Goal: Task Accomplishment & Management: Use online tool/utility

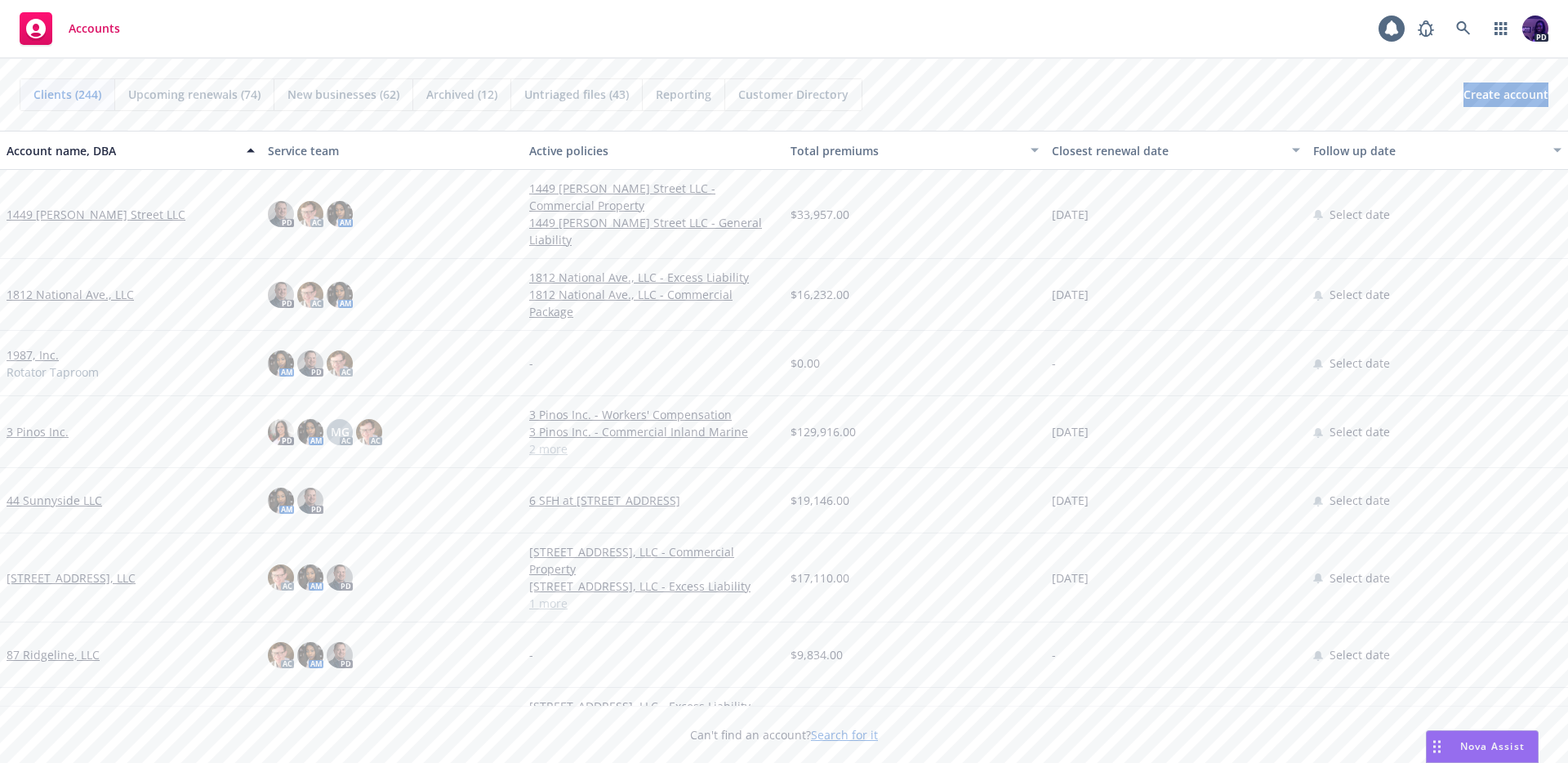
click at [572, 27] on div "Accounts 1 PD" at bounding box center [784, 29] width 1568 height 59
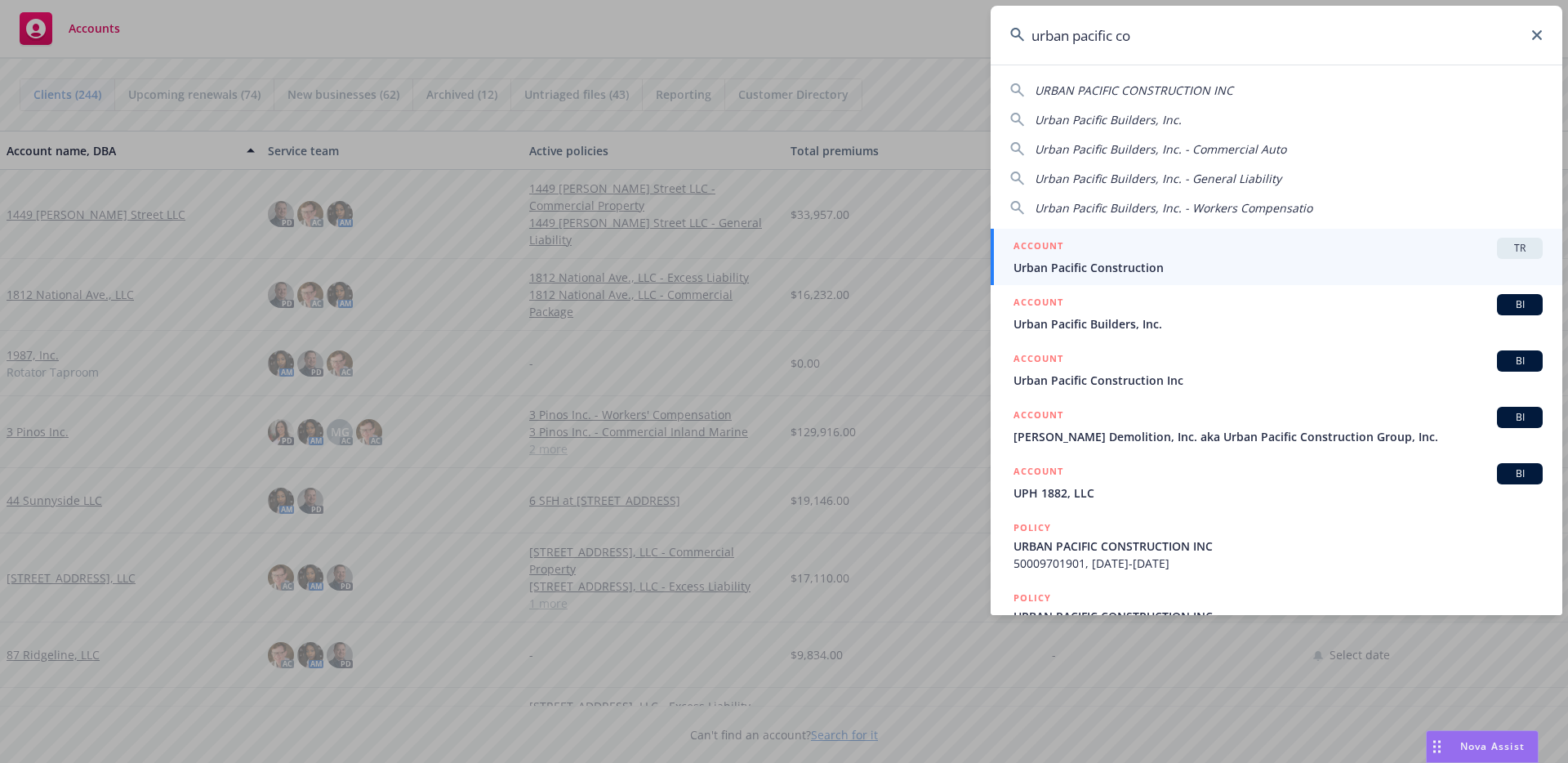
type input "urban pacific con"
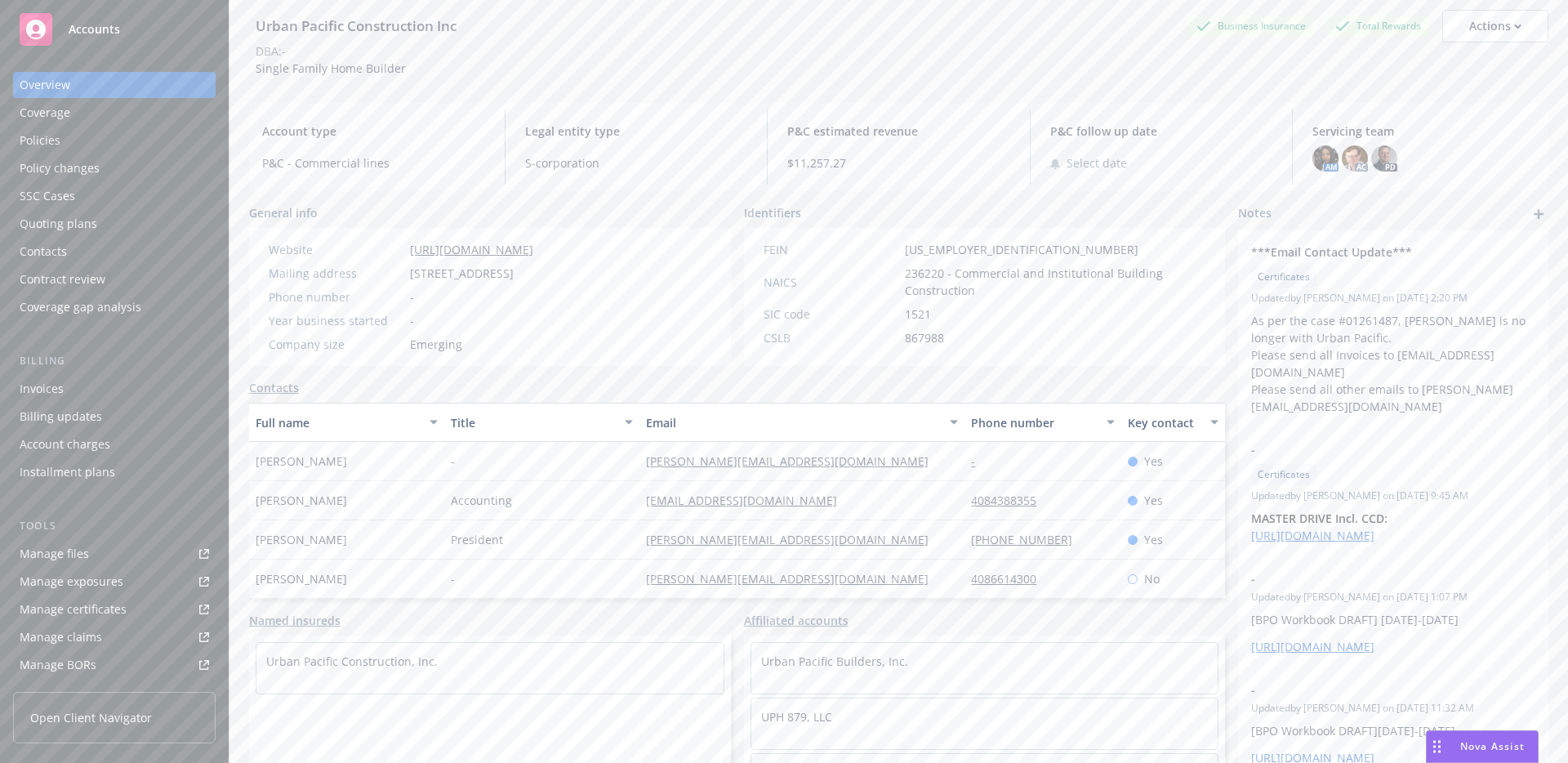
scroll to position [115, 0]
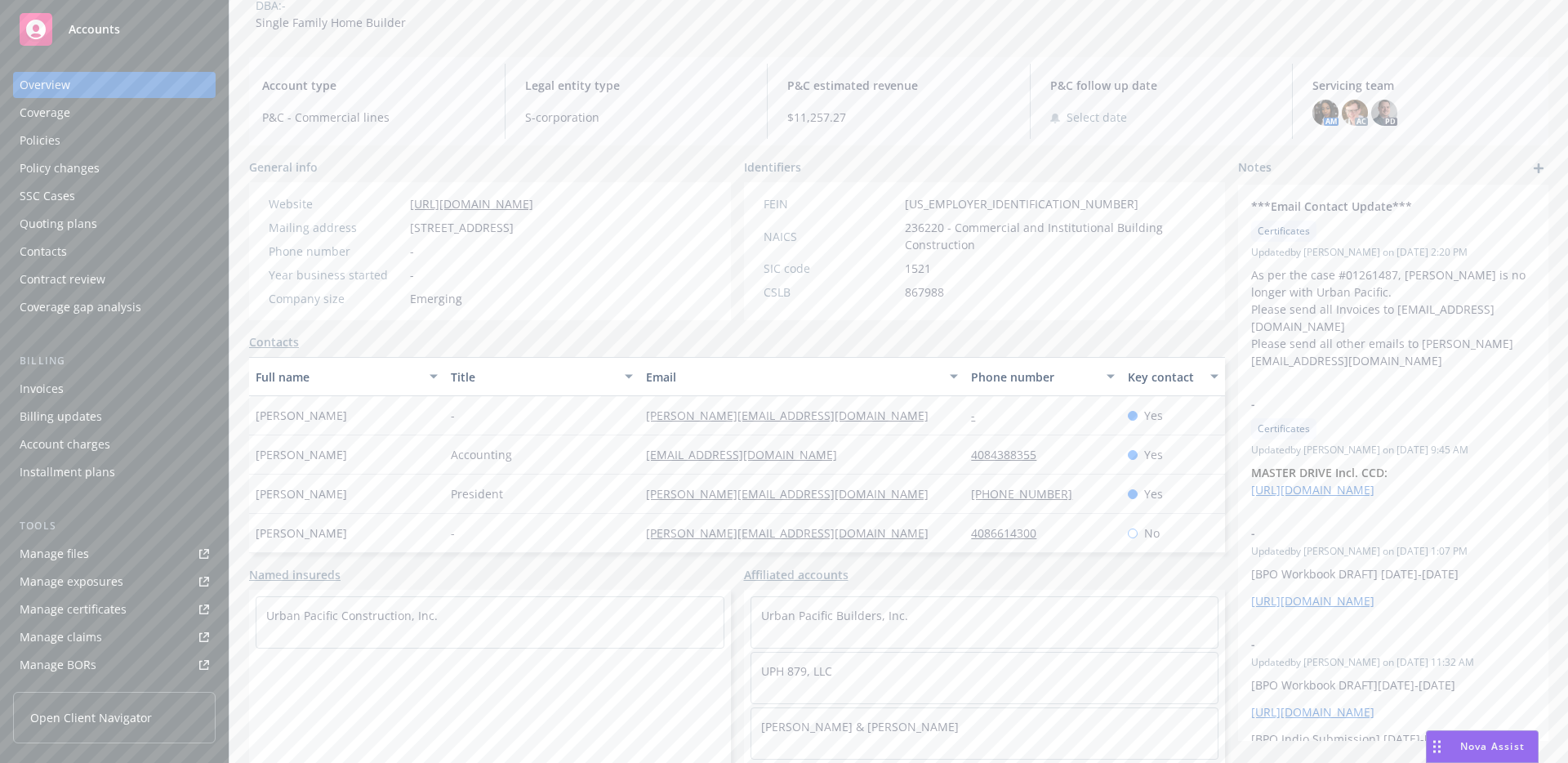
click at [108, 239] on div "Contacts" at bounding box center [114, 251] width 189 height 26
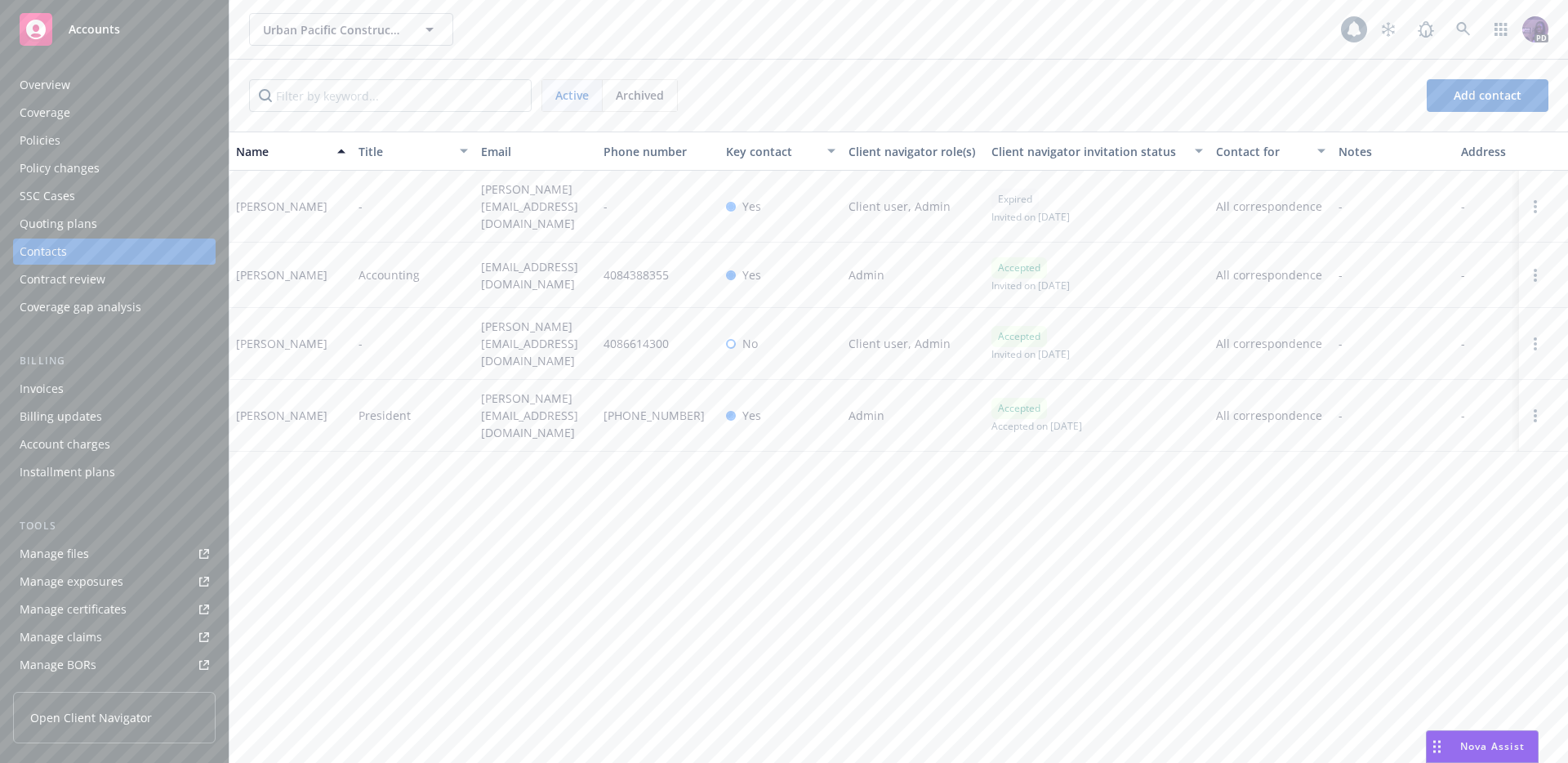
click at [637, 95] on span "Archived" at bounding box center [640, 95] width 49 height 17
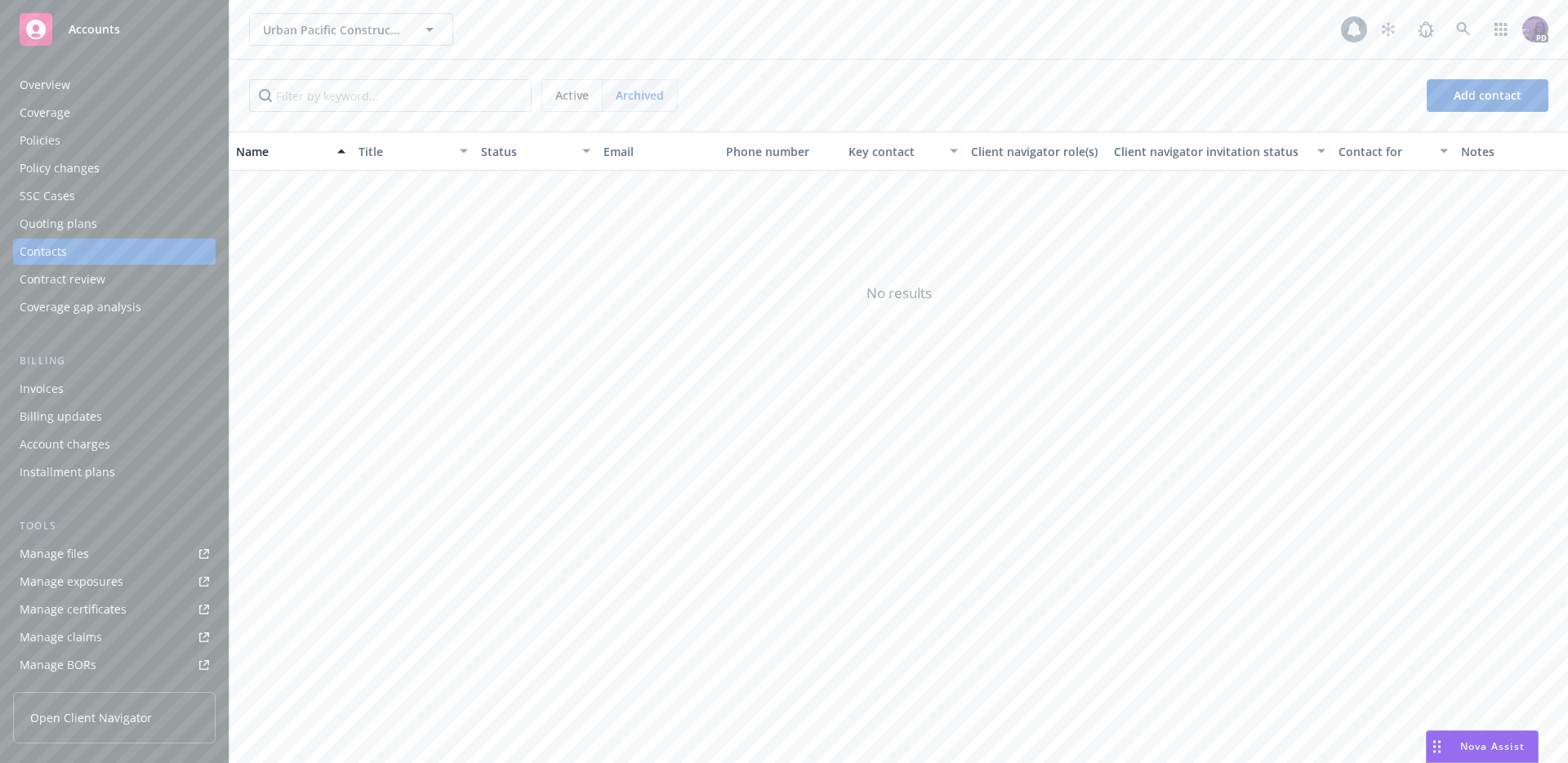
click at [576, 100] on span "Active" at bounding box center [572, 95] width 34 height 17
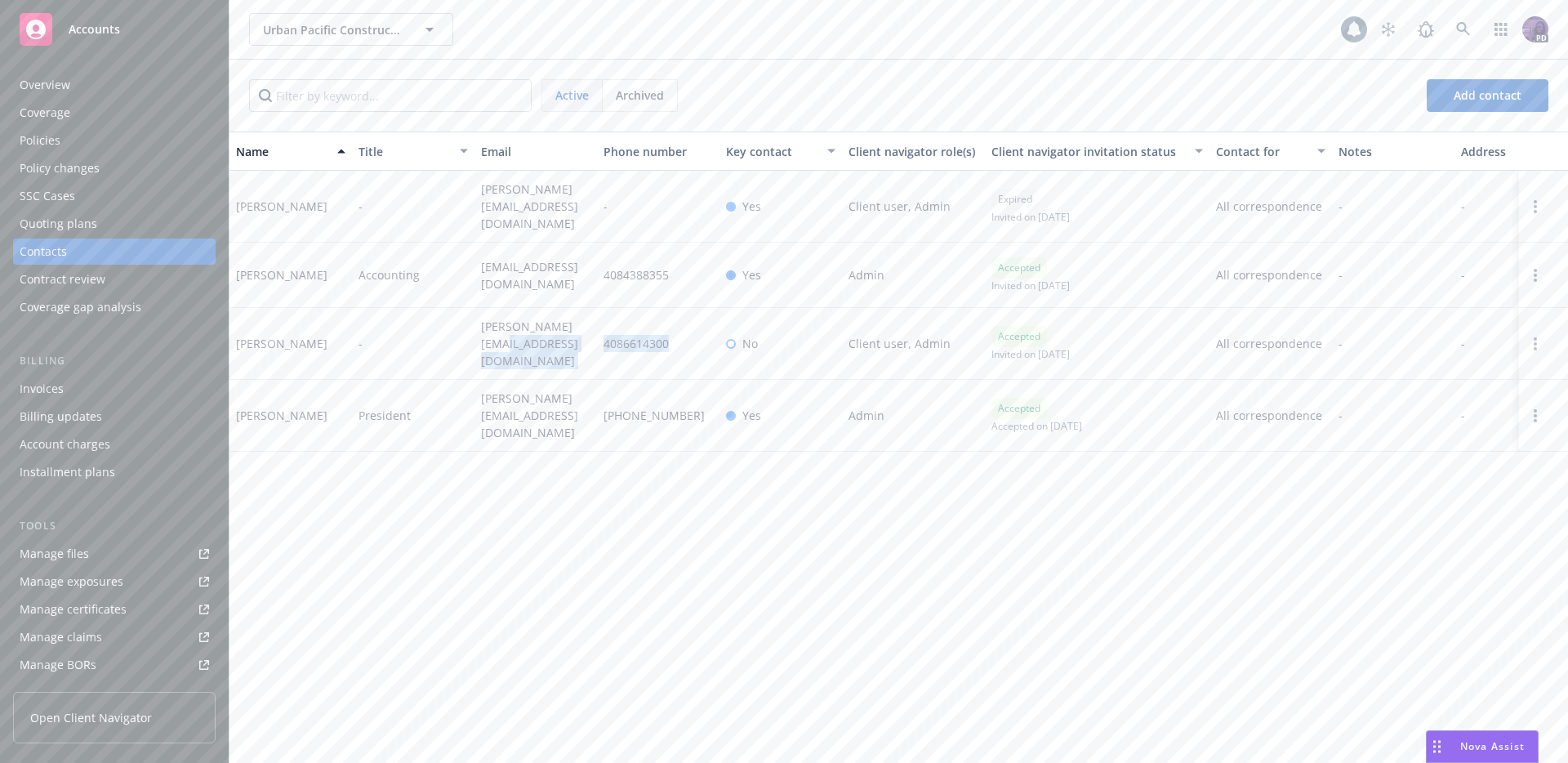
drag, startPoint x: 689, startPoint y: 337, endPoint x: 579, endPoint y: 336, distance: 110.0
click at [579, 336] on div "Ryan Gordon - ryan@urbanpac.com 4086614300 No Client user, Admin Accepted Invit…" at bounding box center [899, 343] width 1339 height 72
click at [565, 21] on div "Urban Pacific Construction Inc Urban Pacific Construction Inc" at bounding box center [794, 29] width 1092 height 33
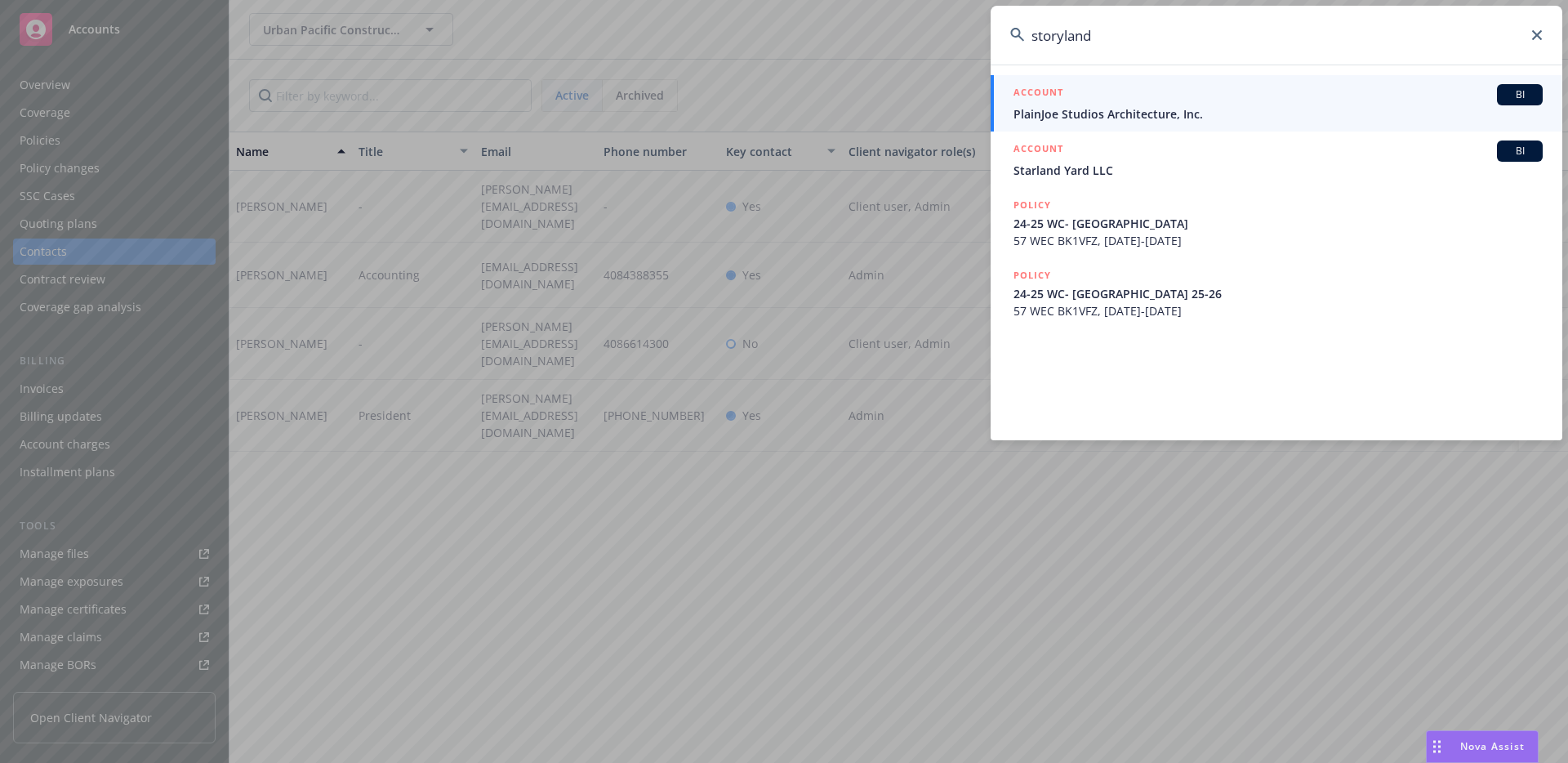
type input "storyland"
click at [1192, 114] on span "PlainJoe Studios Architecture, Inc." at bounding box center [1278, 114] width 529 height 17
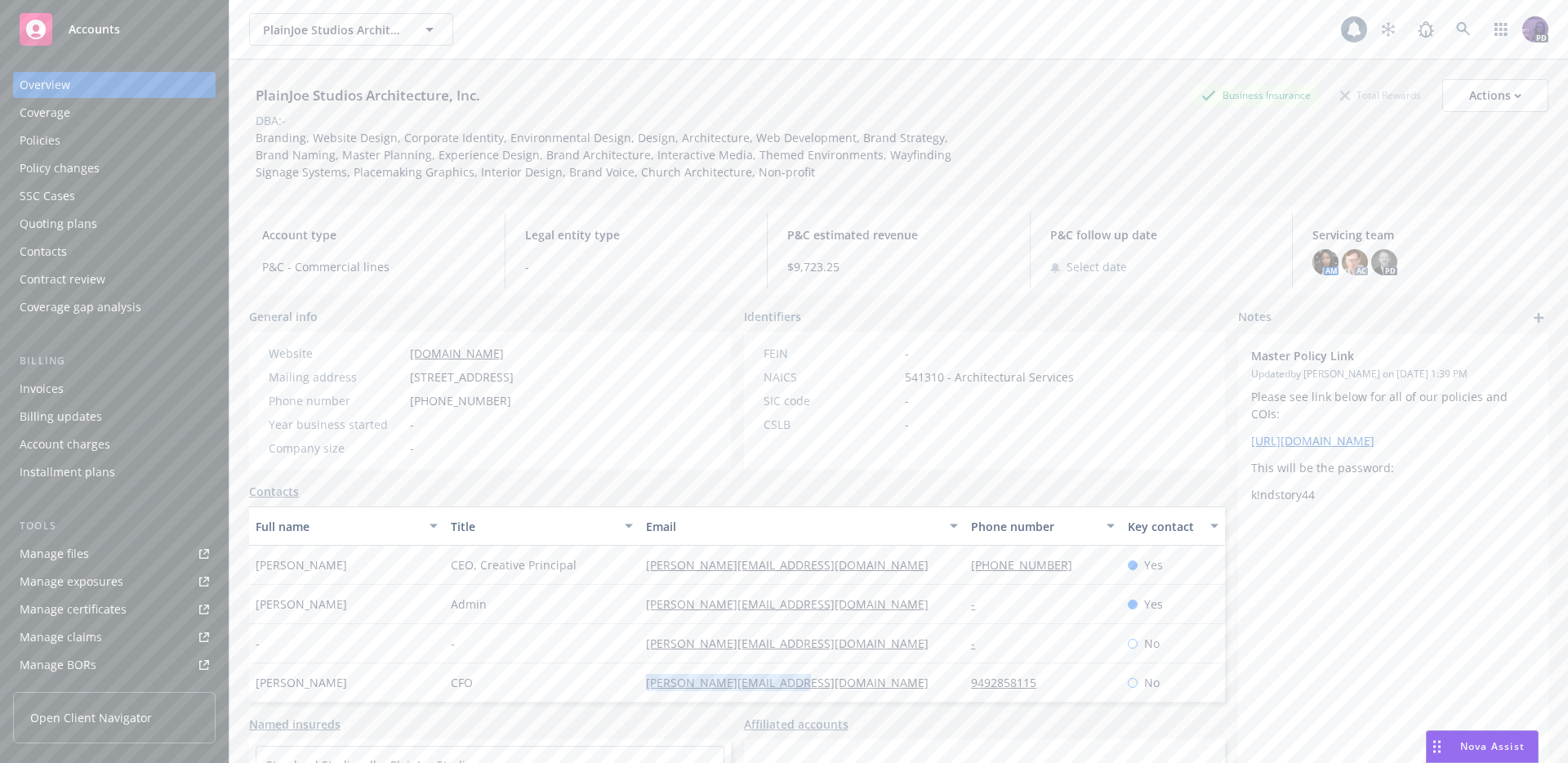
drag, startPoint x: 805, startPoint y: 685, endPoint x: 638, endPoint y: 682, distance: 167.0
click at [639, 682] on div "tom@storylandstudios.com" at bounding box center [801, 682] width 325 height 39
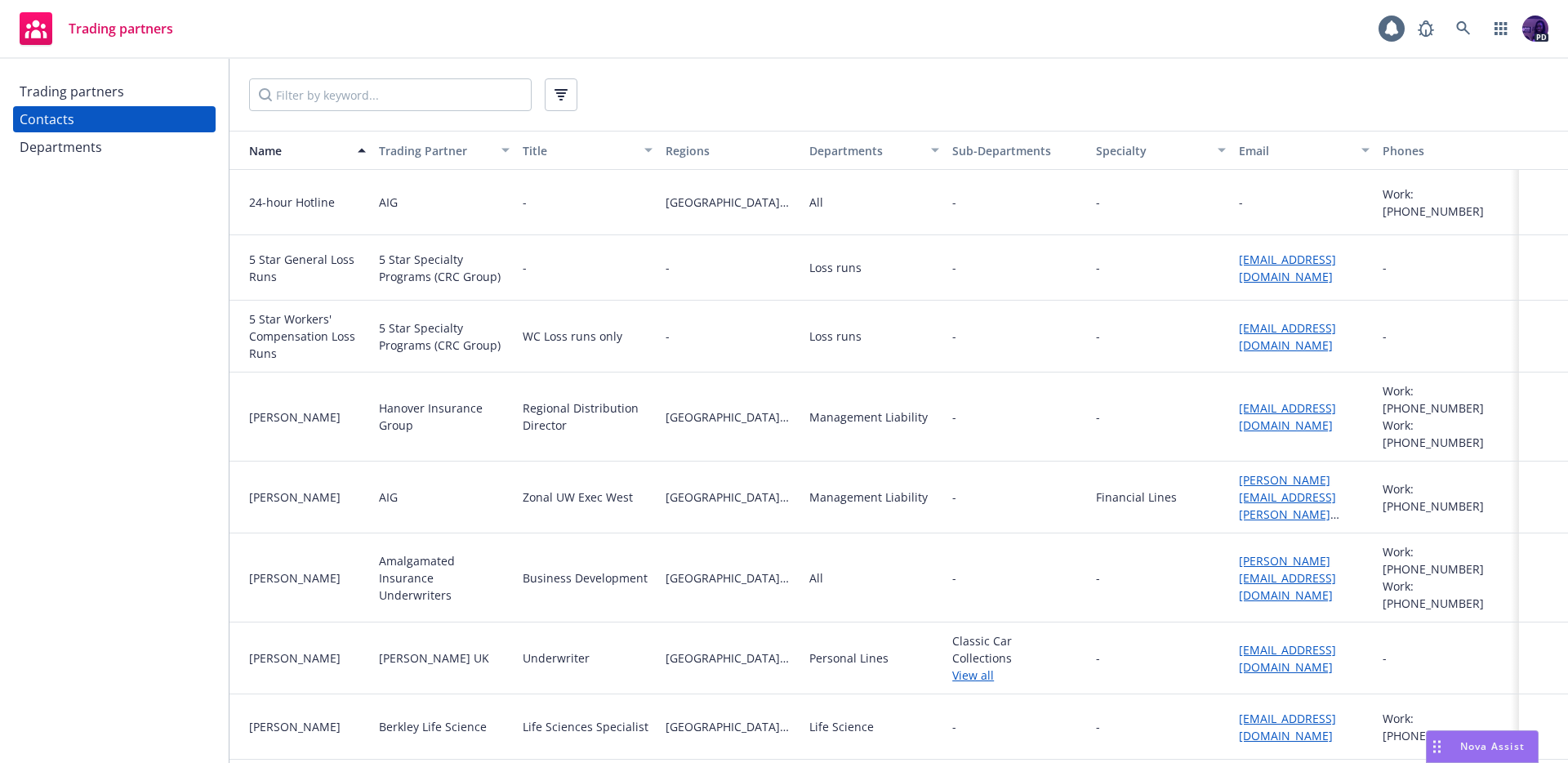
click at [168, 93] on div "Trading partners" at bounding box center [114, 91] width 189 height 26
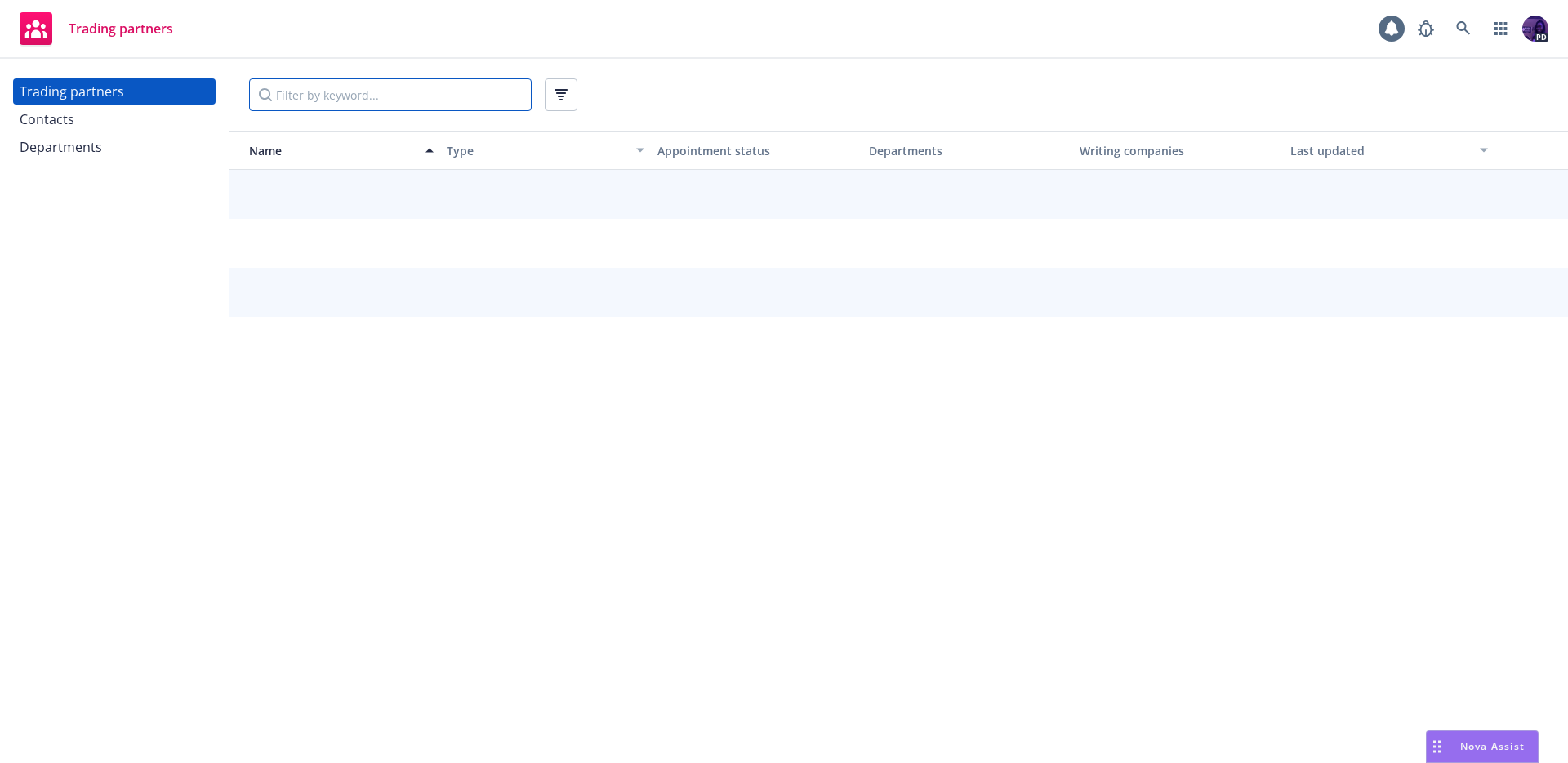
click at [313, 94] on input "Filter by keyword..." at bounding box center [390, 95] width 283 height 33
type input "travelers"
click at [133, 109] on div "Contacts" at bounding box center [114, 119] width 189 height 26
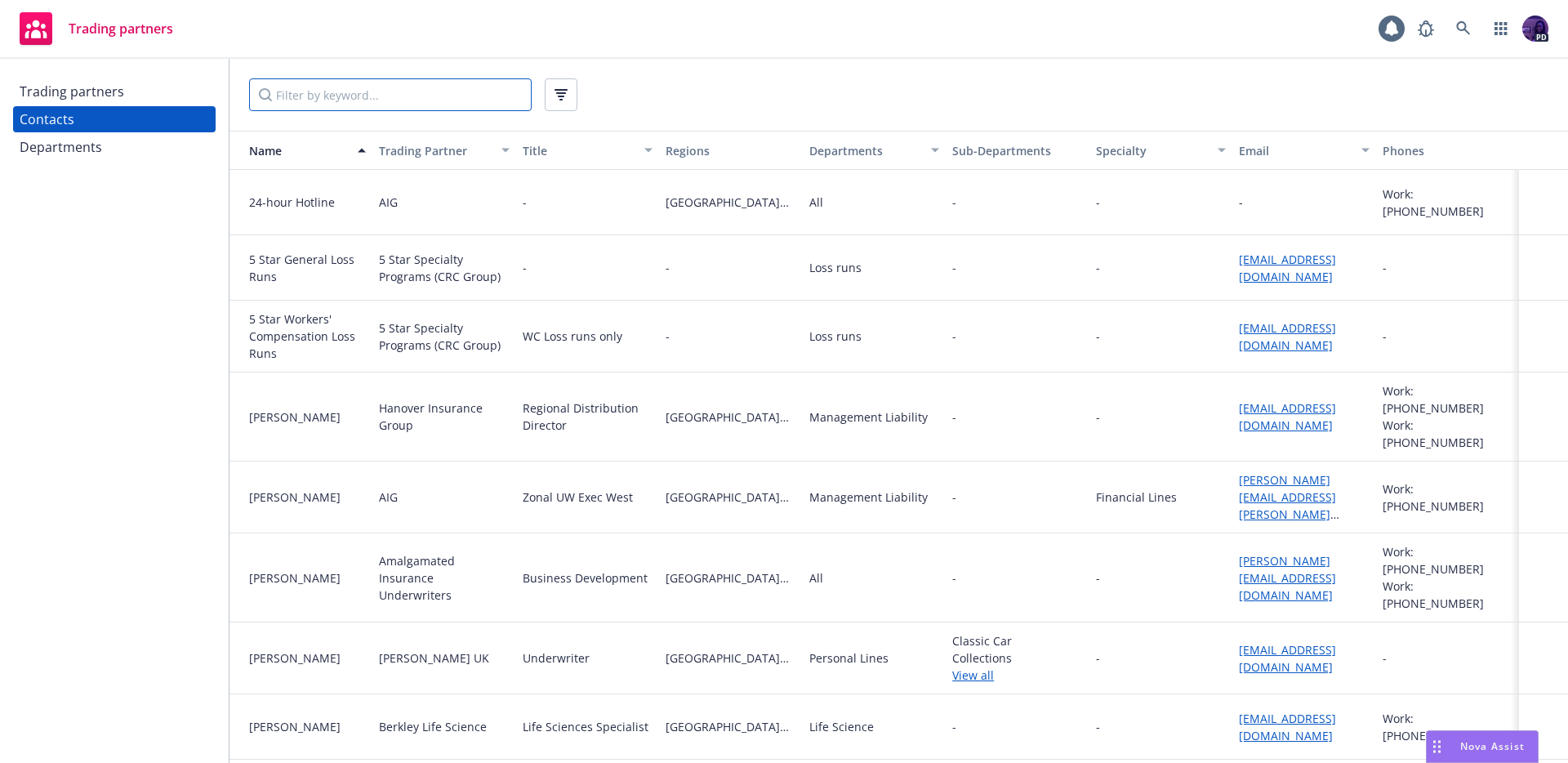
click at [317, 100] on input "Filter by keyword..." at bounding box center [390, 95] width 283 height 33
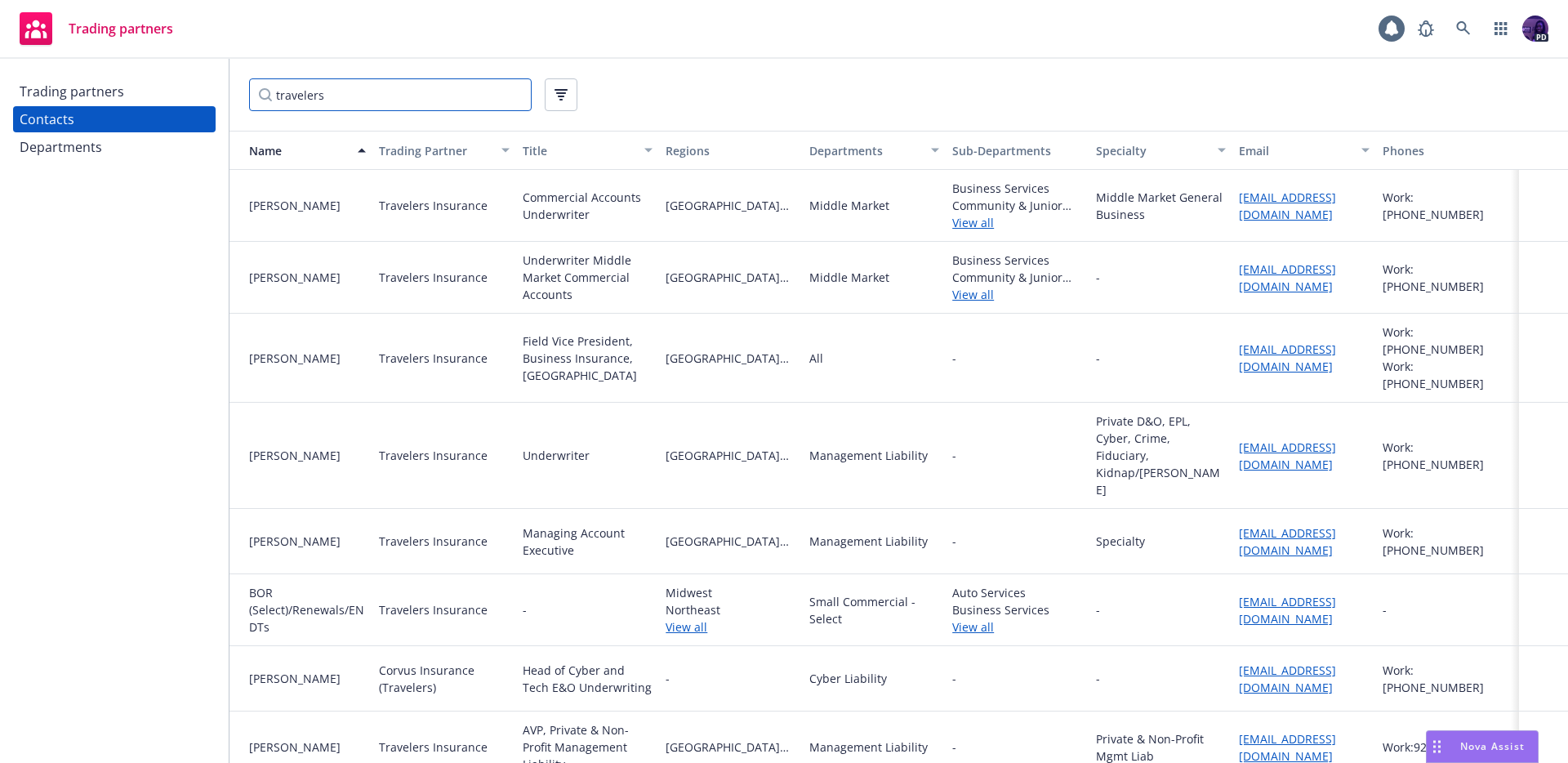
type input "travelers"
click at [679, 618] on link "View all" at bounding box center [731, 627] width 130 height 17
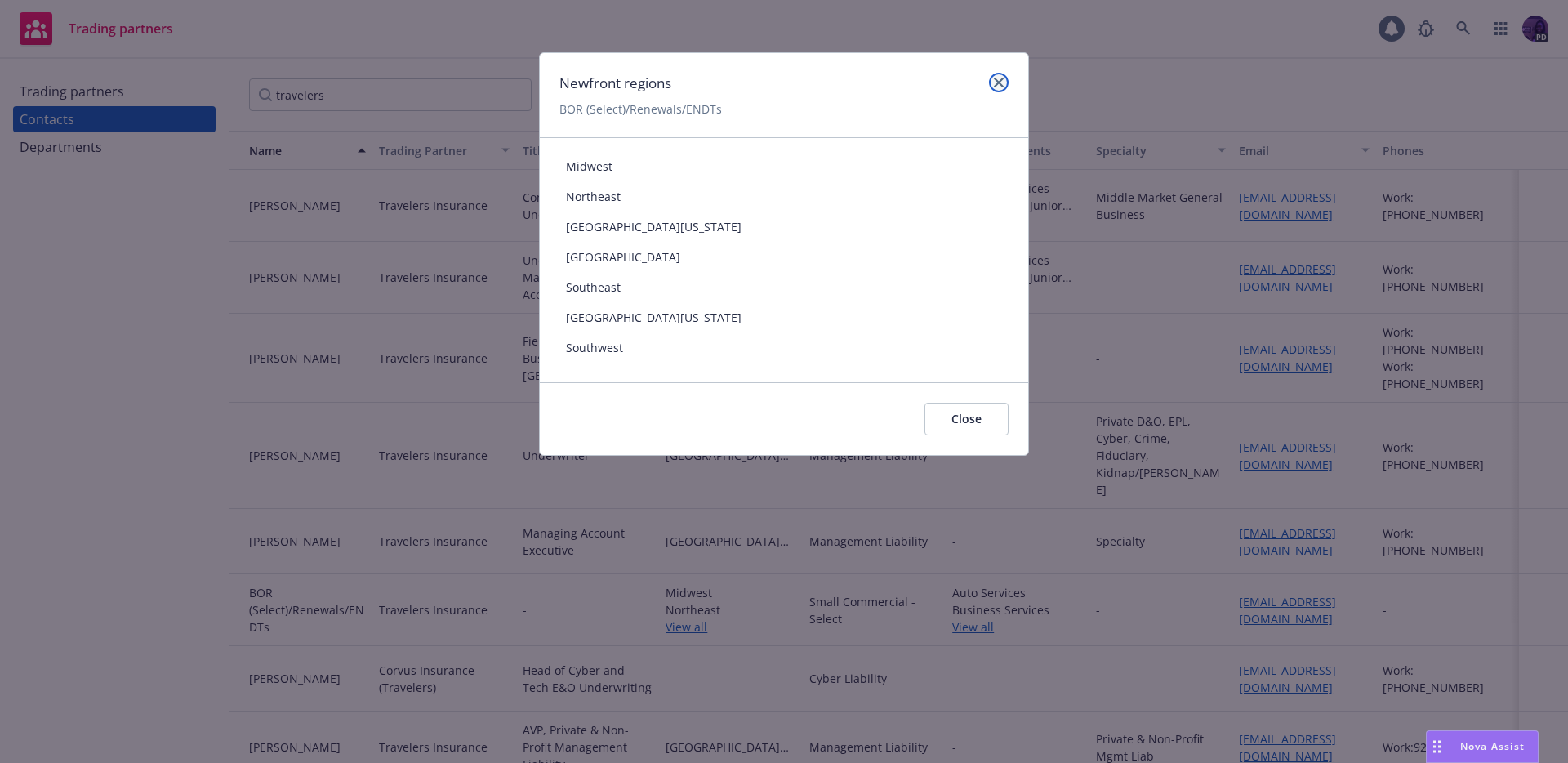
click at [995, 85] on icon "close" at bounding box center [998, 82] width 10 height 10
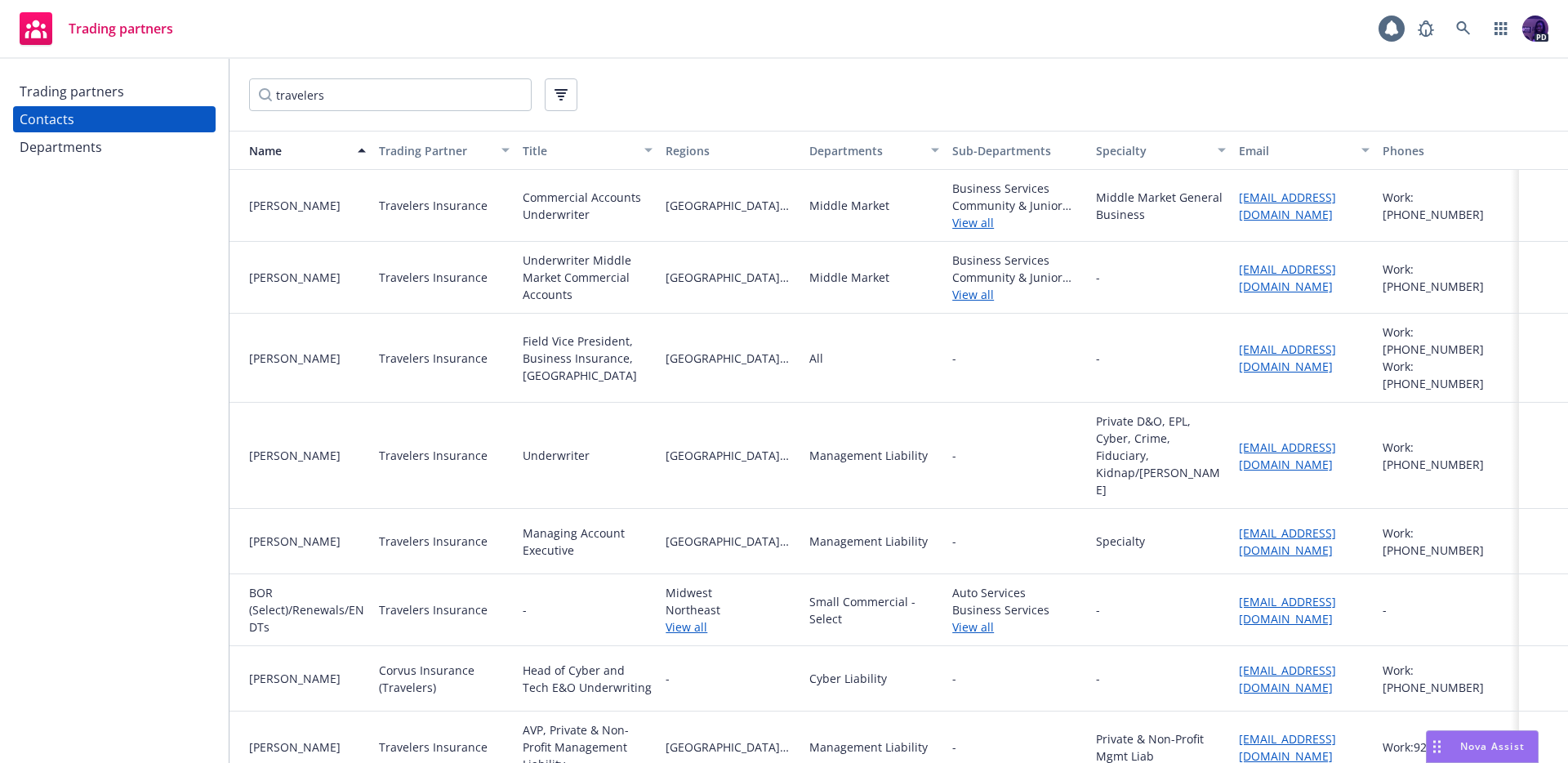
click at [976, 618] on link "View all" at bounding box center [1017, 627] width 130 height 17
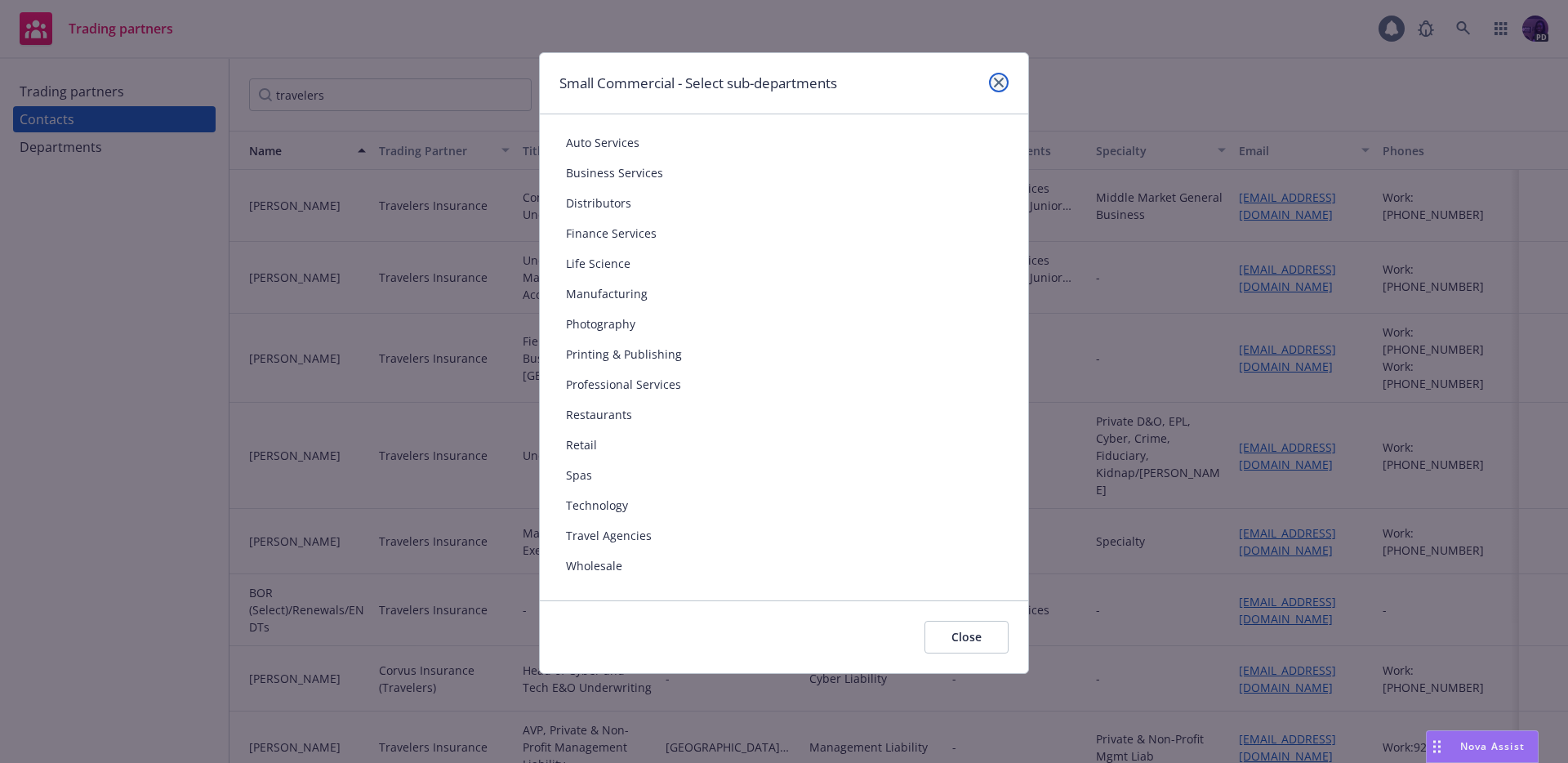
click at [998, 91] on link "close" at bounding box center [998, 82] width 20 height 20
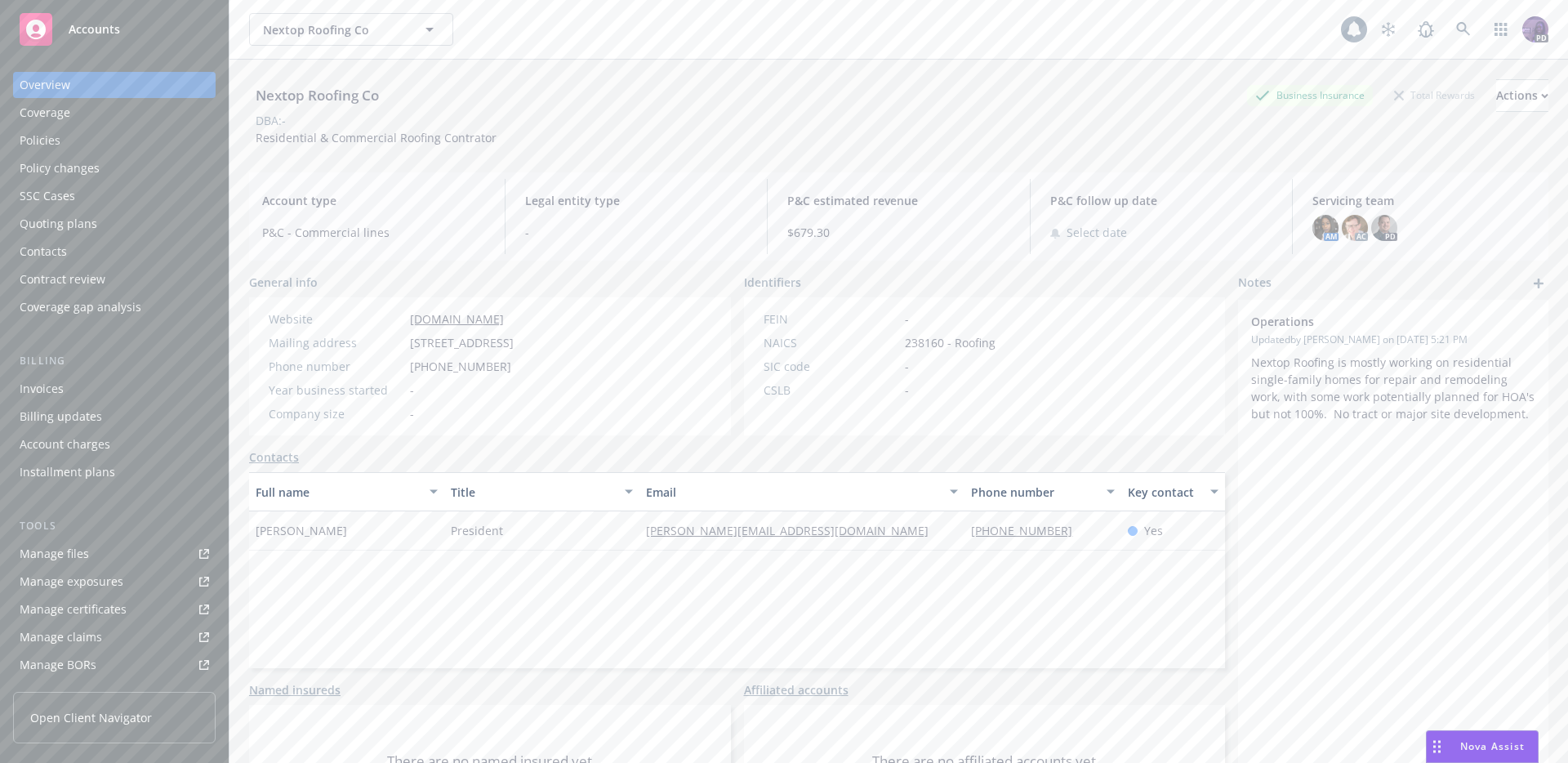
click at [493, 36] on div "Nextop Roofing Co Nextop Roofing Co" at bounding box center [794, 29] width 1092 height 33
click at [515, 45] on div "Nextop Roofing Co Nextop Roofing Co" at bounding box center [794, 29] width 1092 height 33
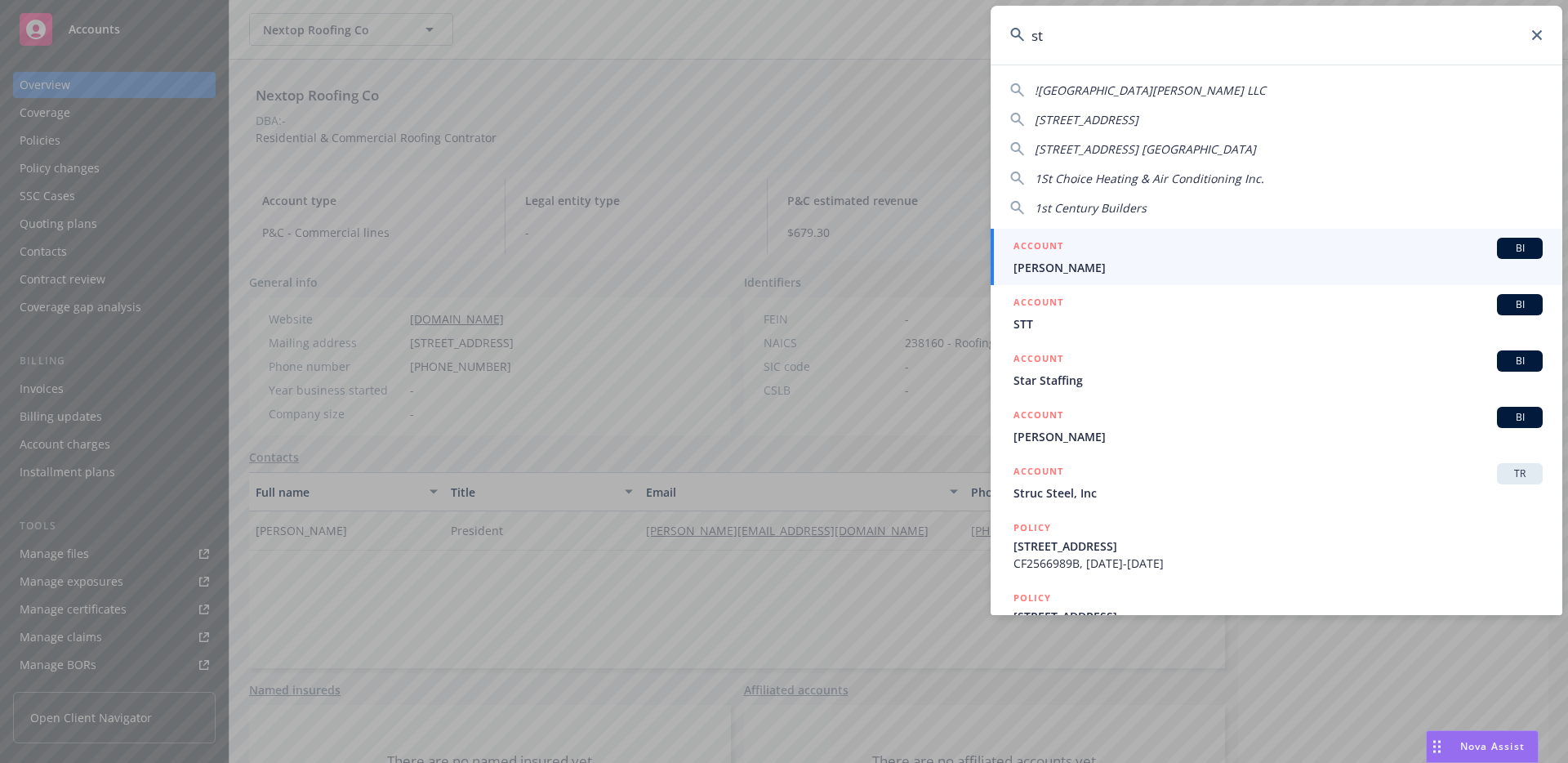
type input "s"
click at [1112, 43] on input "st" at bounding box center [1276, 36] width 572 height 59
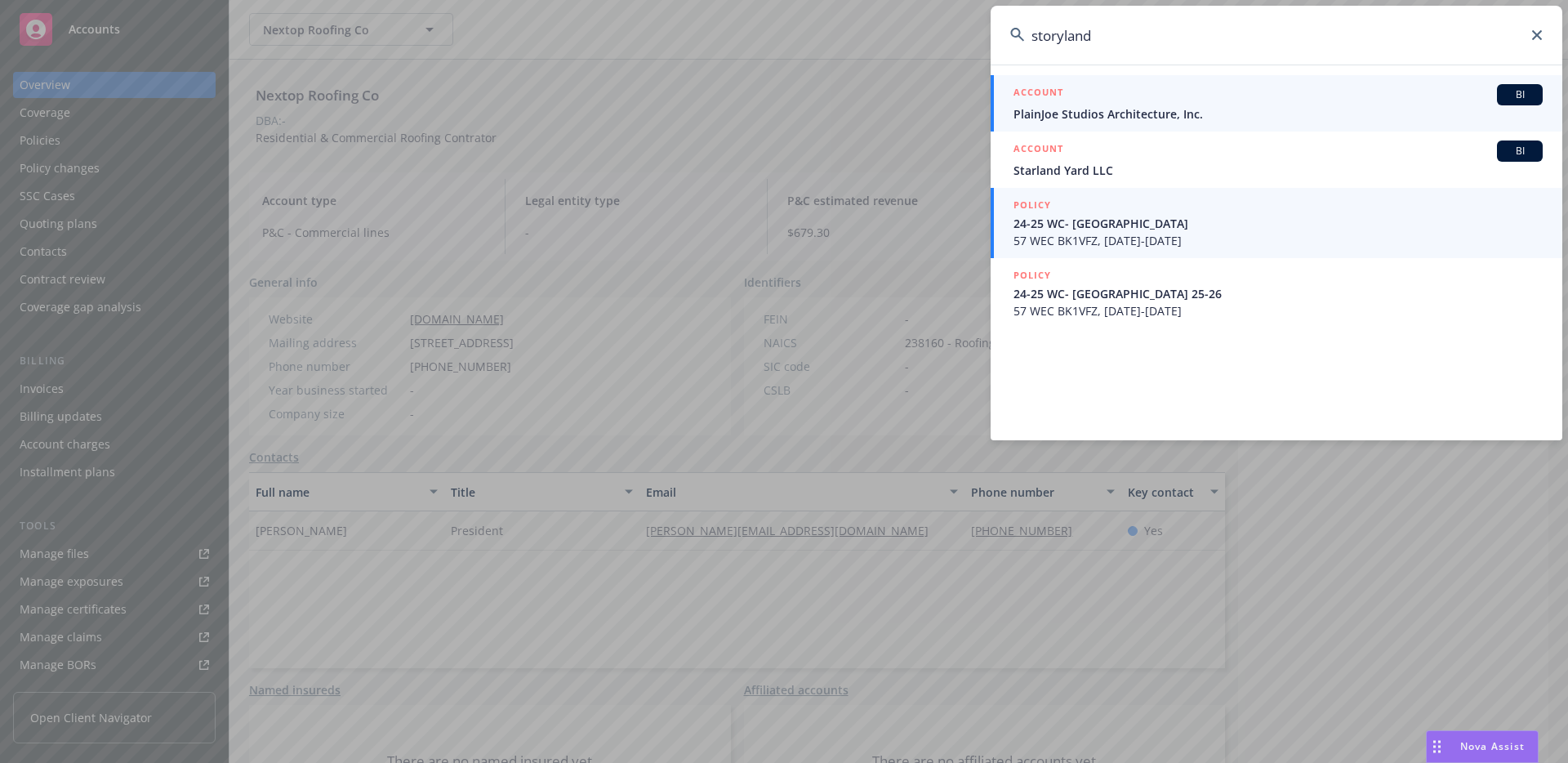
type input "storyland"
click at [1163, 108] on span "PlainJoe Studios Architecture, Inc." at bounding box center [1278, 114] width 529 height 17
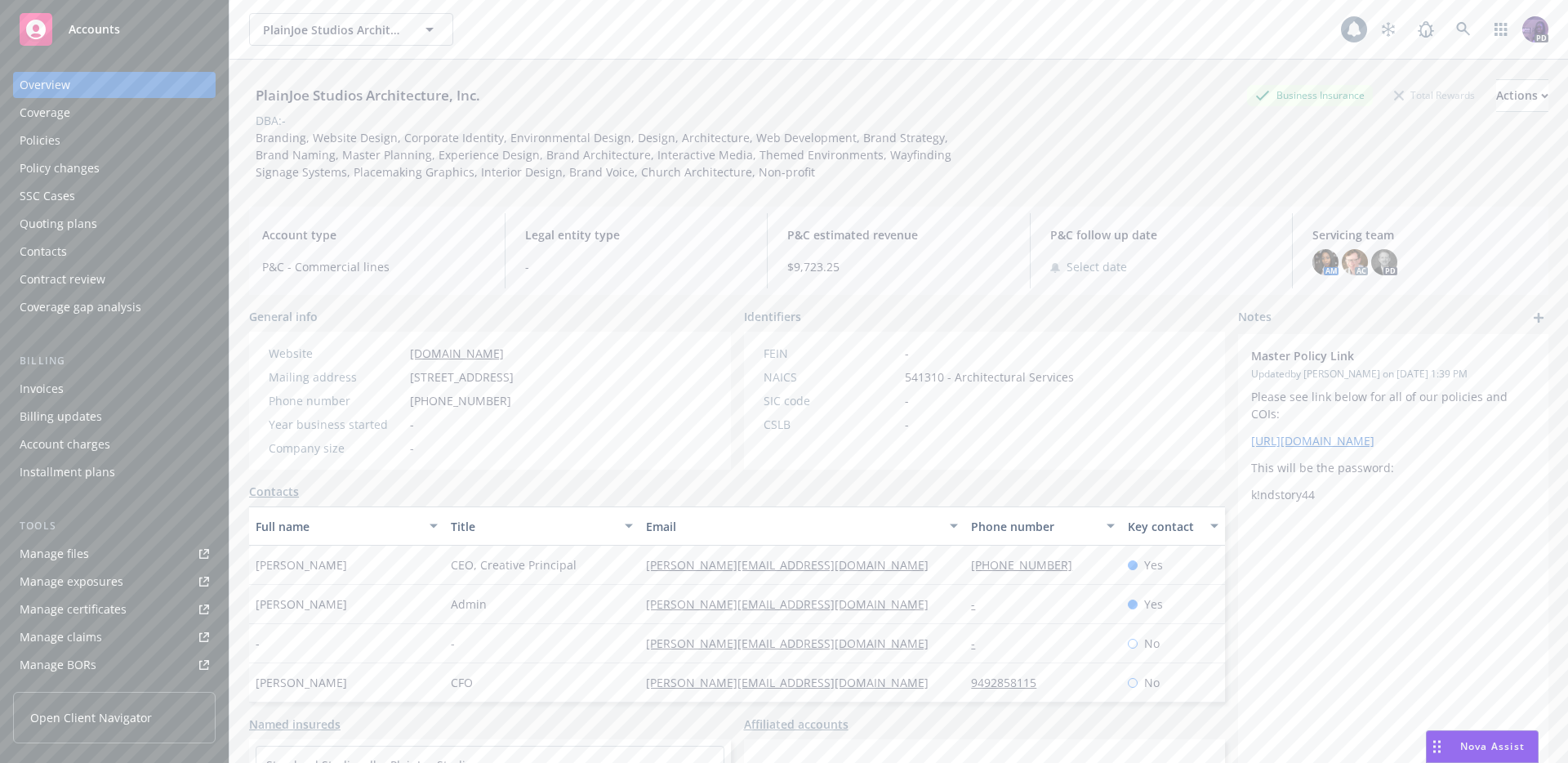
click at [136, 137] on div "Policies" at bounding box center [114, 140] width 189 height 26
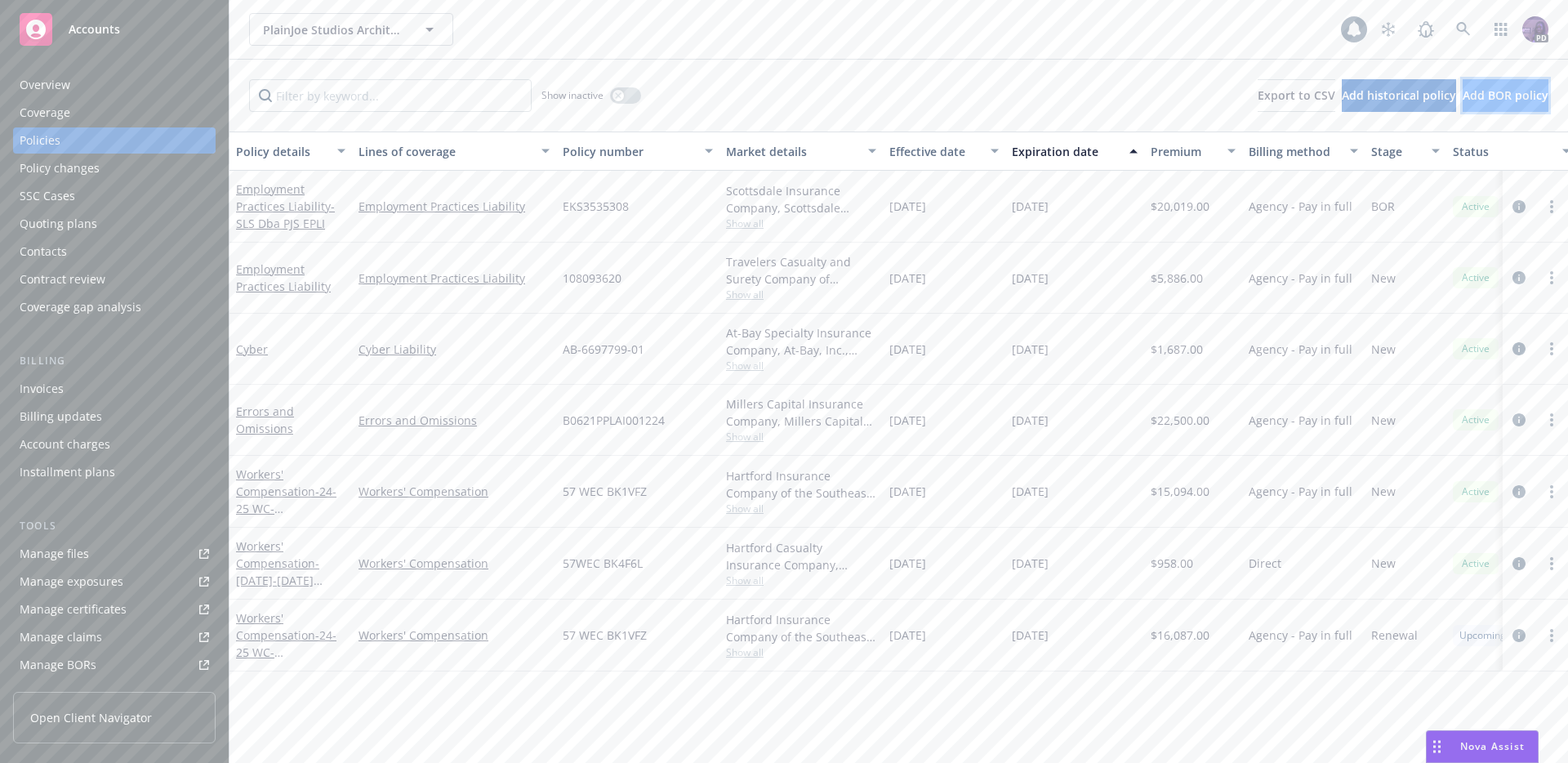
click at [1463, 101] on span "Add BOR policy" at bounding box center [1506, 95] width 86 height 16
select select "other"
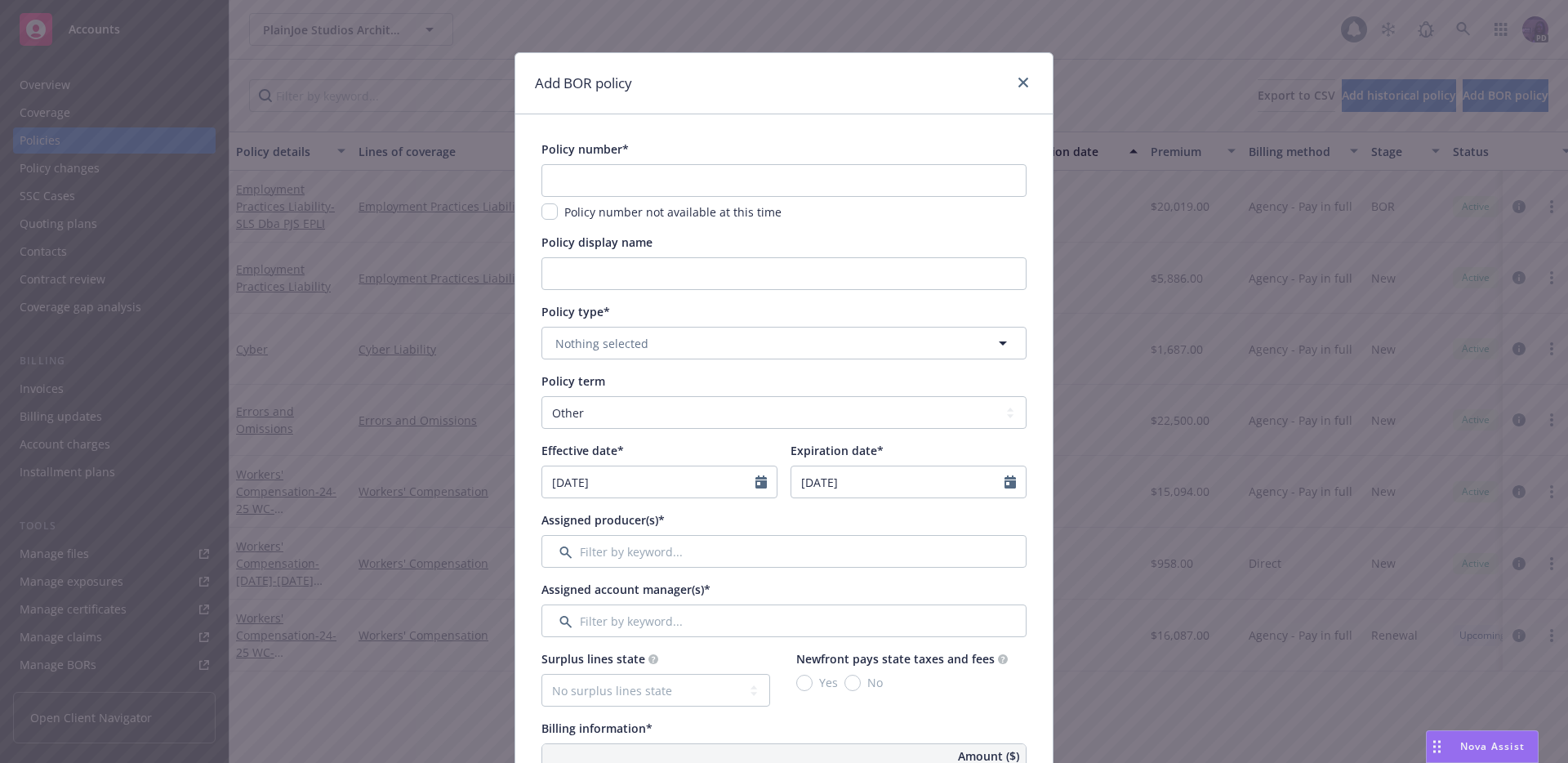
click at [778, 160] on div "Policy number* Policy number not available at this time" at bounding box center [783, 180] width 485 height 80
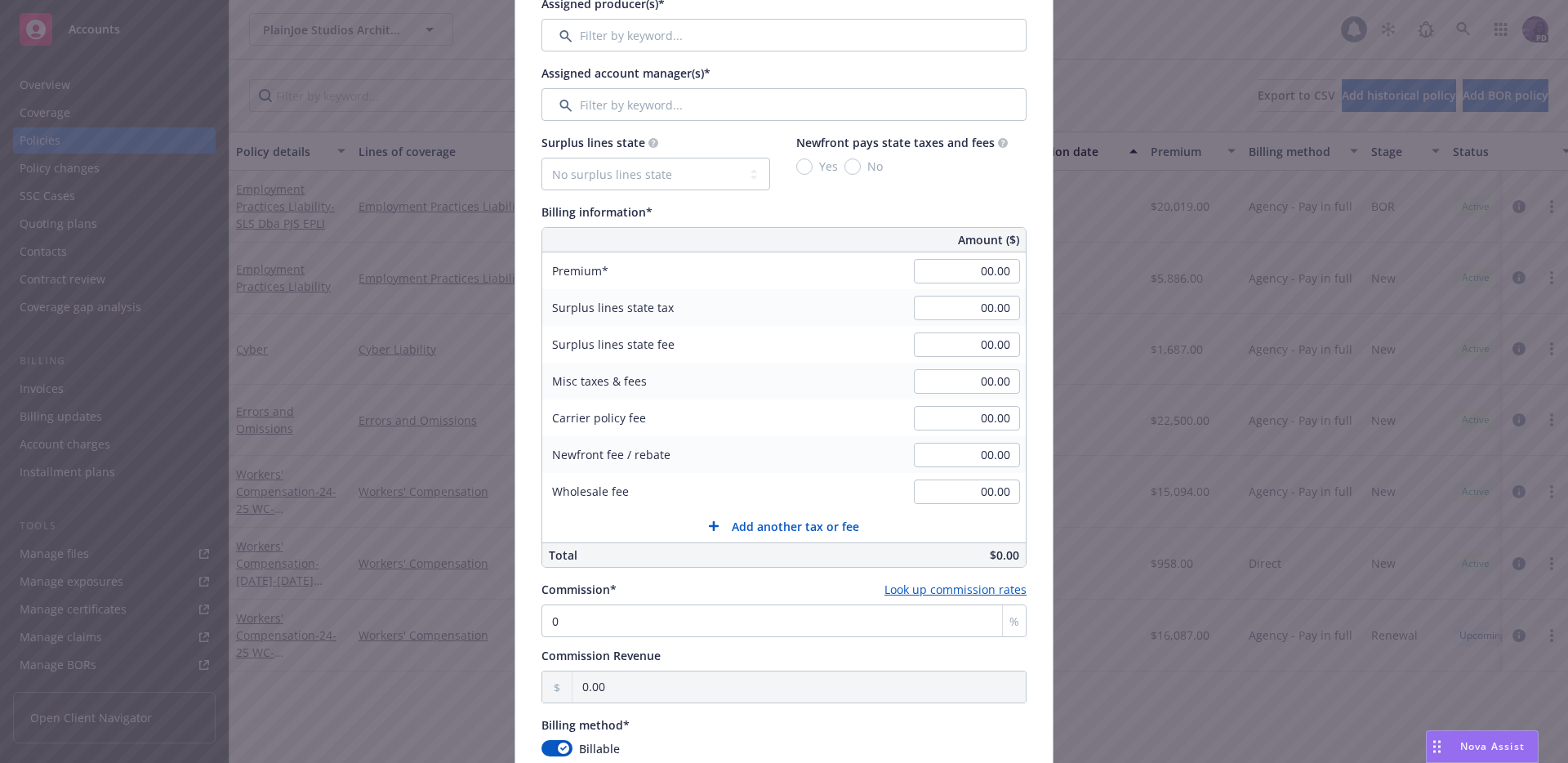
scroll to position [49, 0]
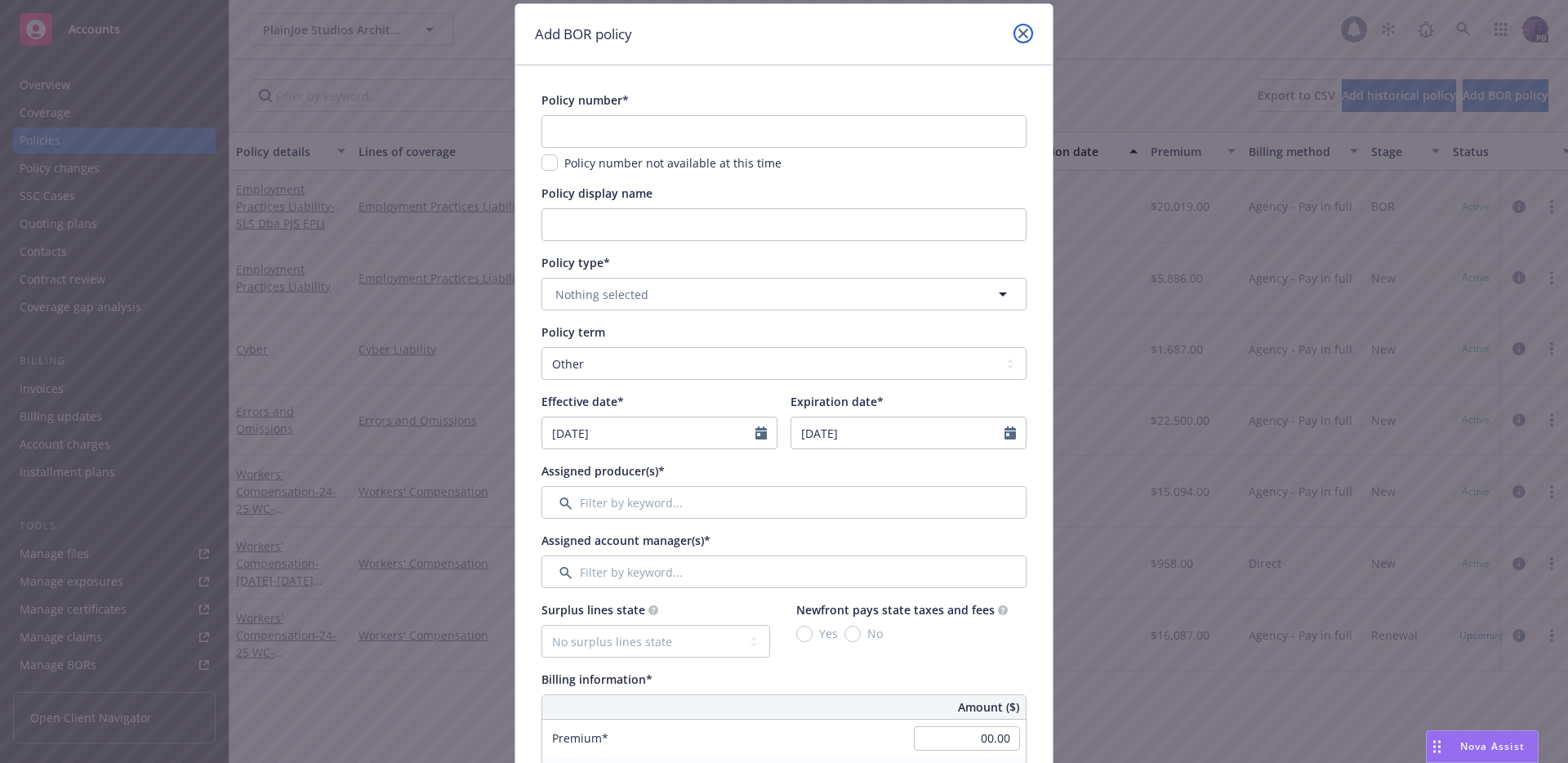
click at [1018, 40] on link "close" at bounding box center [1023, 33] width 20 height 20
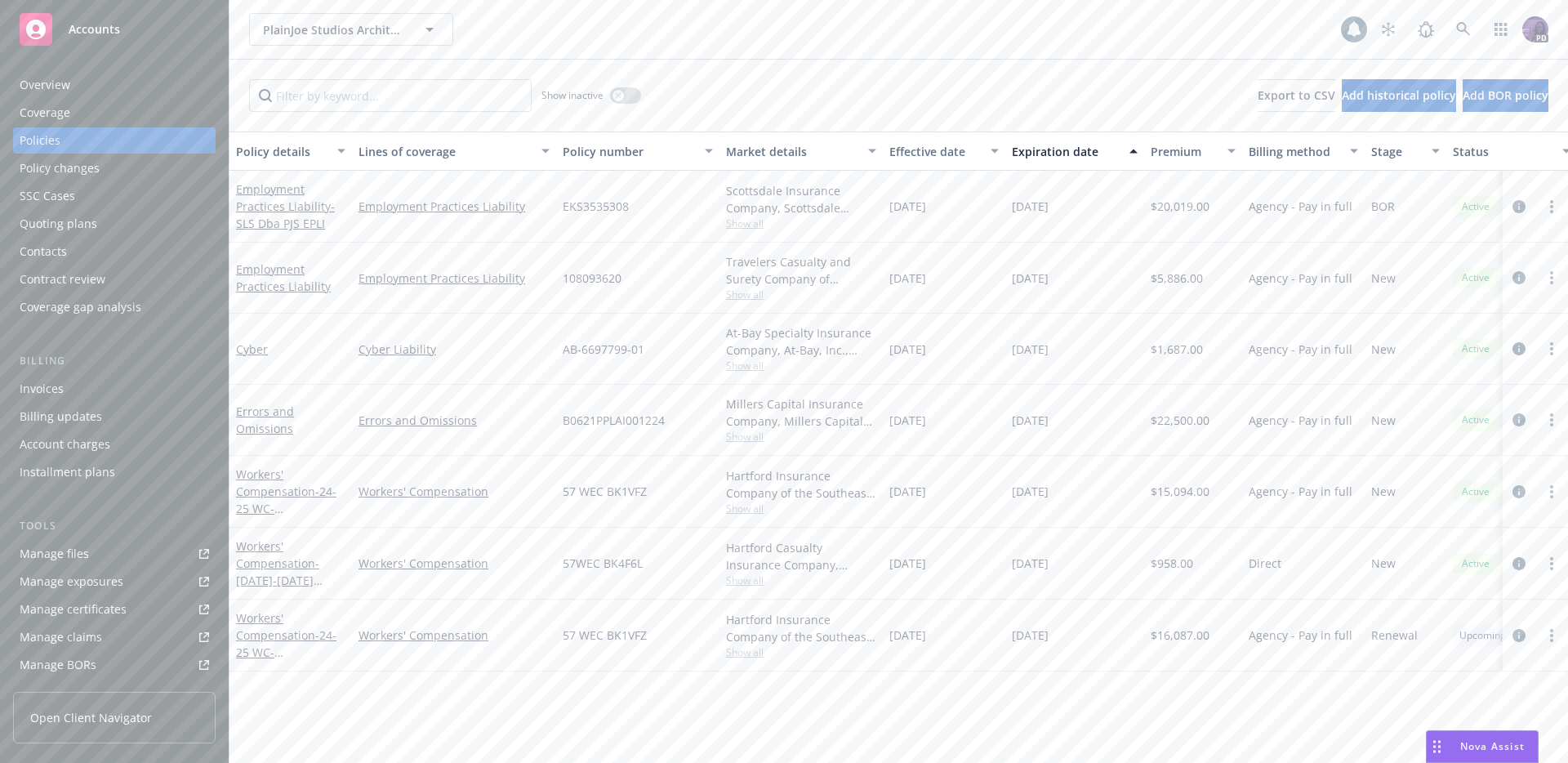
click at [545, 22] on div "PlainJoe Studios Architecture, Inc. PlainJoe Studios Architecture, Inc." at bounding box center [794, 29] width 1092 height 33
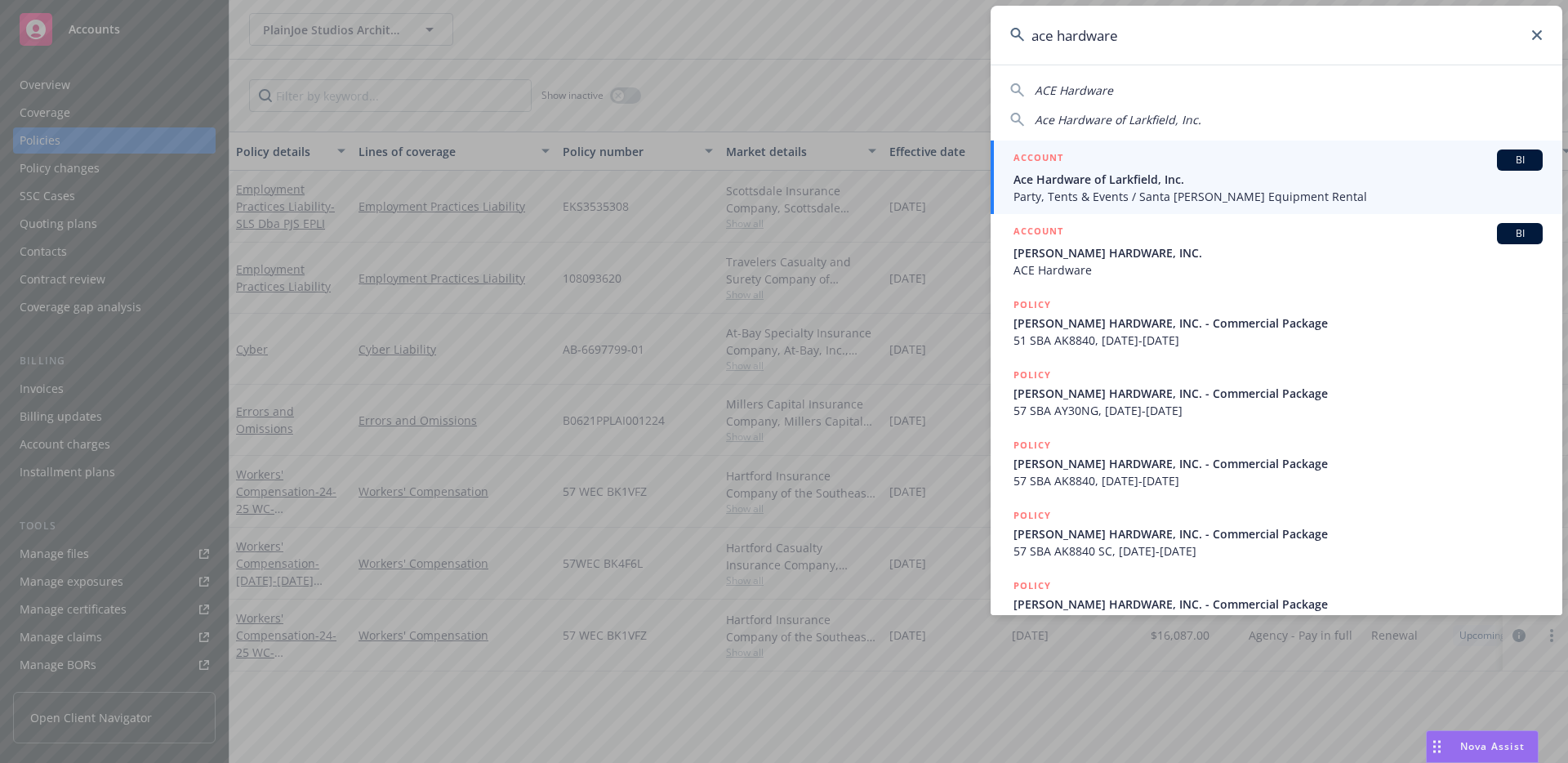
type input "ace hardware"
click at [1107, 173] on span "Ace Hardware of Larkfield, Inc." at bounding box center [1278, 179] width 529 height 17
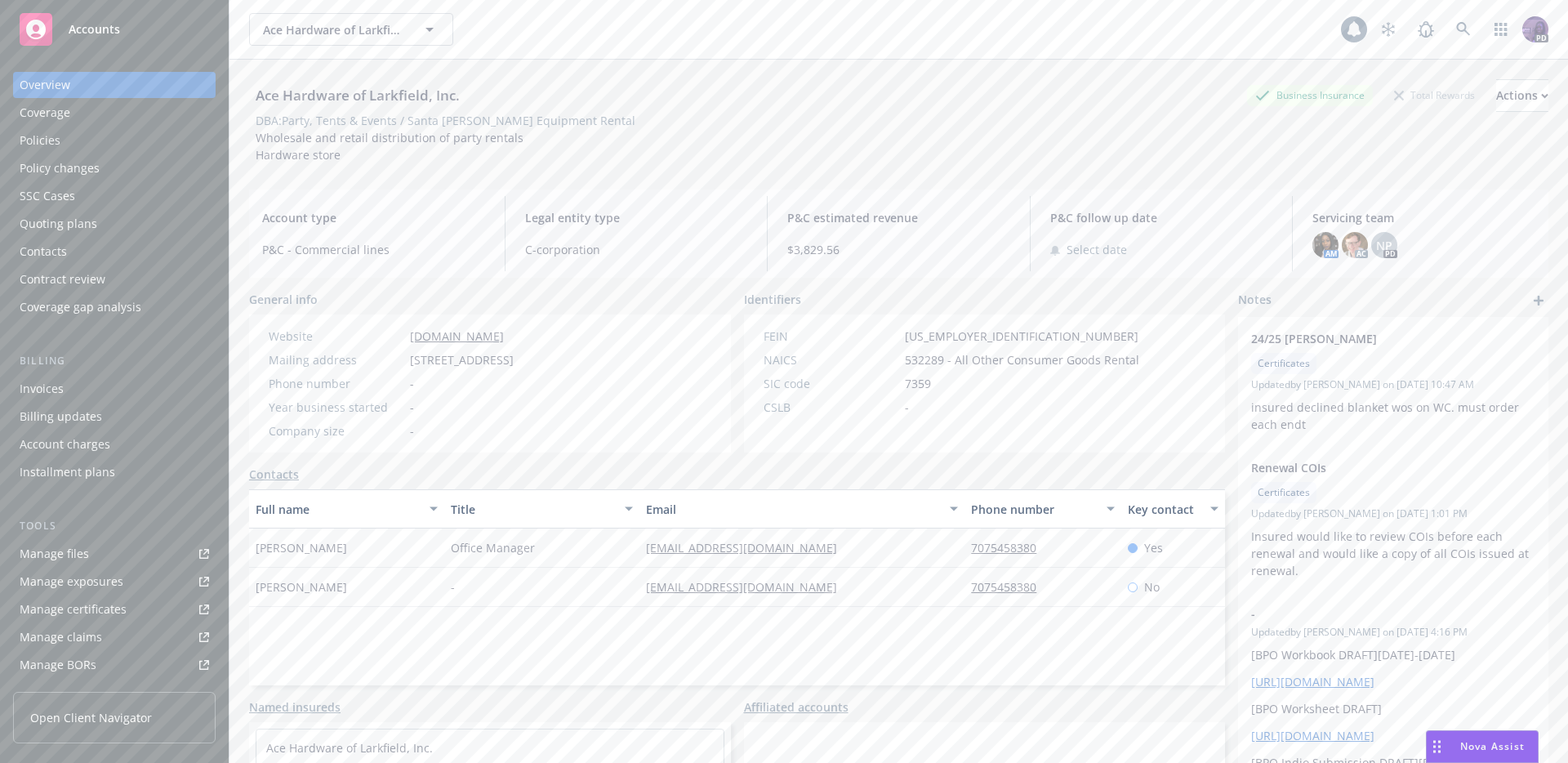
click at [65, 135] on div "Policies" at bounding box center [114, 140] width 189 height 26
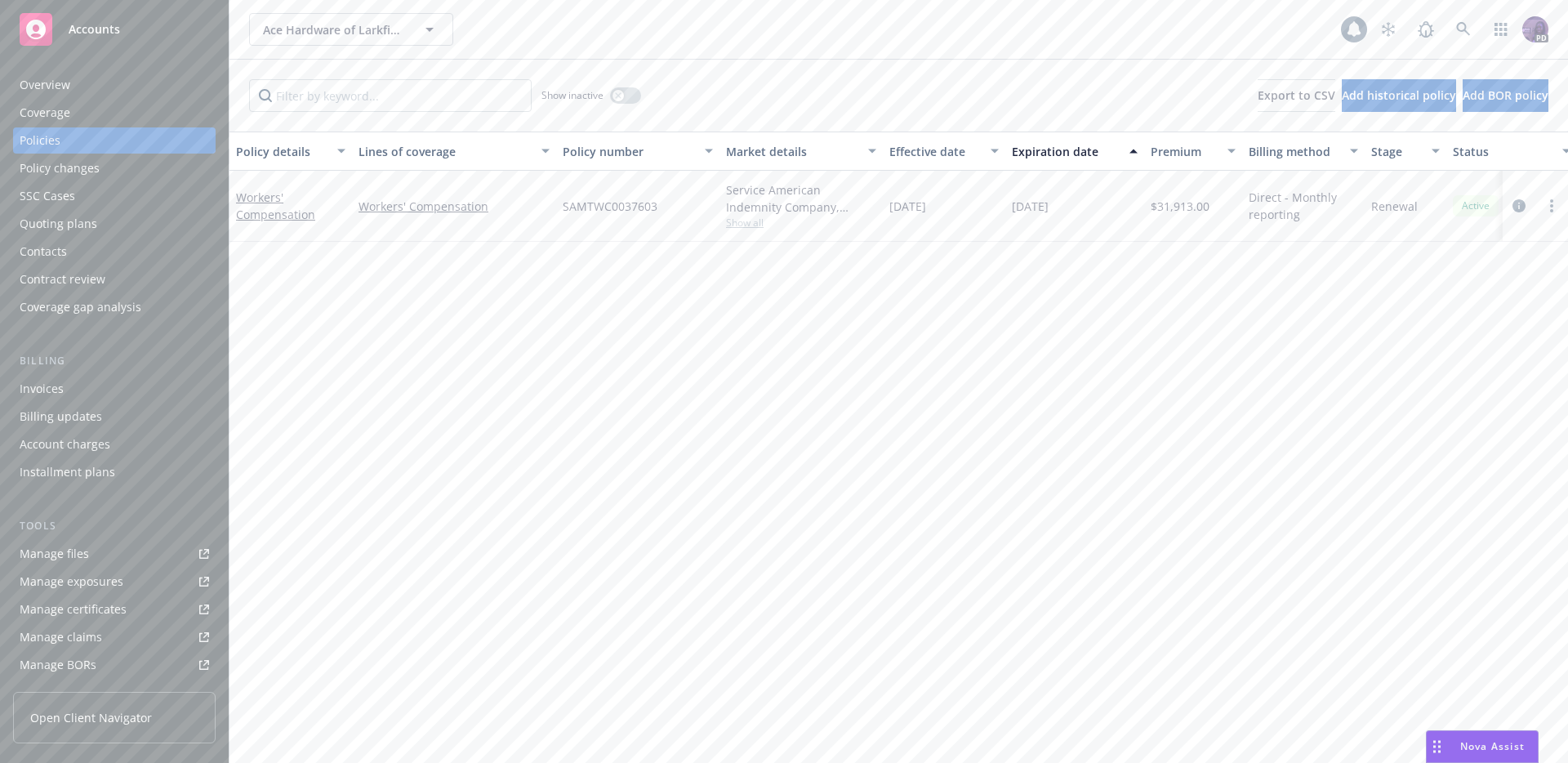
click at [102, 219] on div "Quoting plans" at bounding box center [114, 224] width 189 height 26
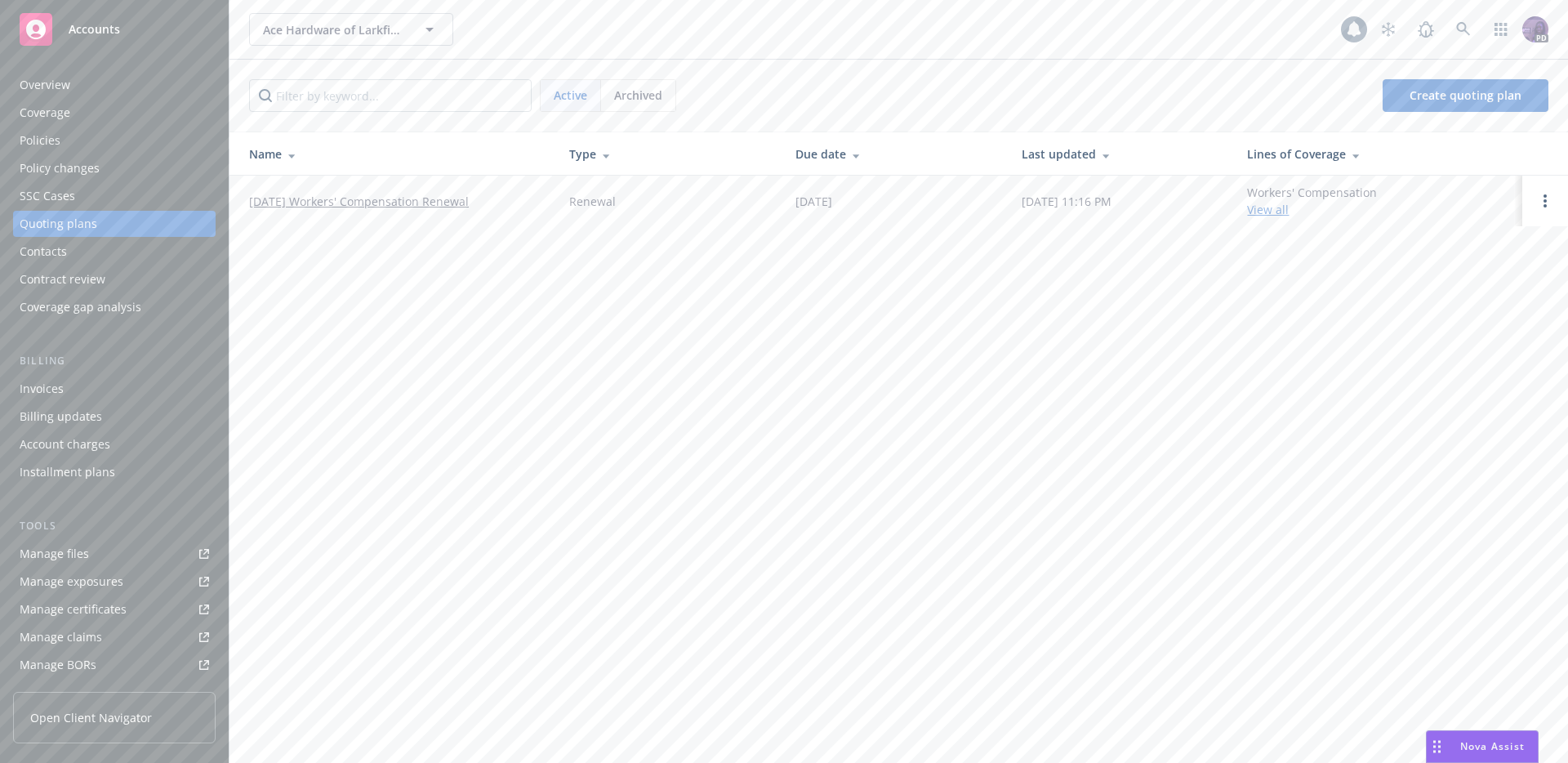
click at [417, 206] on link "08/26/25 Workers' Compensation Renewal" at bounding box center [358, 201] width 219 height 17
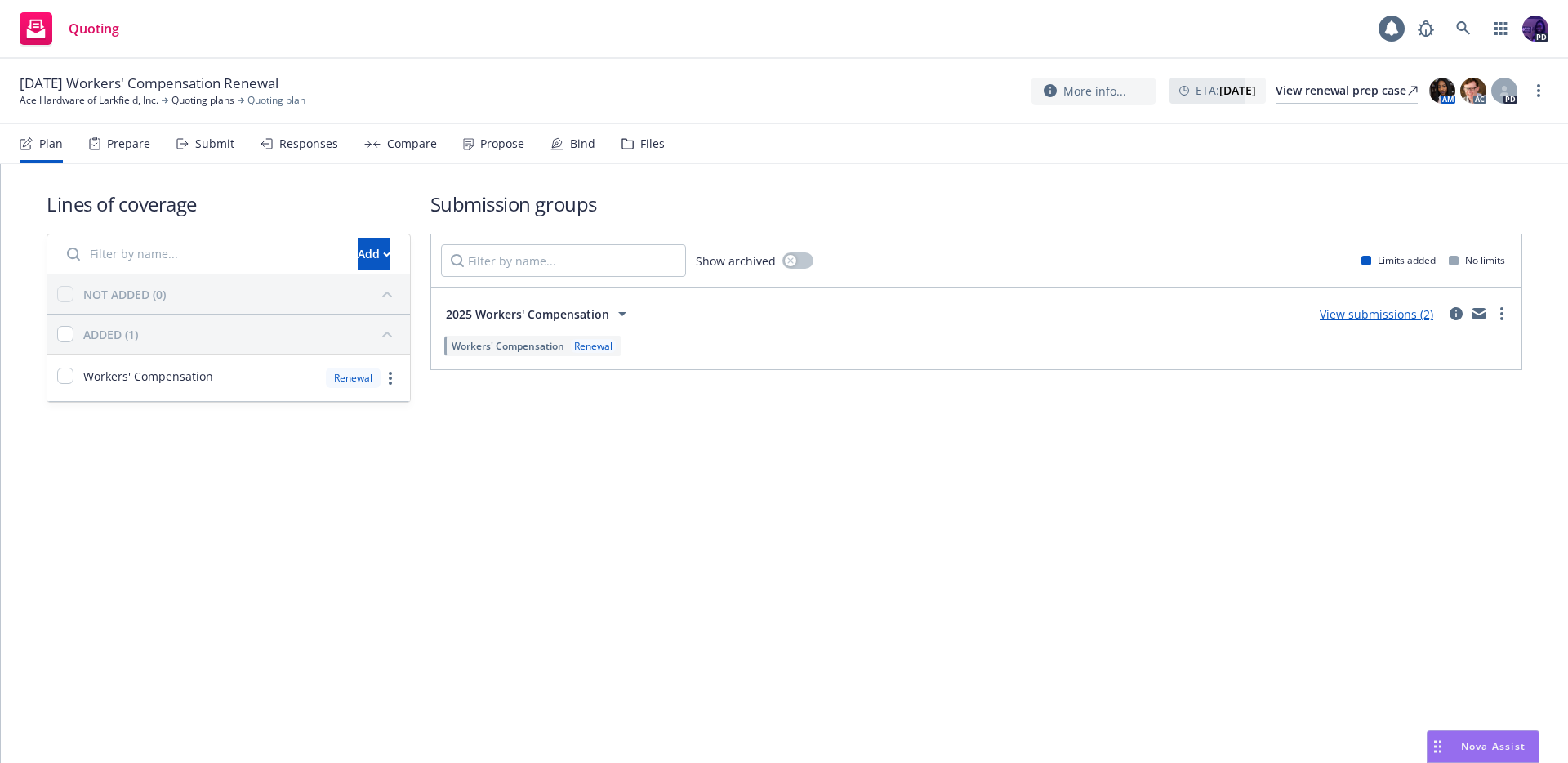
click at [1348, 319] on link "View submissions (2)" at bounding box center [1376, 314] width 114 height 16
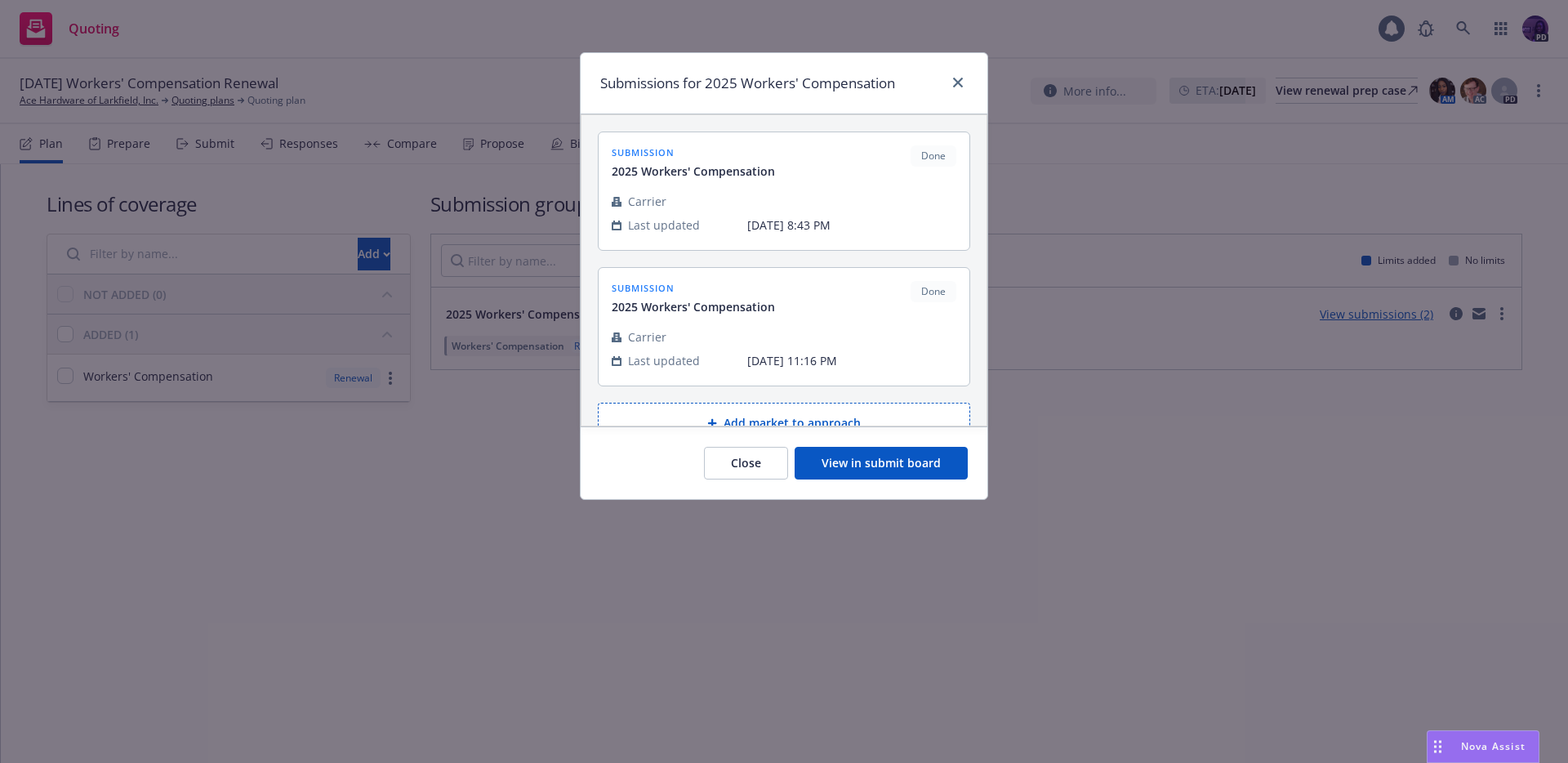
click at [933, 467] on button "View in submit board" at bounding box center [881, 463] width 173 height 33
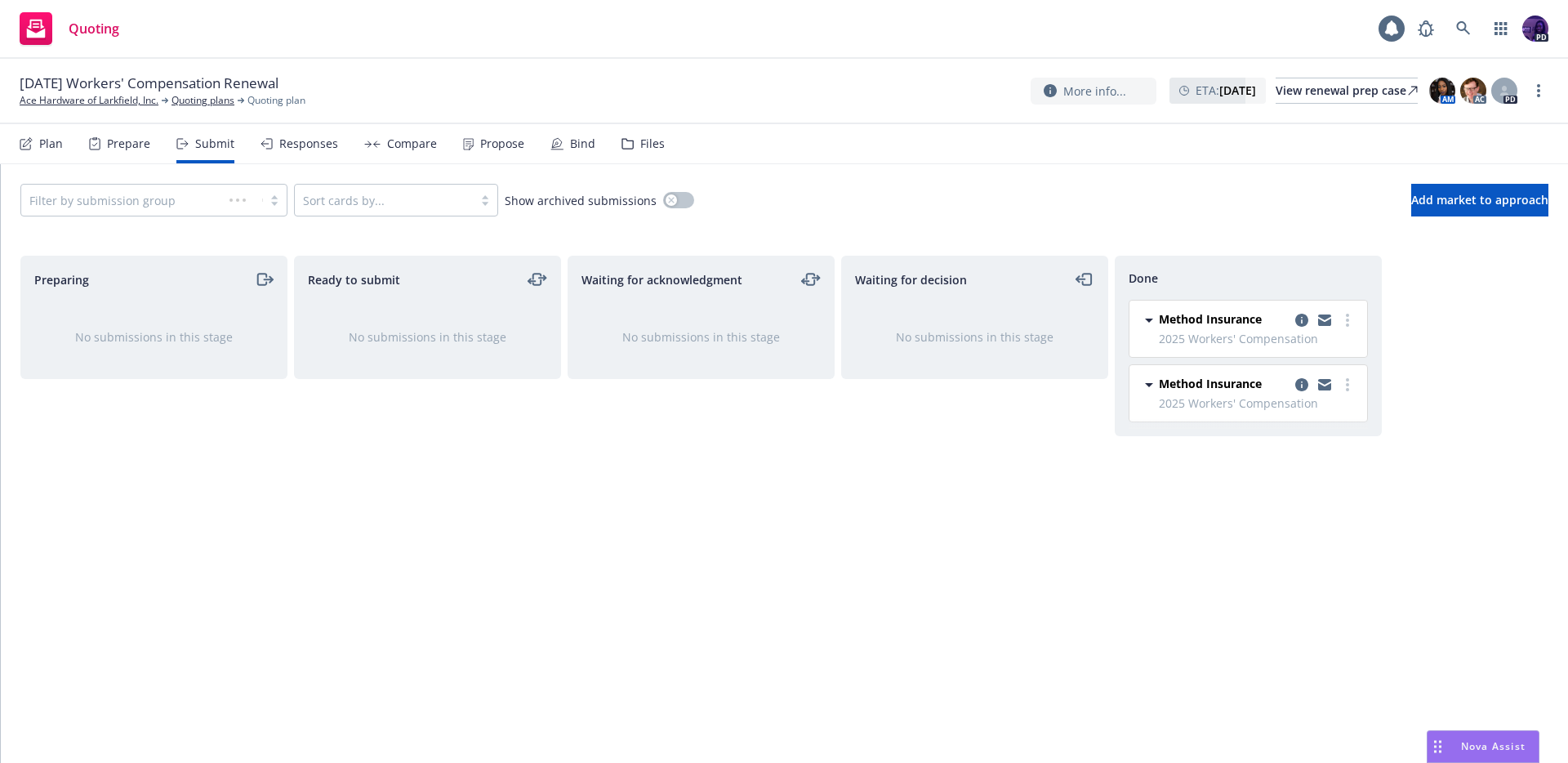
click at [483, 154] on div "Propose" at bounding box center [493, 143] width 62 height 39
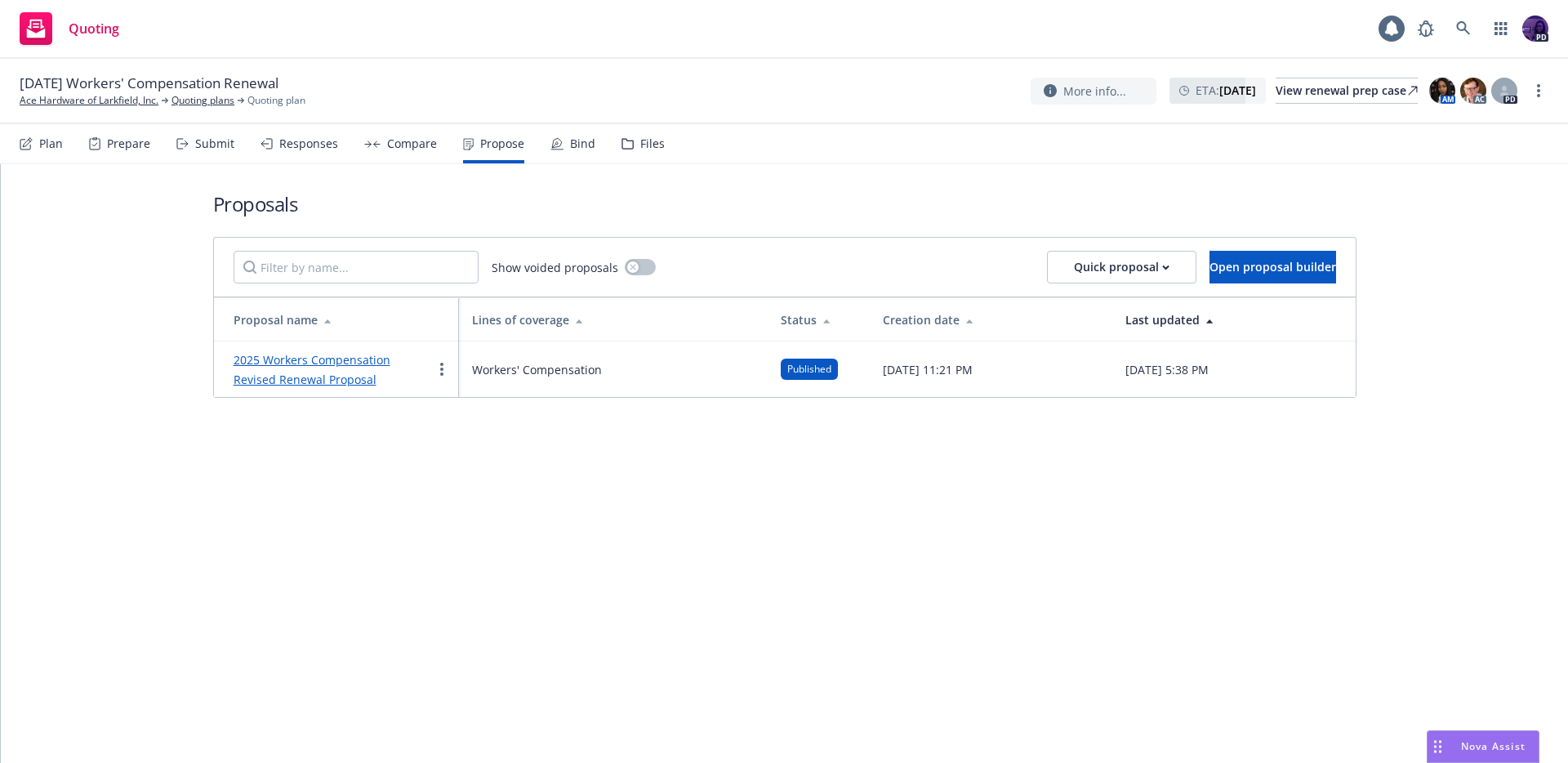
click at [382, 355] on link "2025 Workers Compensation Revised Renewal Proposal" at bounding box center [311, 369] width 157 height 35
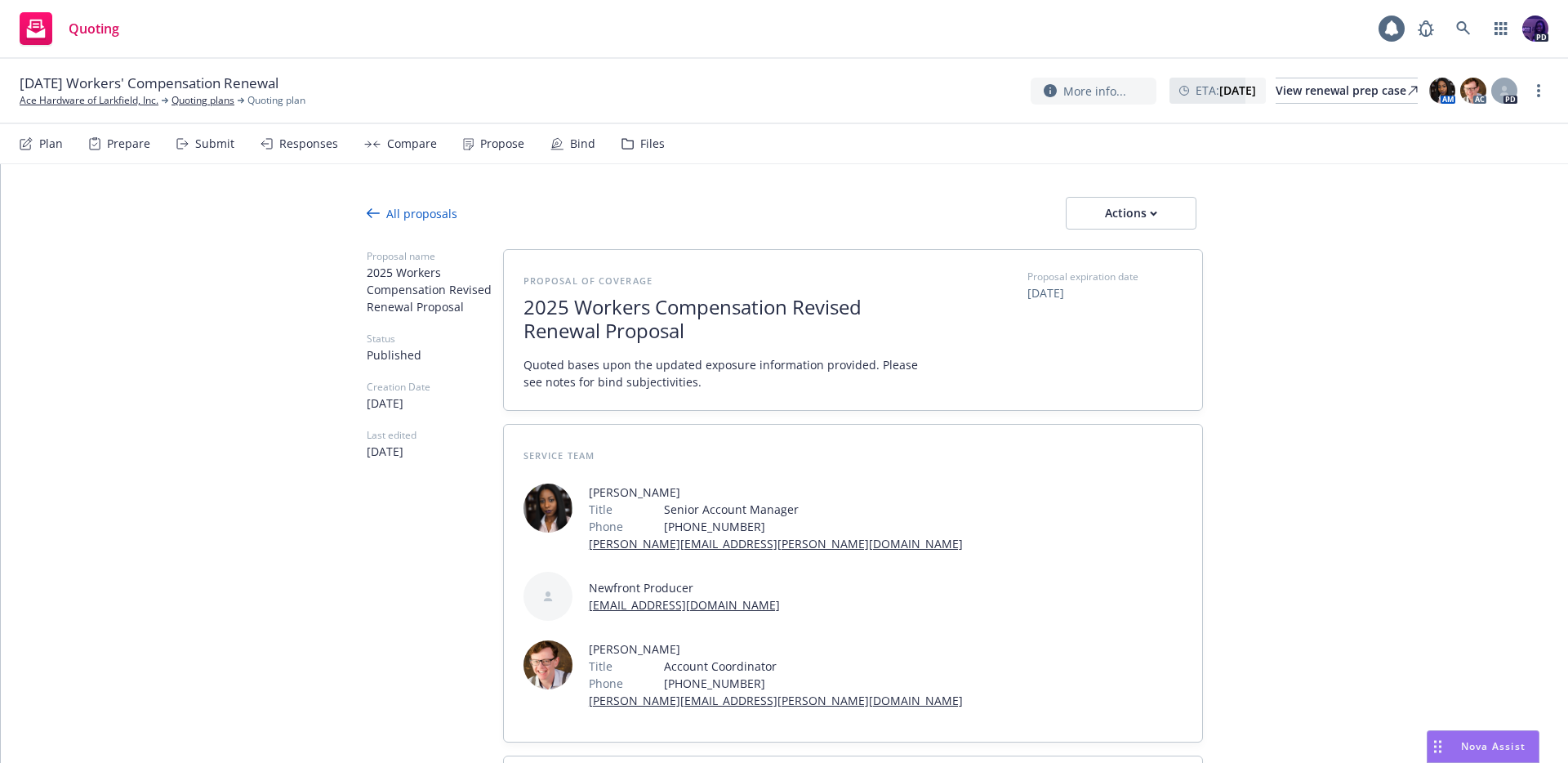
click at [1173, 230] on div at bounding box center [785, 239] width 836 height 20
click at [1158, 220] on div "Actions" at bounding box center [1131, 213] width 77 height 31
click at [1152, 293] on span "See client view" at bounding box center [1120, 288] width 120 height 16
type textarea "x"
click at [781, 25] on div "Quoting 1 PD" at bounding box center [784, 29] width 1568 height 59
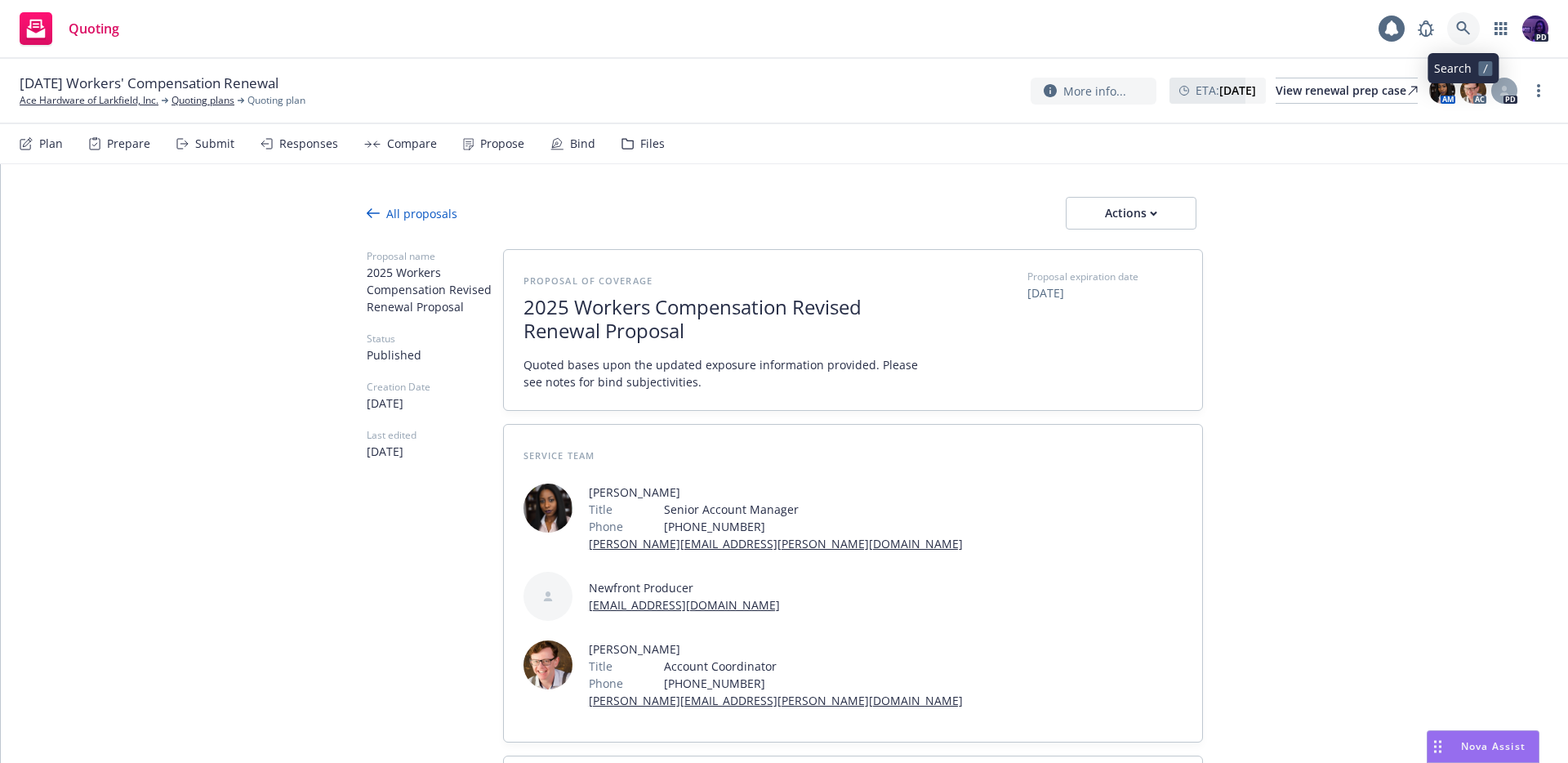
click at [1472, 37] on link at bounding box center [1464, 29] width 33 height 33
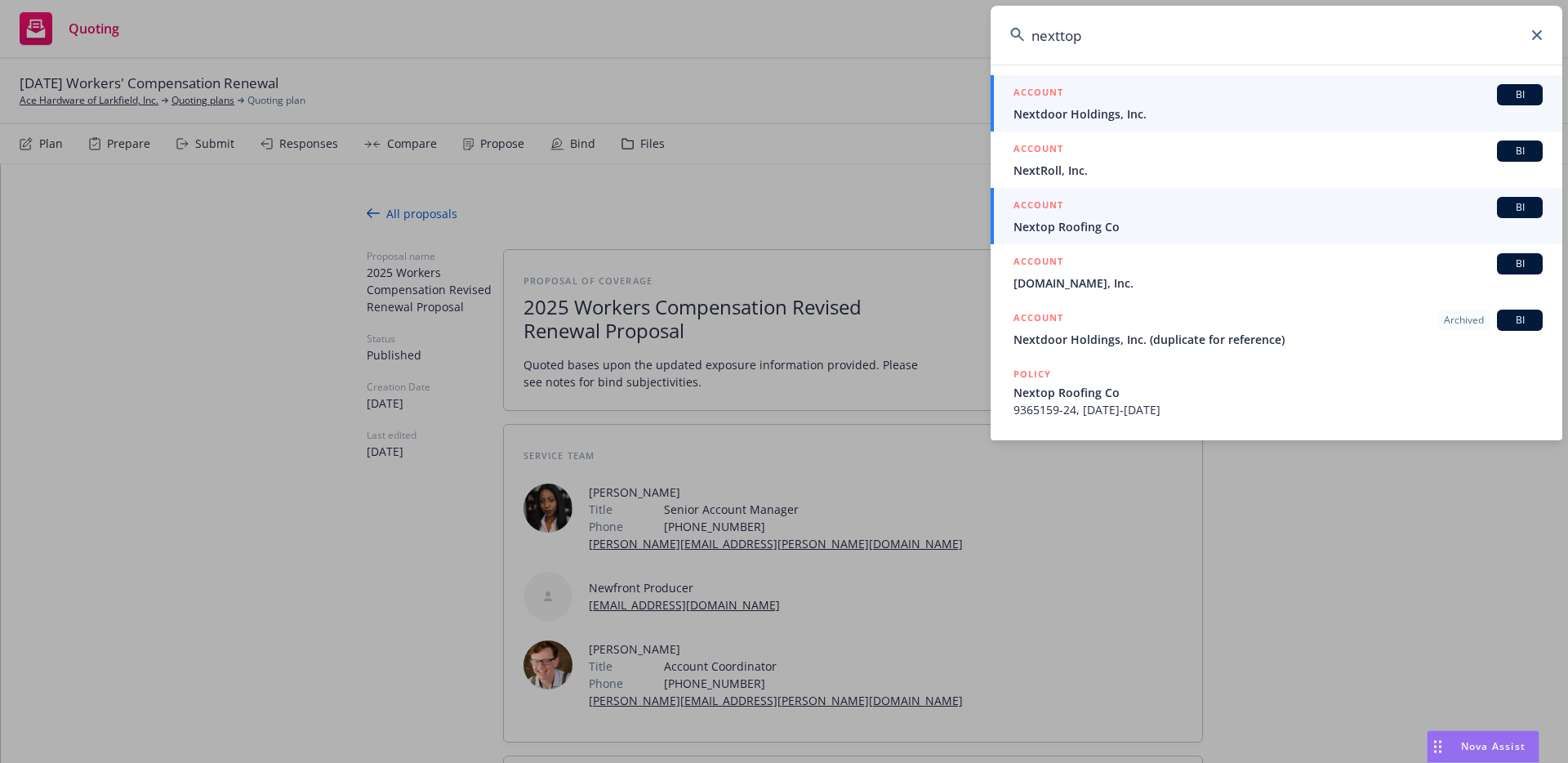
type input "nexttop"
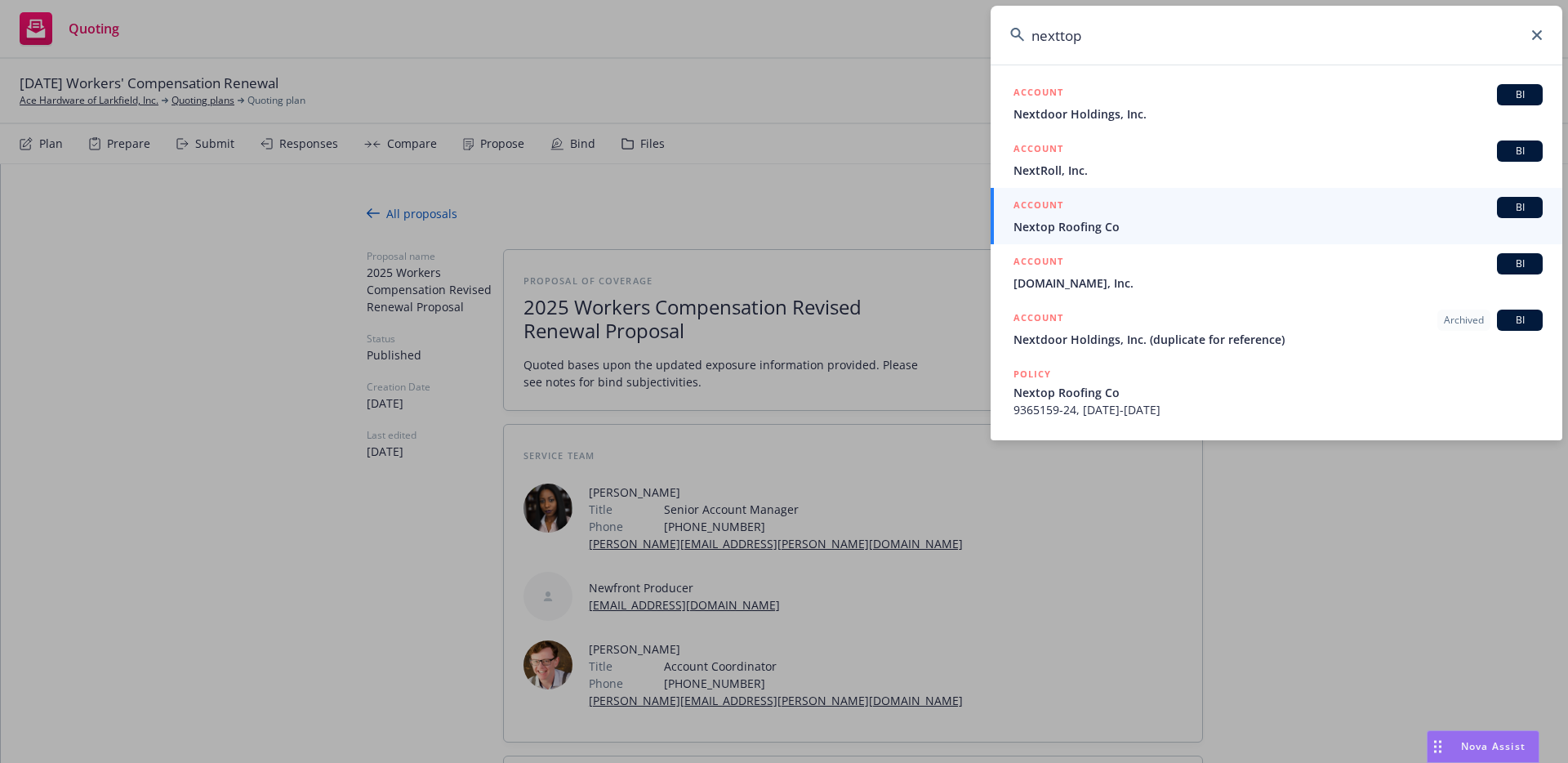
click at [1074, 236] on link "ACCOUNT BI Nextop Roofing Co" at bounding box center [1276, 216] width 572 height 56
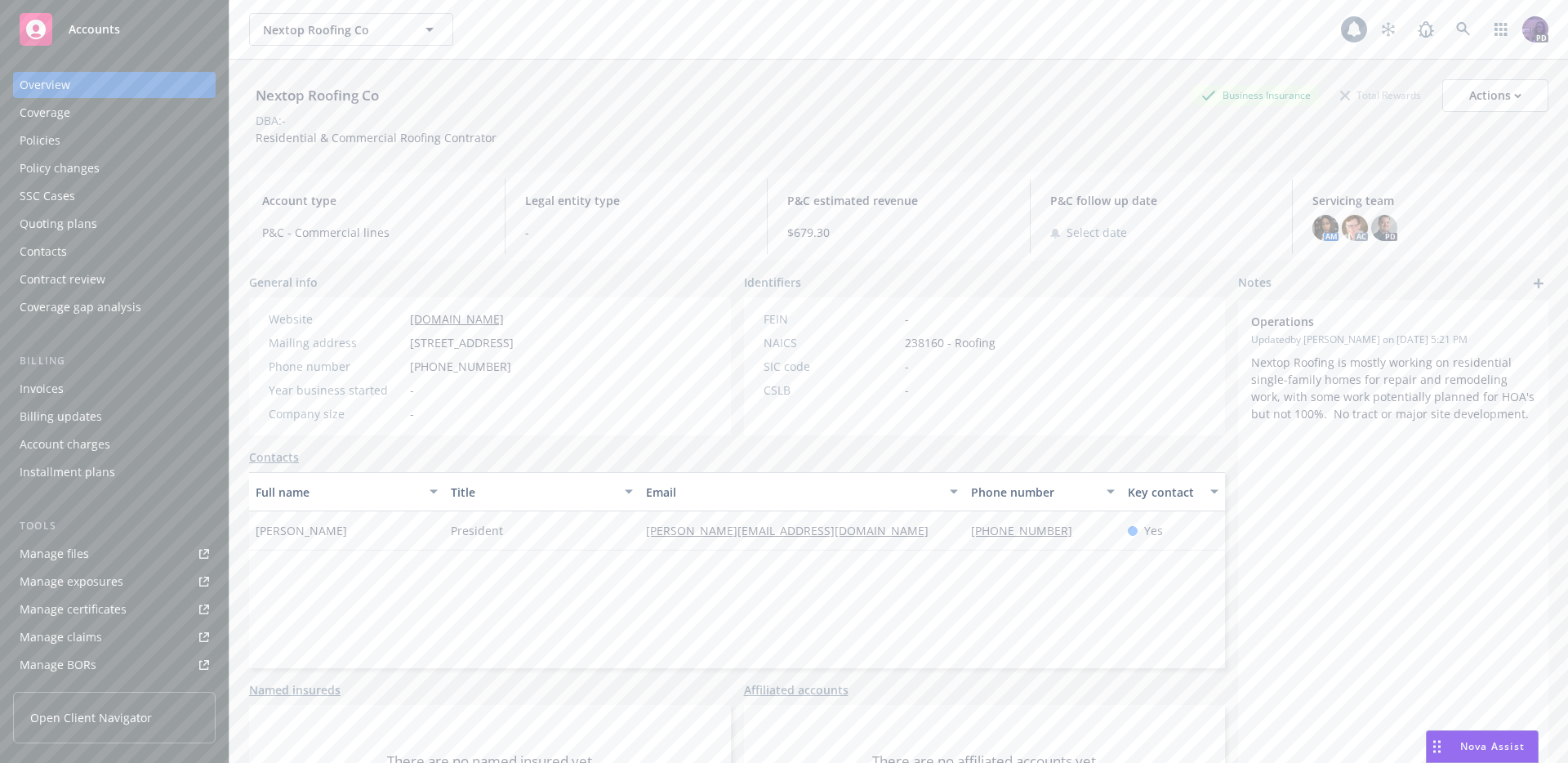
click at [114, 227] on div "Quoting plans" at bounding box center [114, 224] width 189 height 26
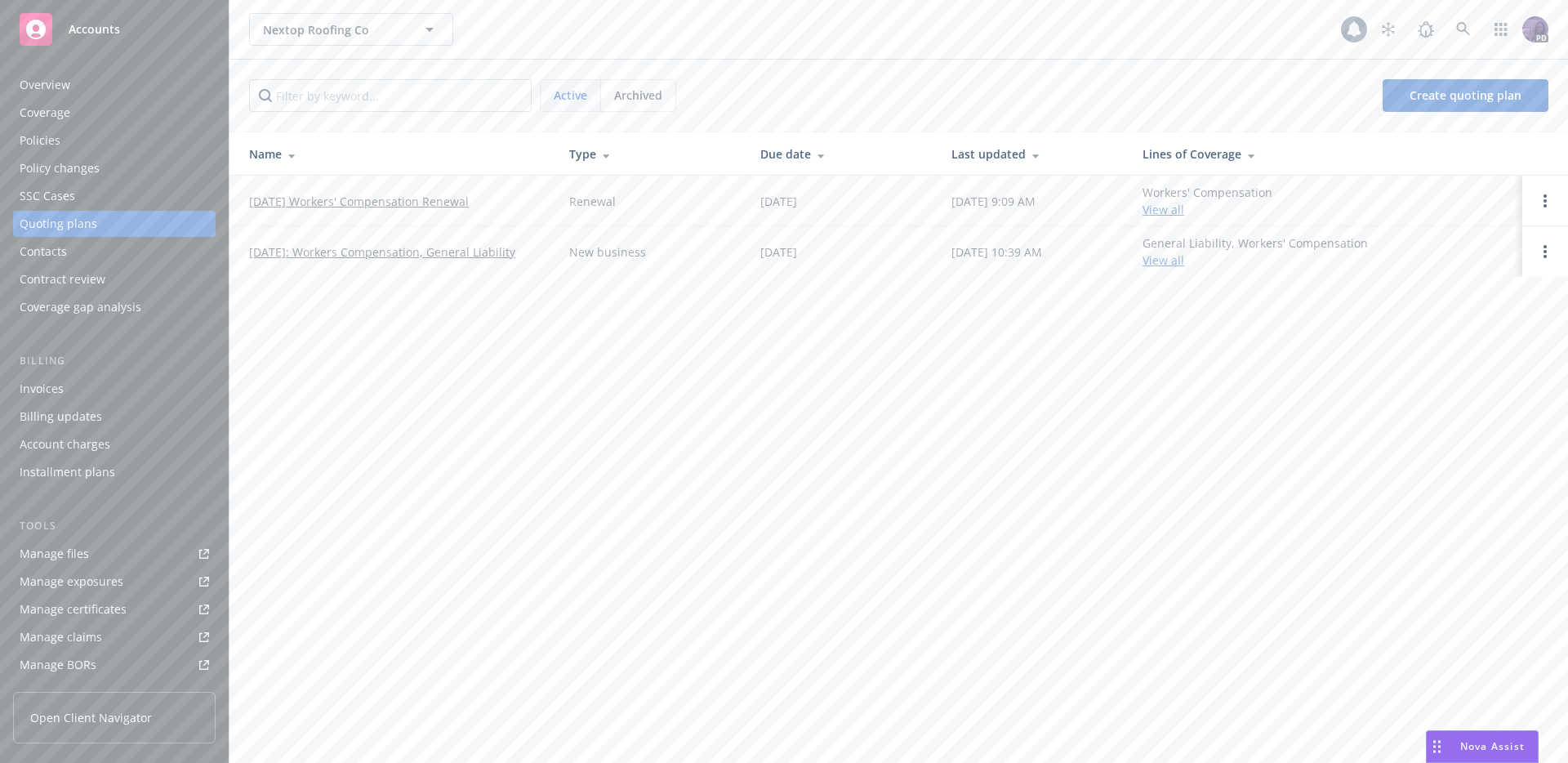
click at [415, 204] on link "[DATE] Workers' Compensation Renewal" at bounding box center [358, 201] width 219 height 17
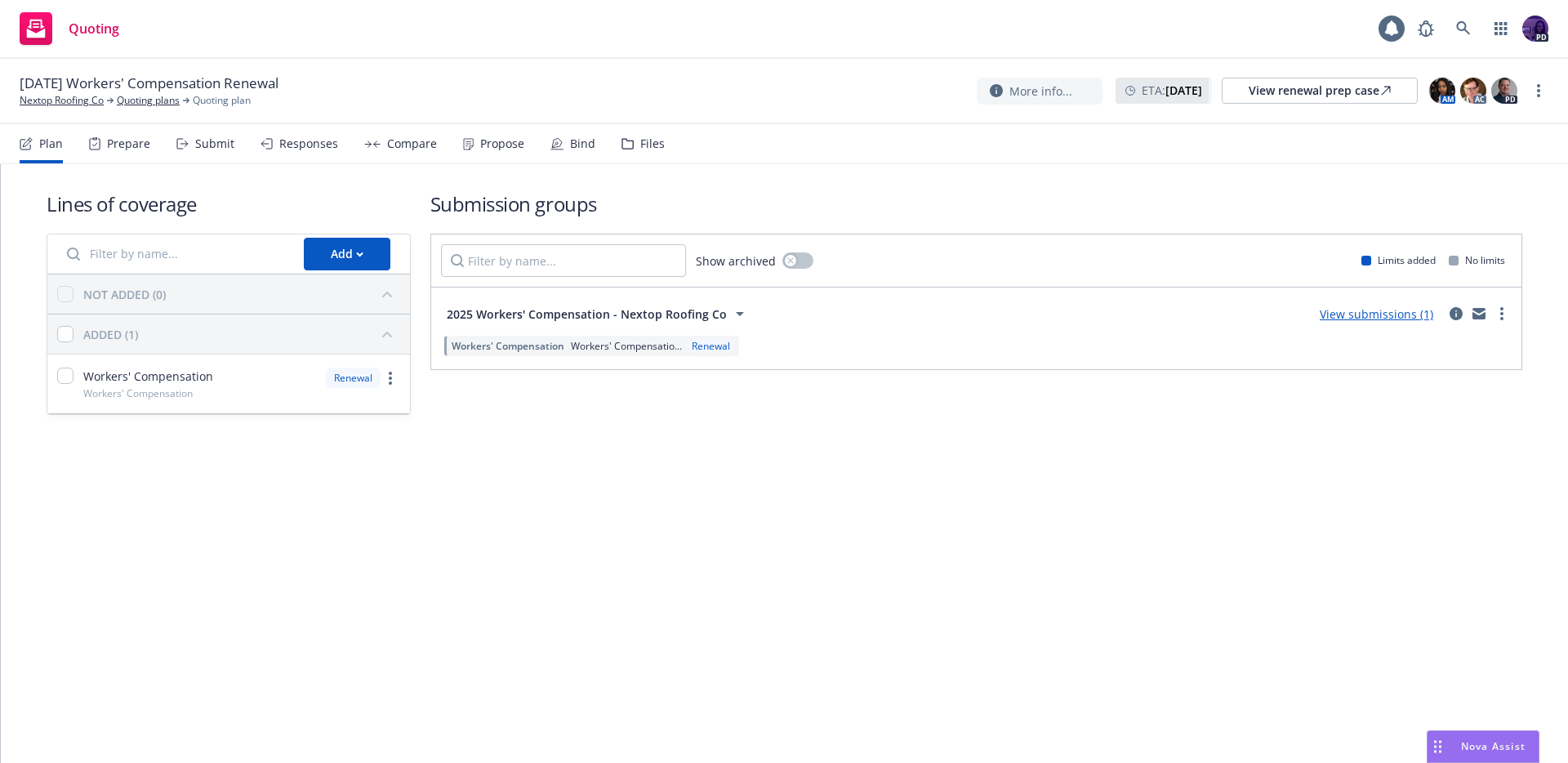
click at [1365, 316] on link "View submissions (1)" at bounding box center [1376, 314] width 114 height 16
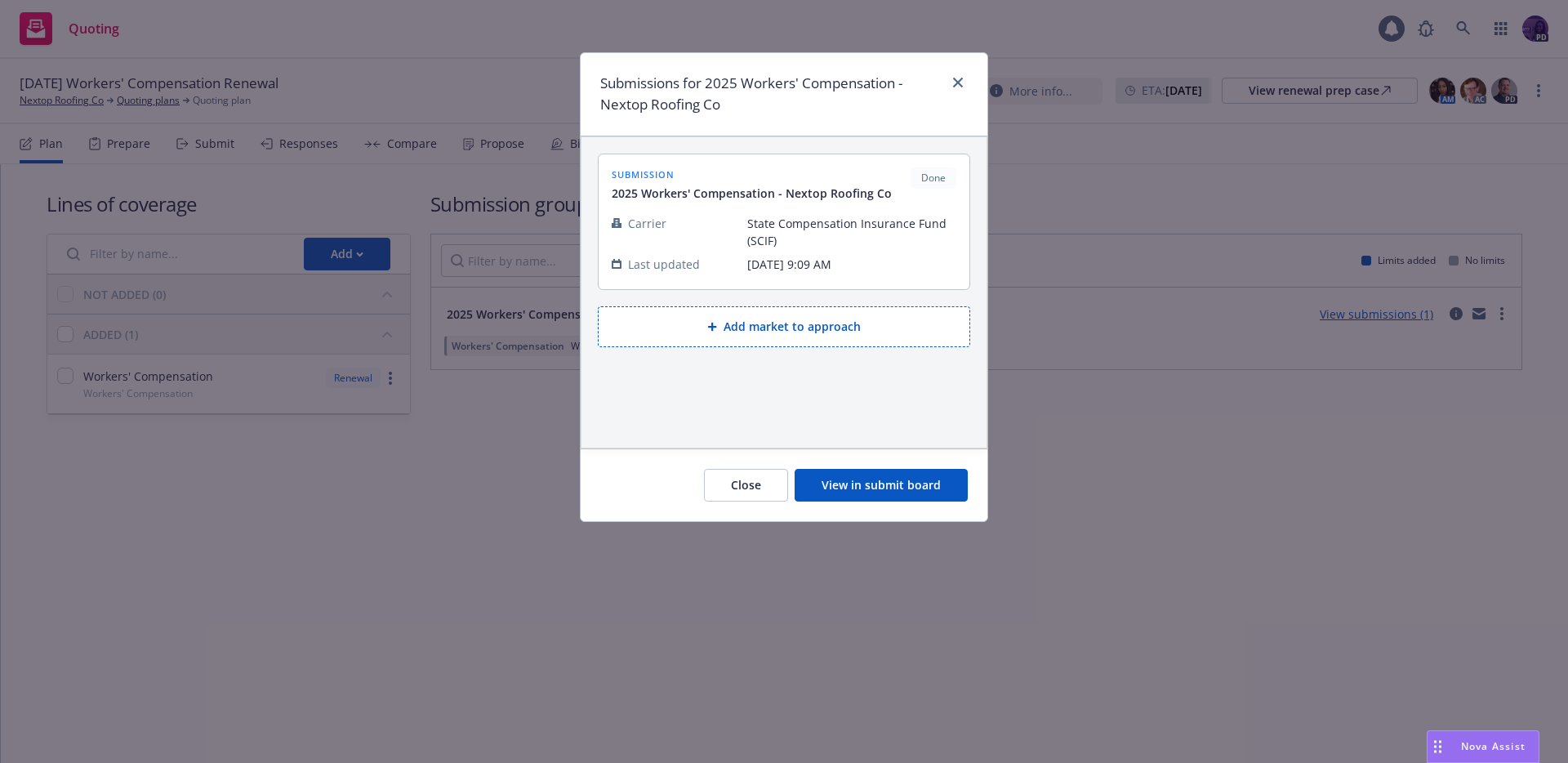
click at [911, 475] on button "View in submit board" at bounding box center [881, 486] width 173 height 33
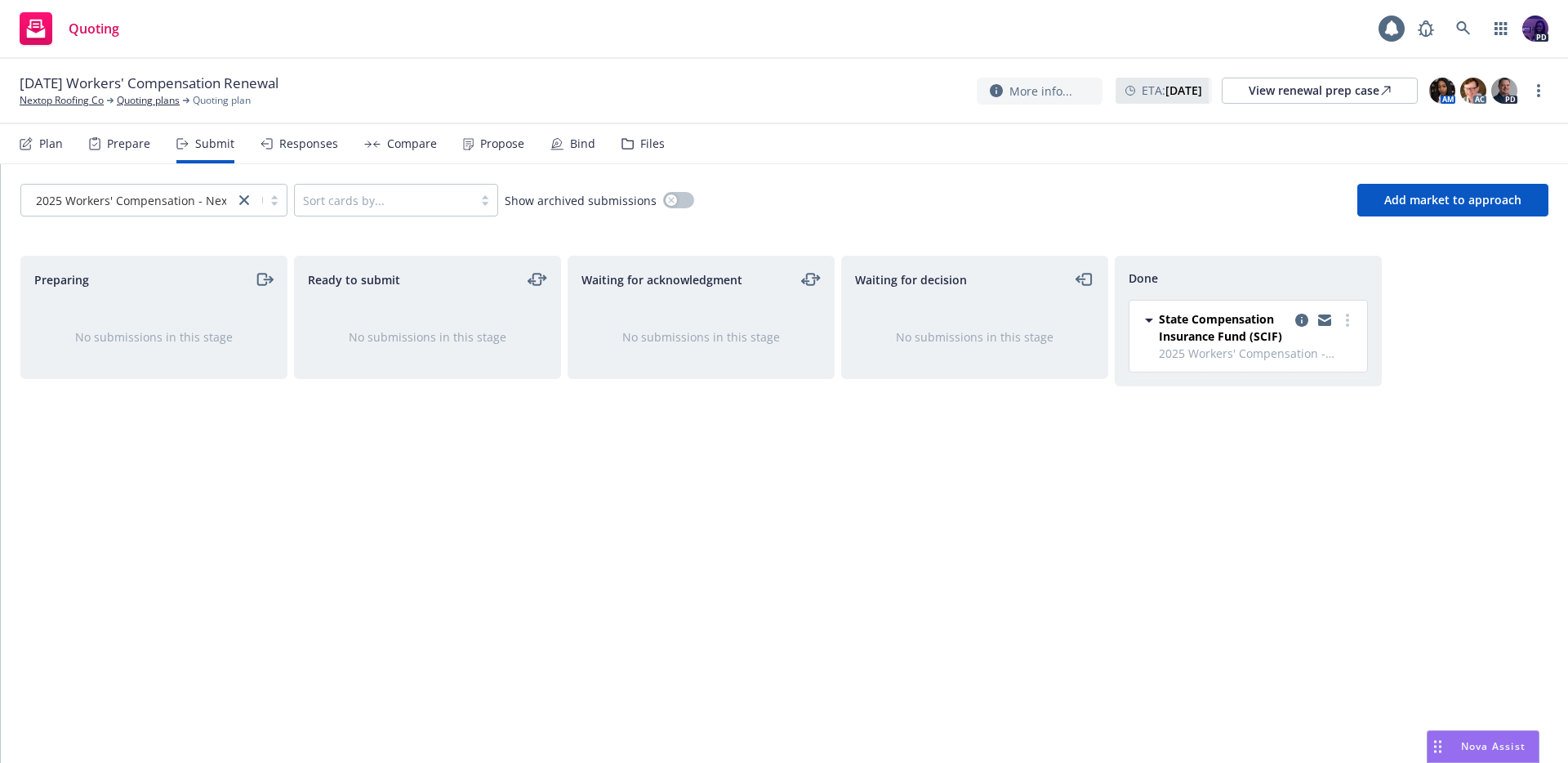
click at [507, 148] on div "Propose" at bounding box center [502, 143] width 44 height 13
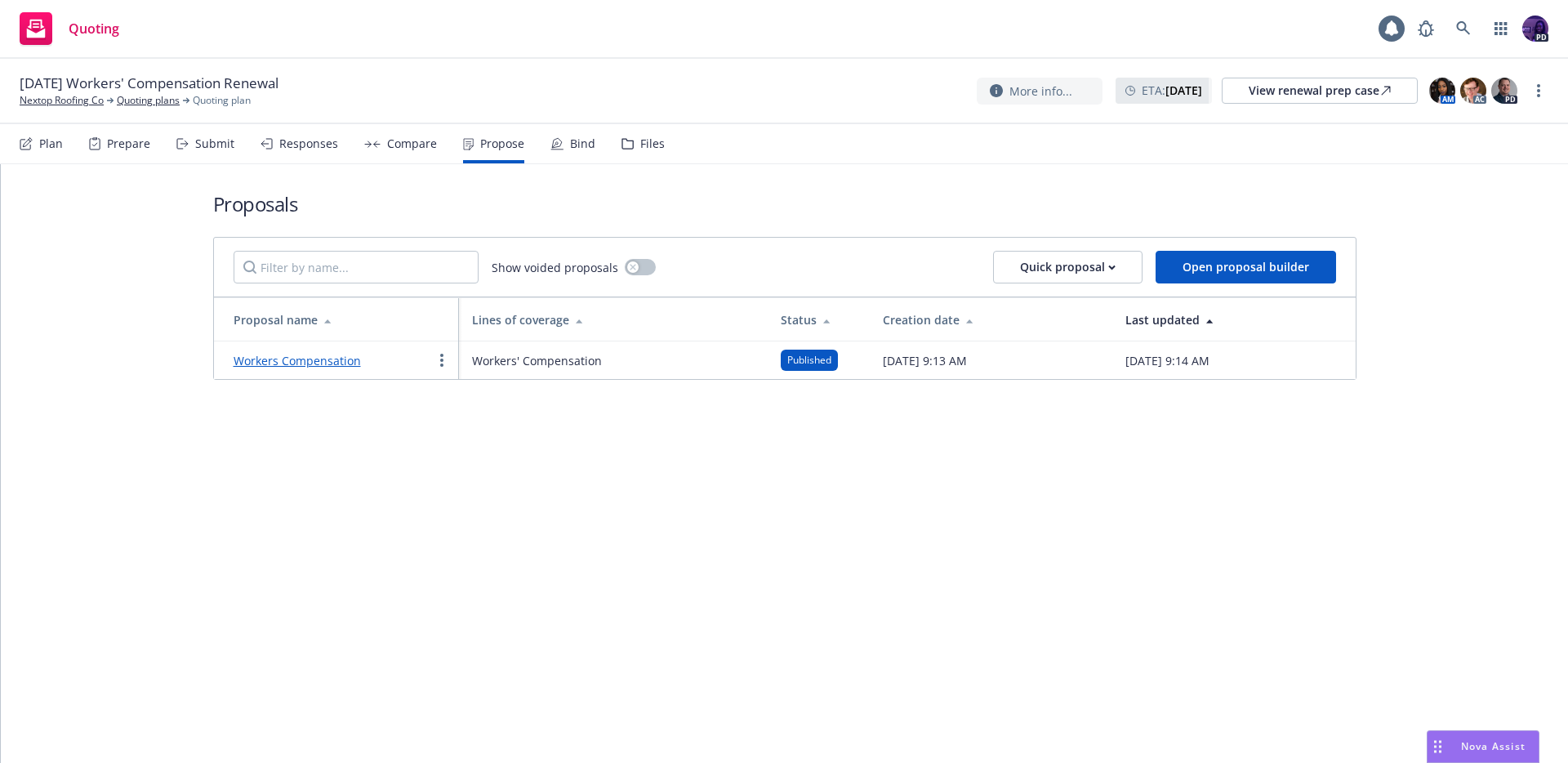
click at [304, 360] on link "Workers Compensation" at bounding box center [297, 361] width 127 height 16
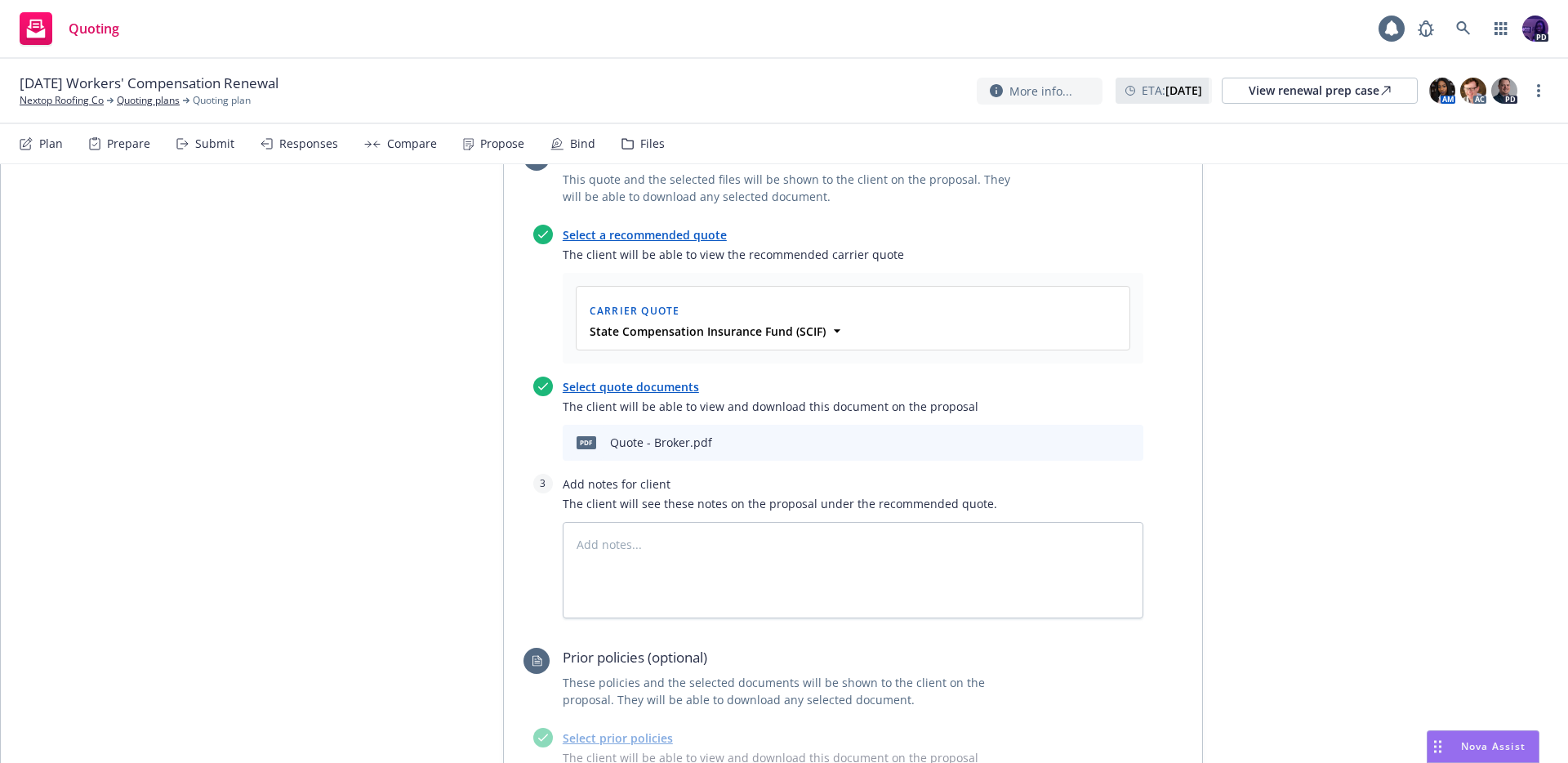
scroll to position [694, 0]
click at [495, 146] on div "Propose" at bounding box center [502, 143] width 44 height 13
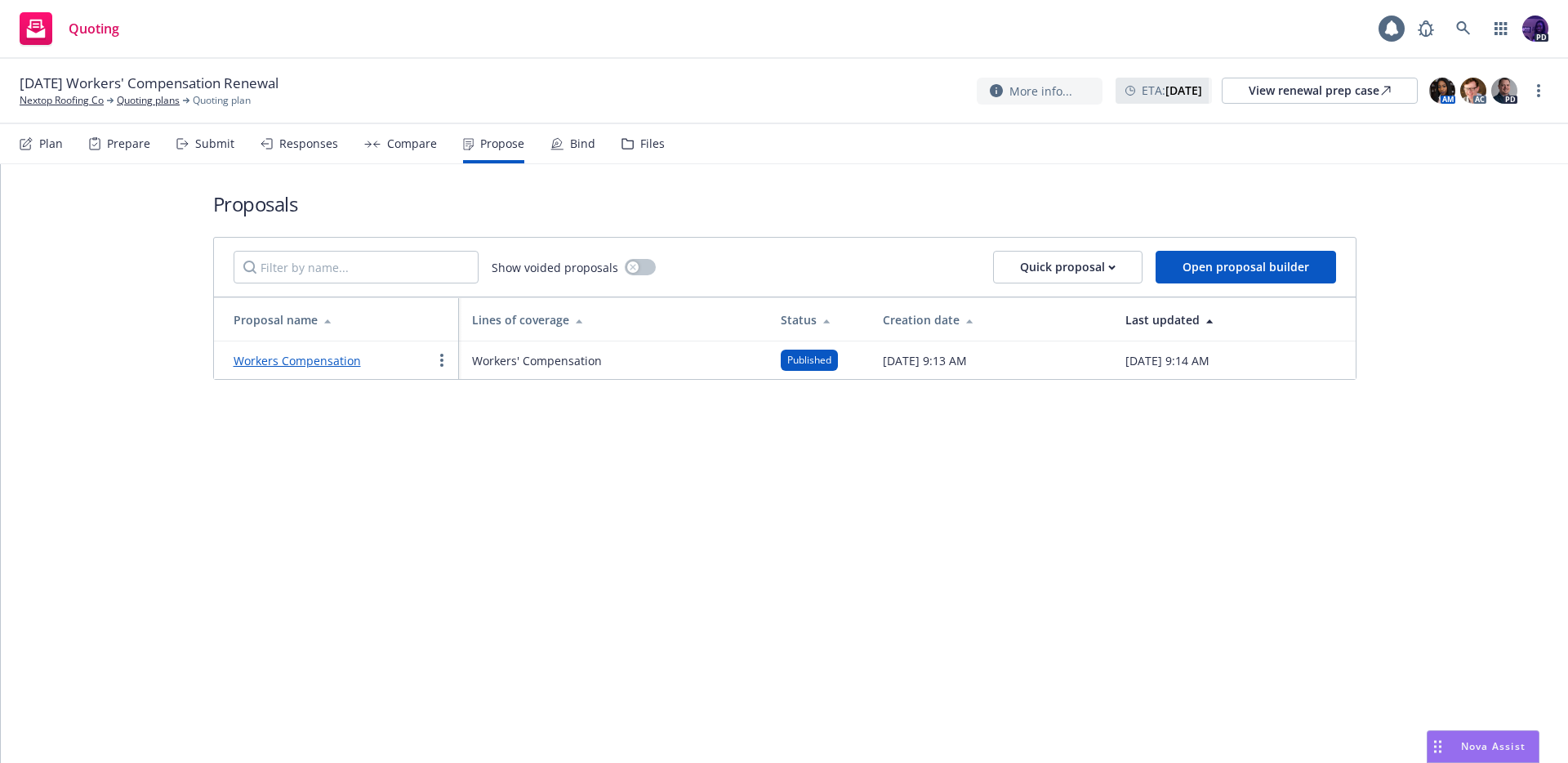
click at [291, 367] on link "Workers Compensation" at bounding box center [297, 361] width 127 height 16
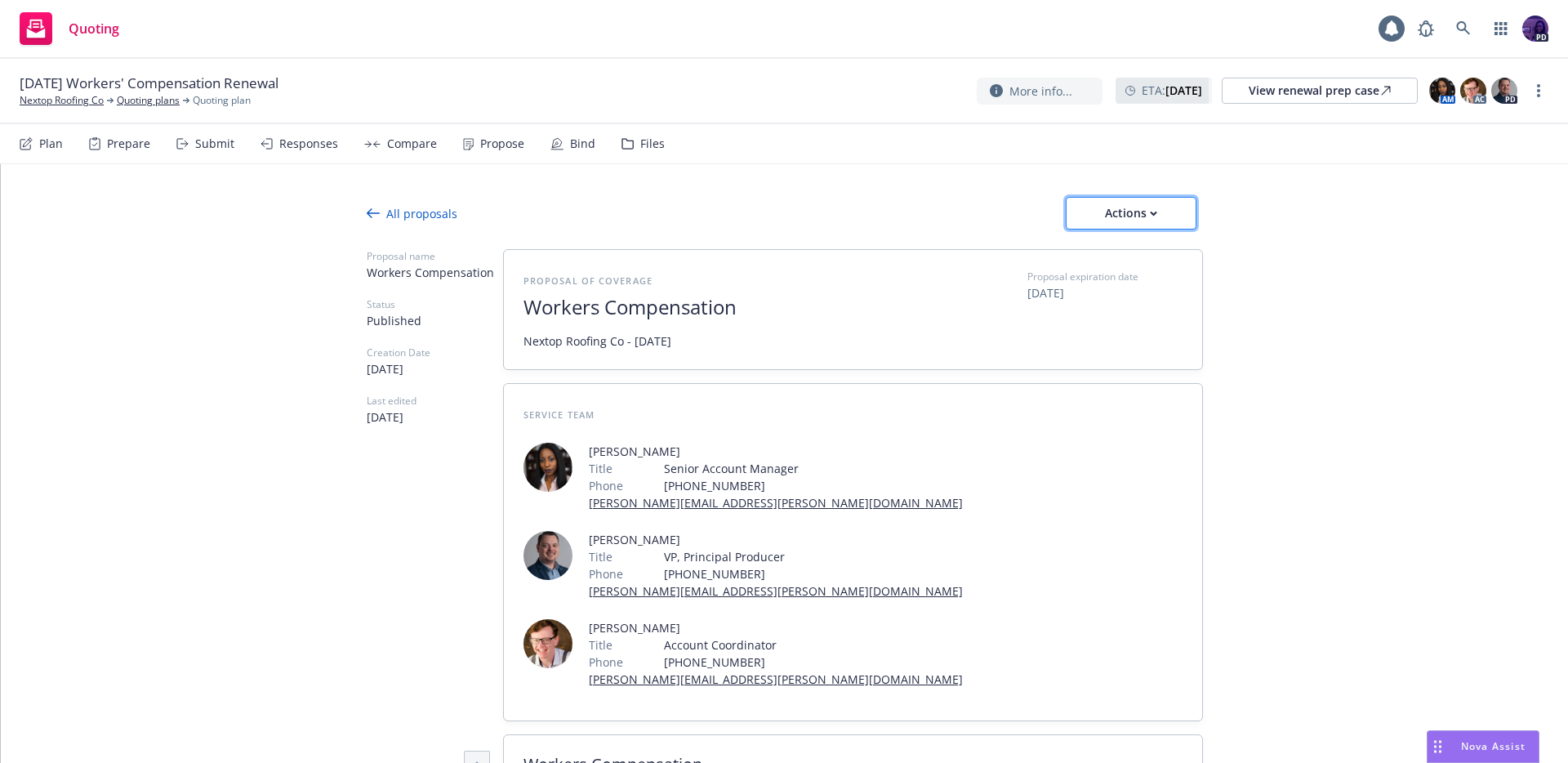
click at [1123, 225] on div "Actions" at bounding box center [1131, 213] width 77 height 31
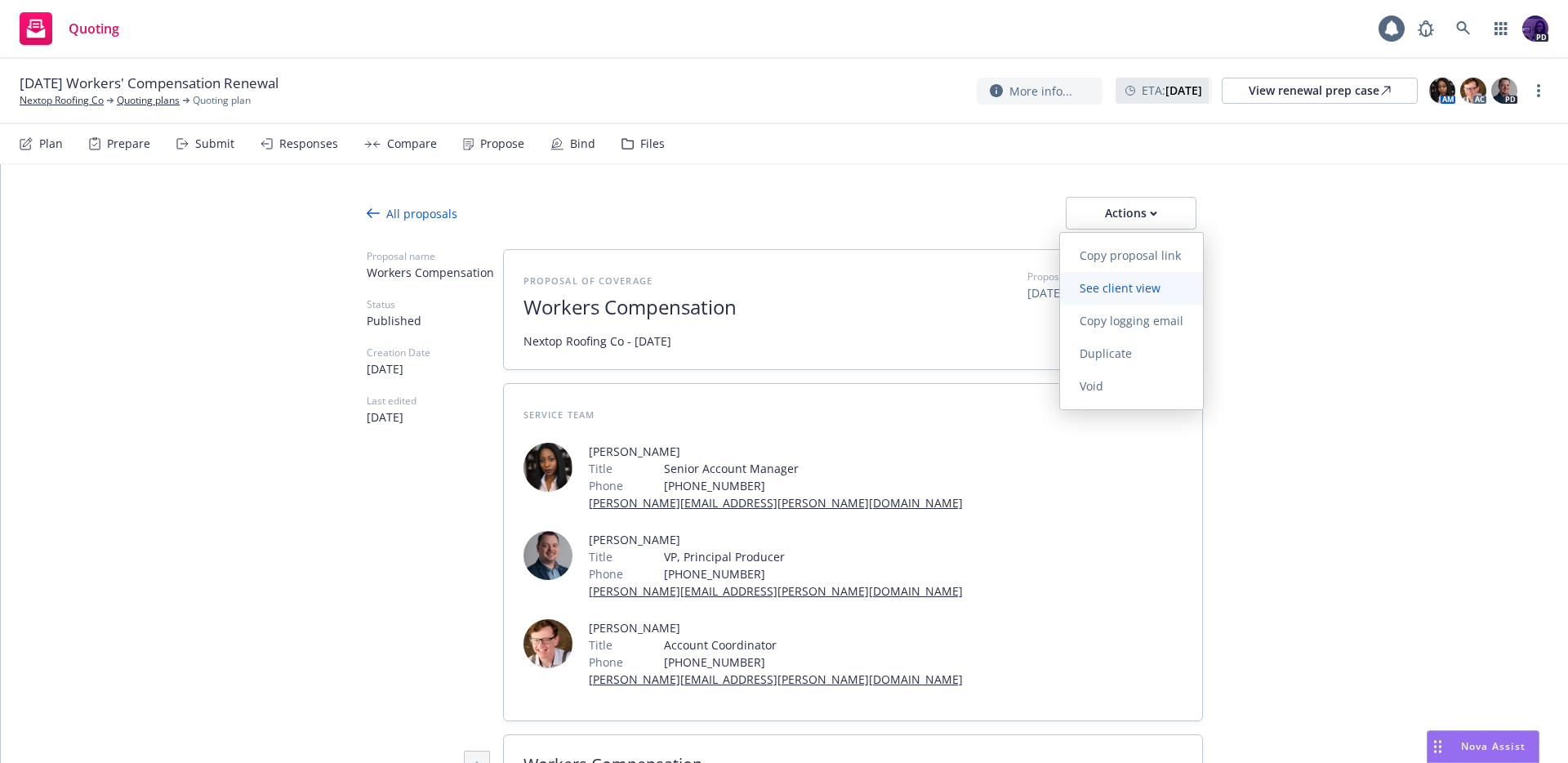
click at [1149, 286] on span "See client view" at bounding box center [1120, 288] width 120 height 16
type textarea "x"
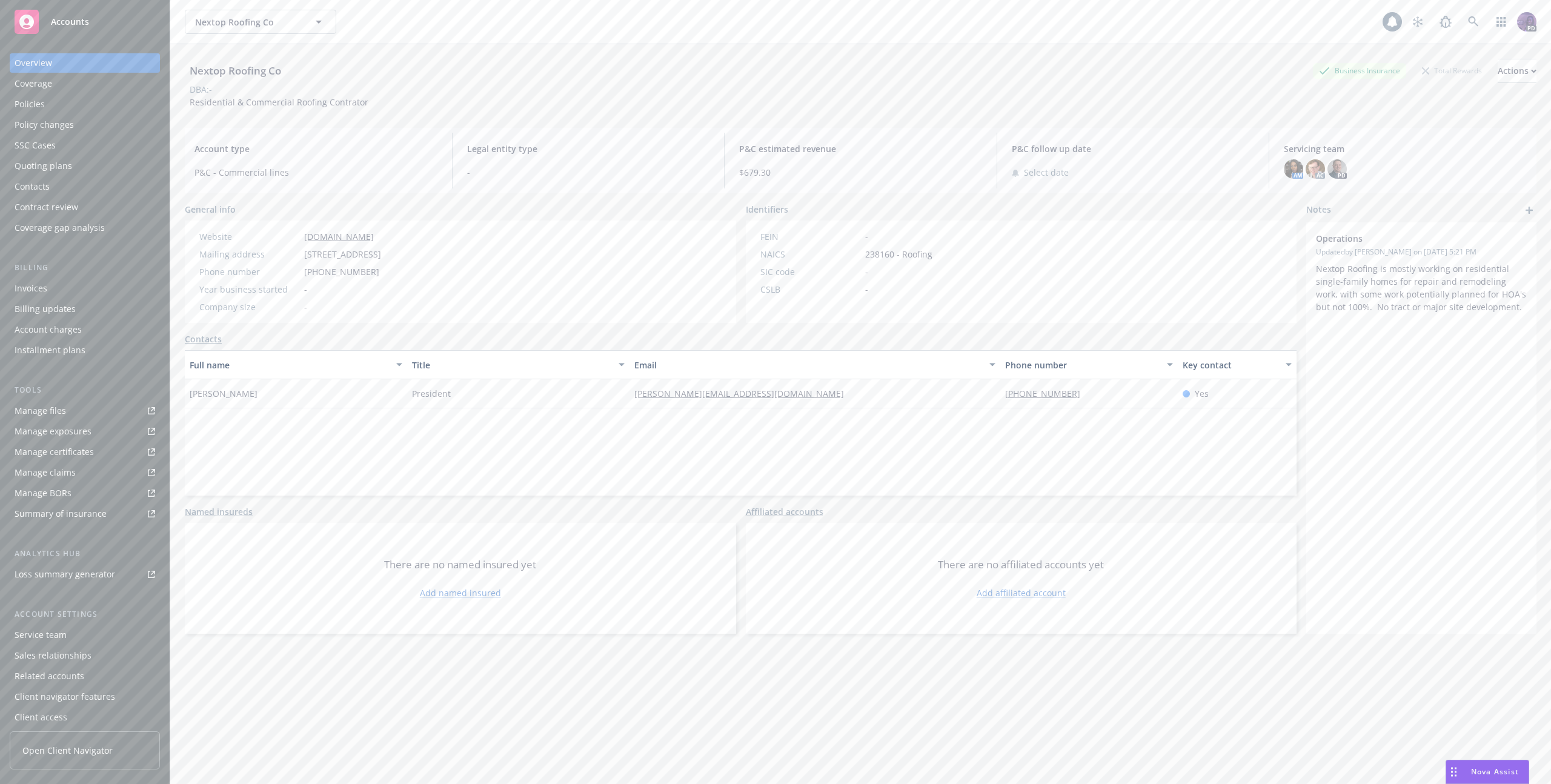
click at [67, 109] on div "Policies" at bounding box center [85, 104] width 140 height 19
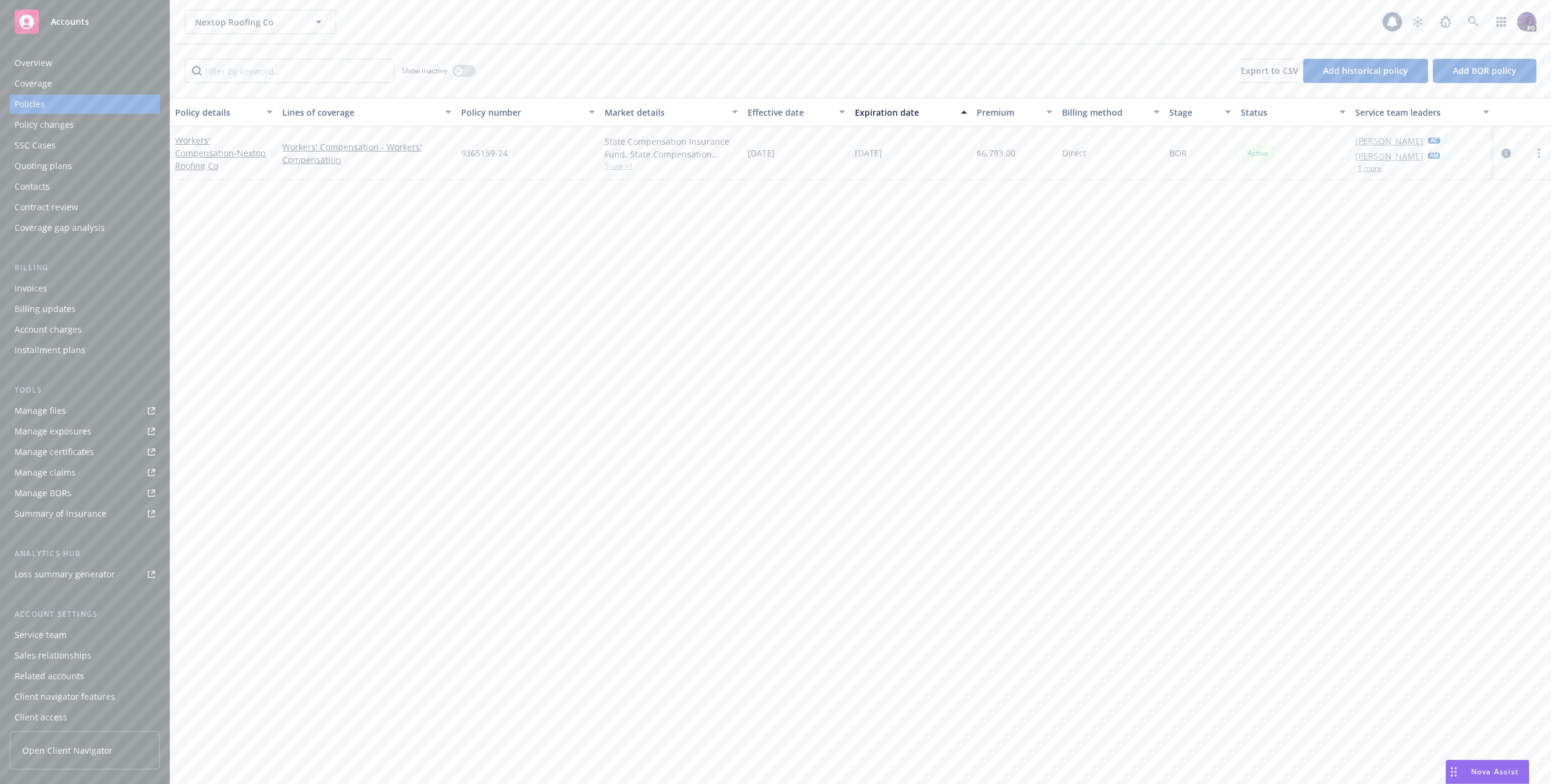
click at [128, 56] on div "Overview" at bounding box center [85, 63] width 140 height 19
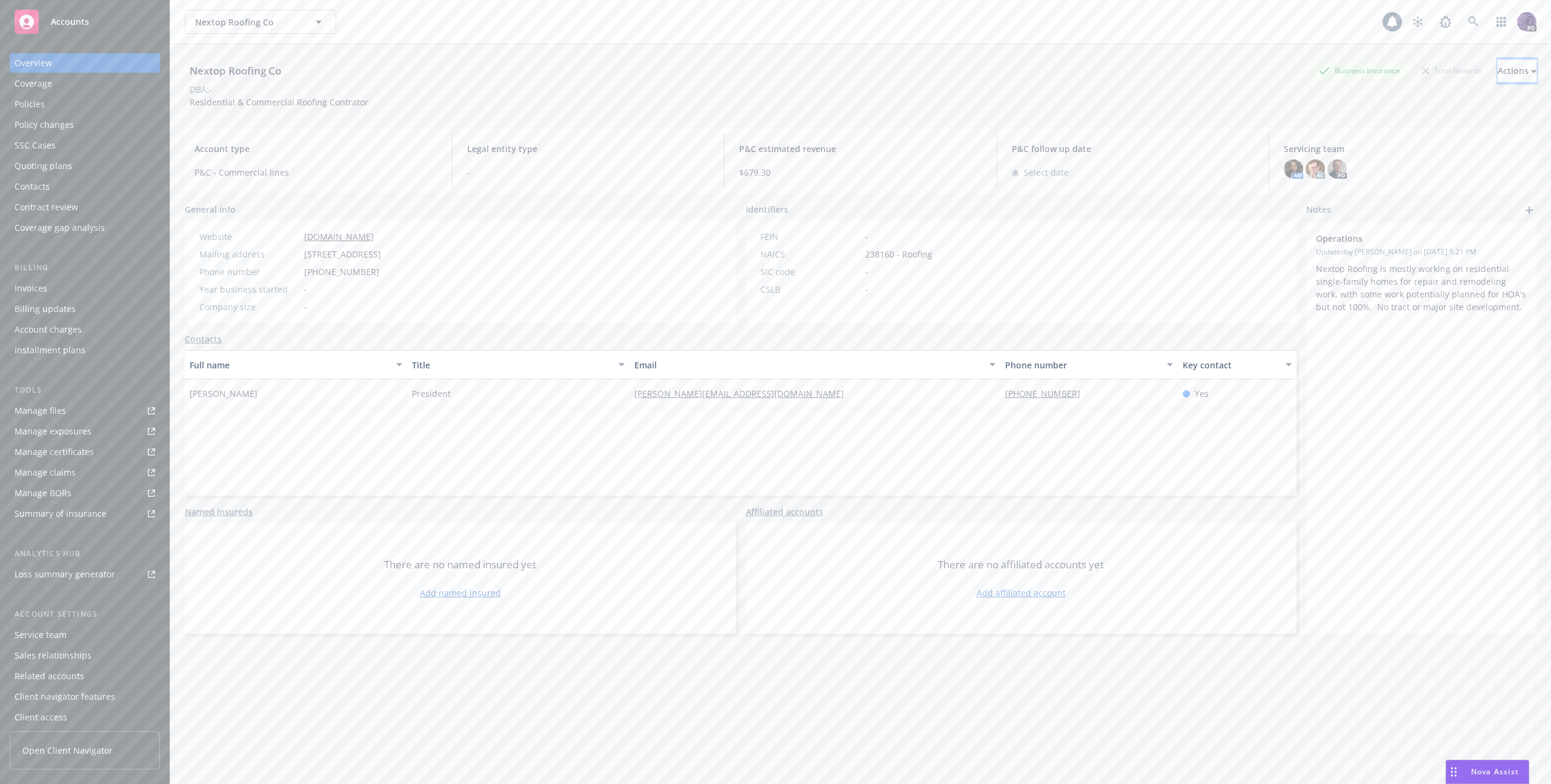
click at [1498, 64] on div "Actions" at bounding box center [1517, 71] width 39 height 23
click at [1408, 124] on link "Edit account summary" at bounding box center [1436, 128] width 199 height 24
select select "US"
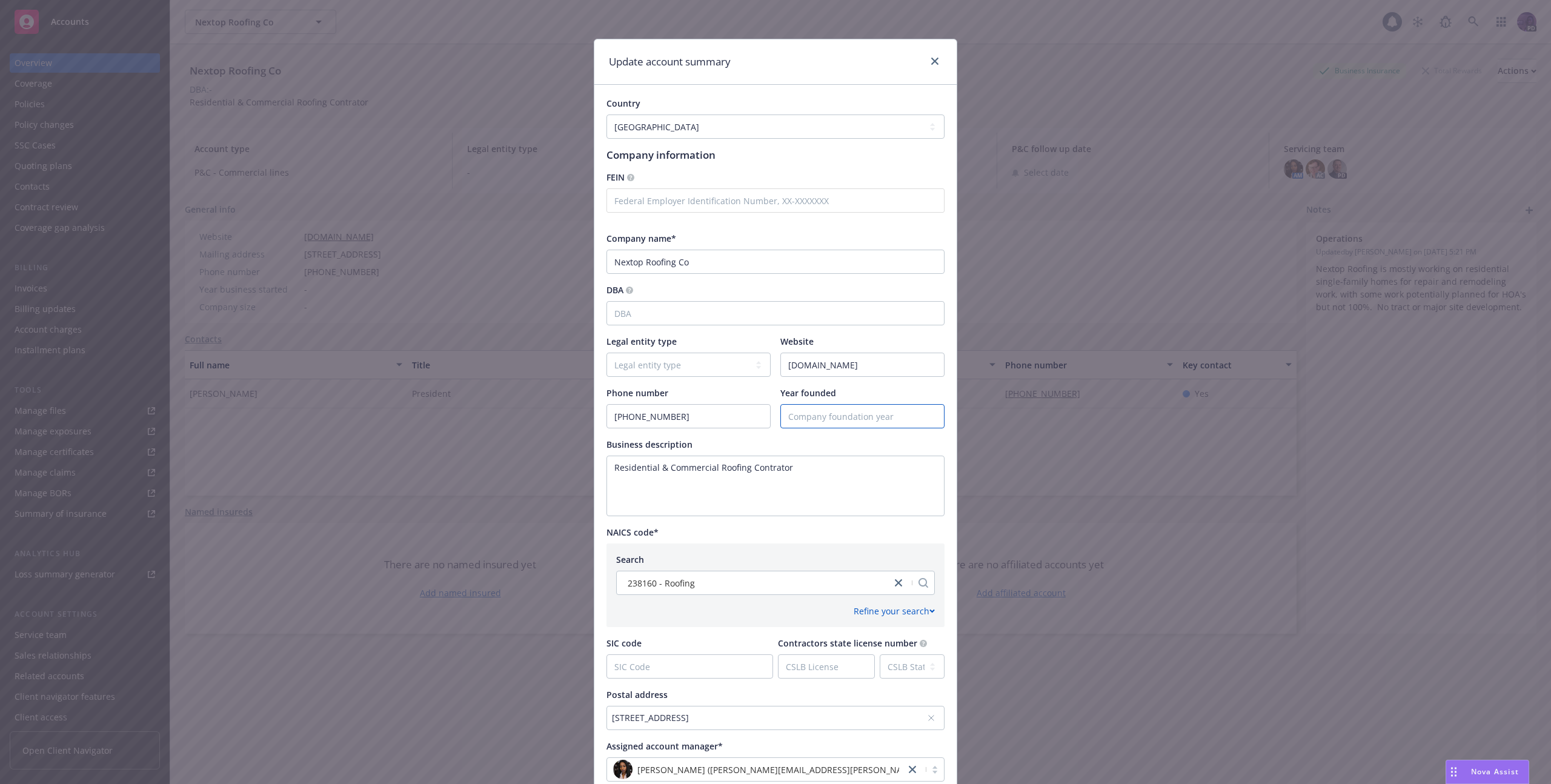
drag, startPoint x: 844, startPoint y: 406, endPoint x: 880, endPoint y: 403, distance: 36.1
click at [844, 406] on input "Year founded" at bounding box center [862, 416] width 163 height 23
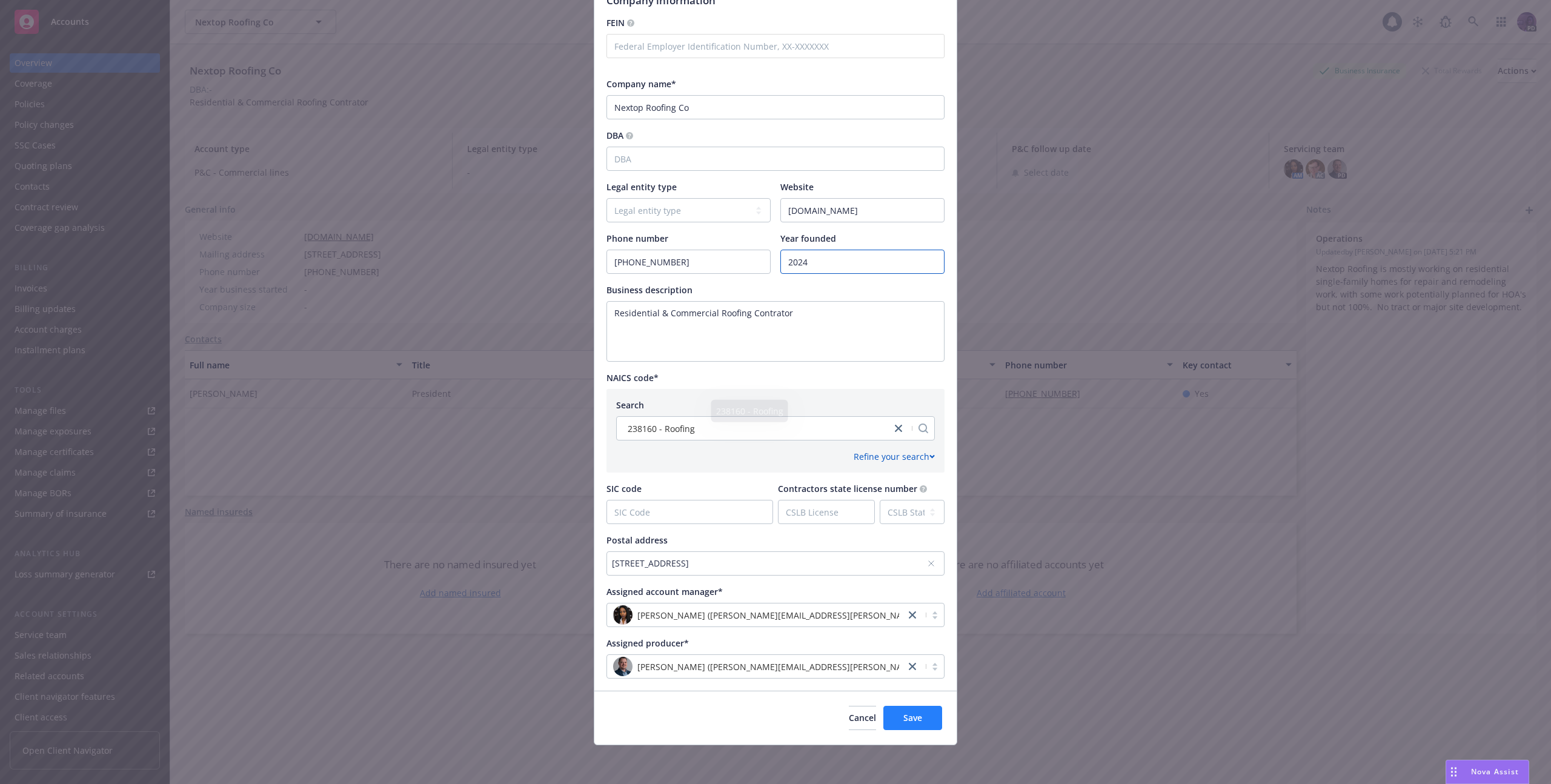
type input "2024"
click at [912, 723] on span "Save" at bounding box center [912, 718] width 19 height 12
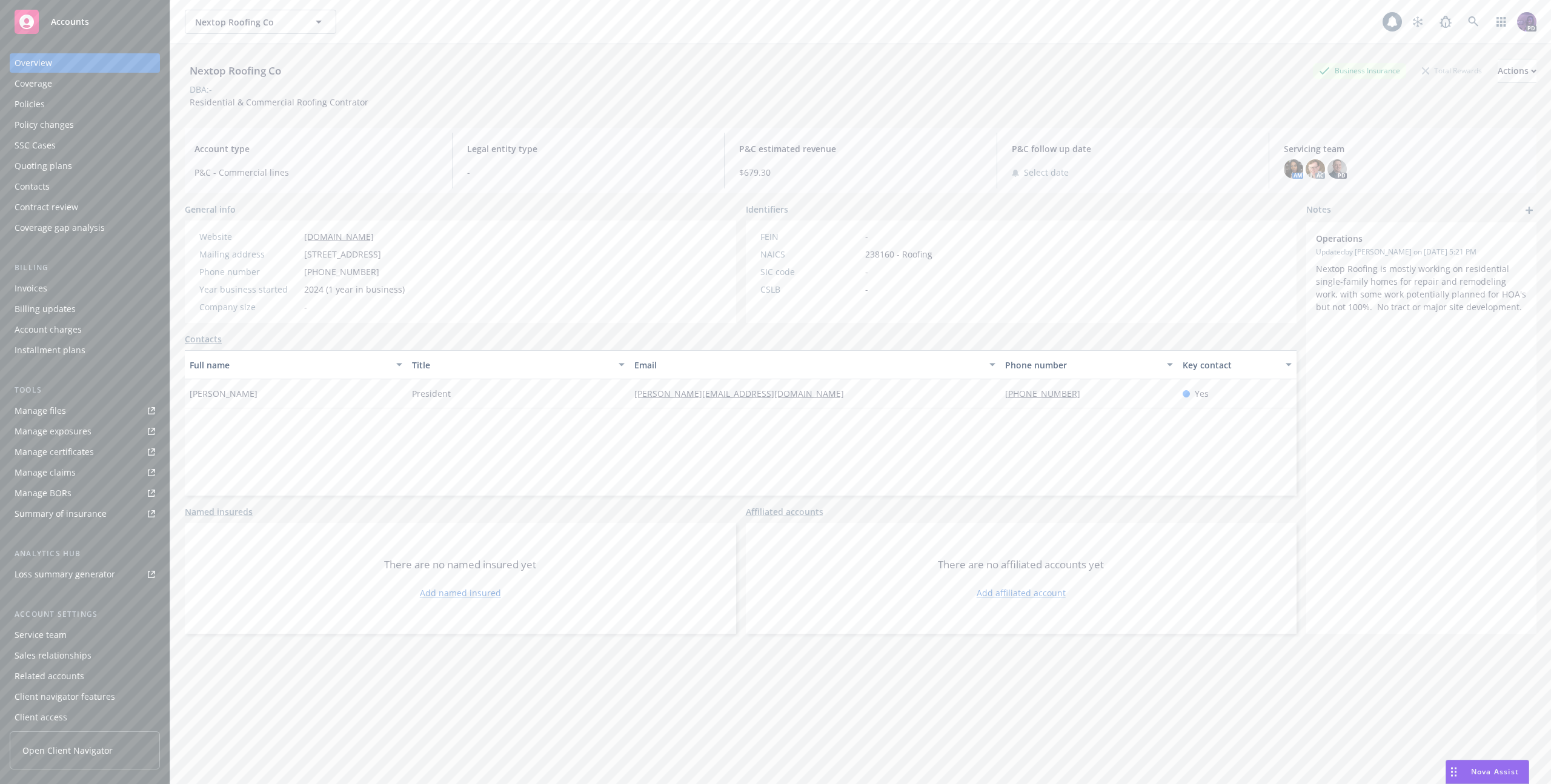
click at [113, 103] on div "Policies" at bounding box center [85, 104] width 140 height 19
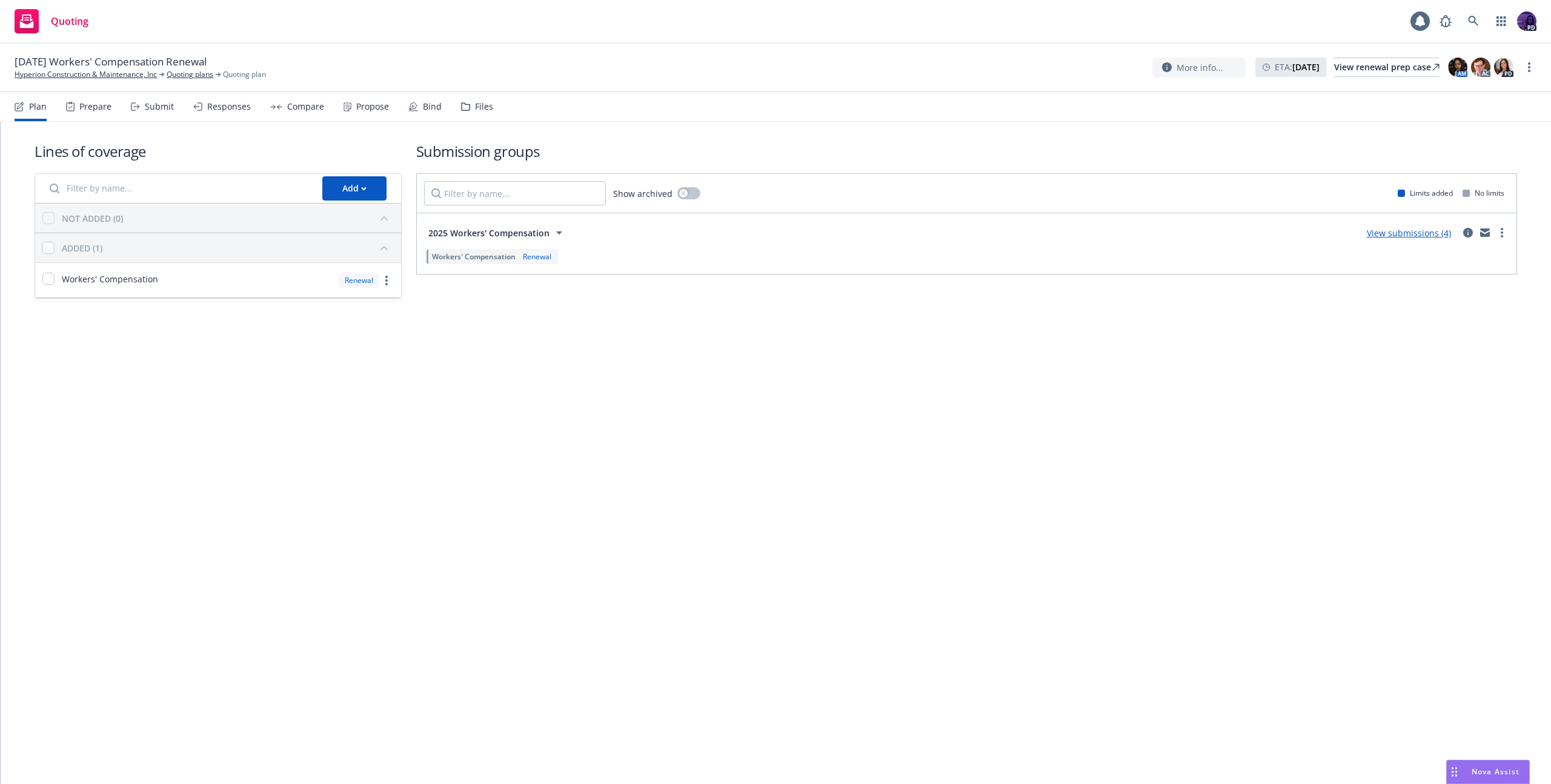
click at [1375, 232] on link "View submissions (4)" at bounding box center [1409, 233] width 84 height 12
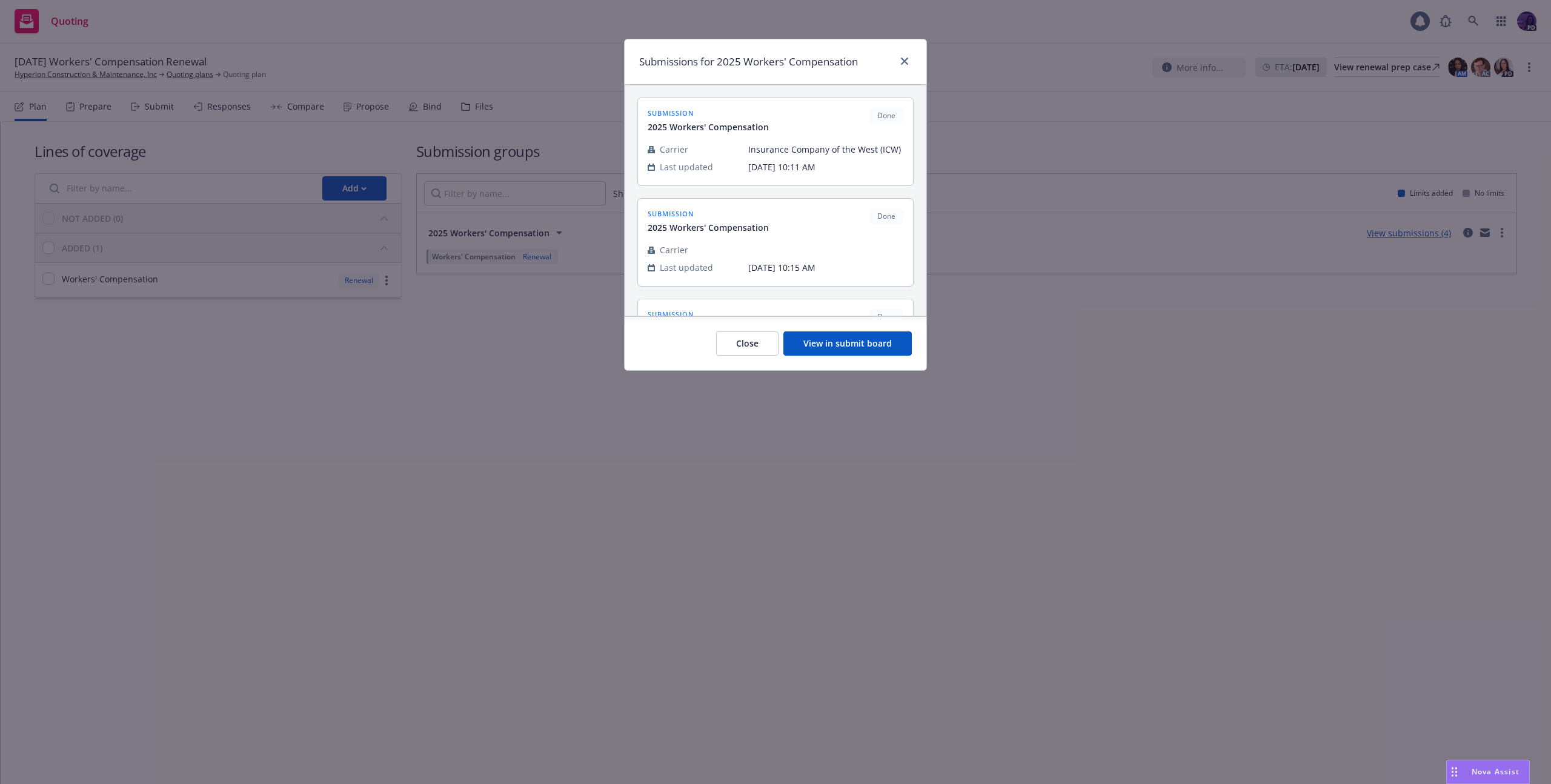
click at [809, 346] on button "View in submit board" at bounding box center [848, 343] width 129 height 24
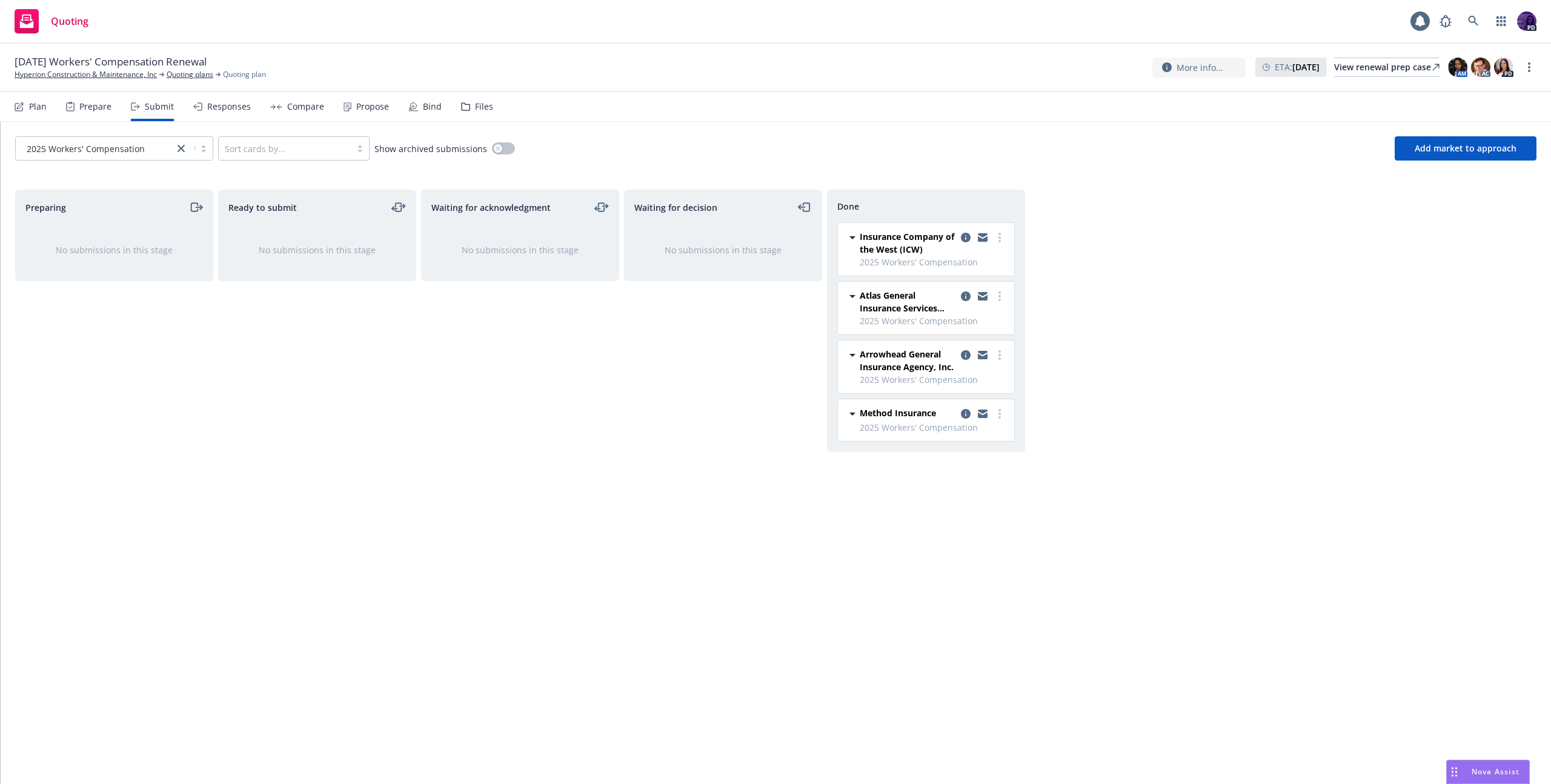
click at [367, 109] on div "Propose" at bounding box center [372, 106] width 33 height 10
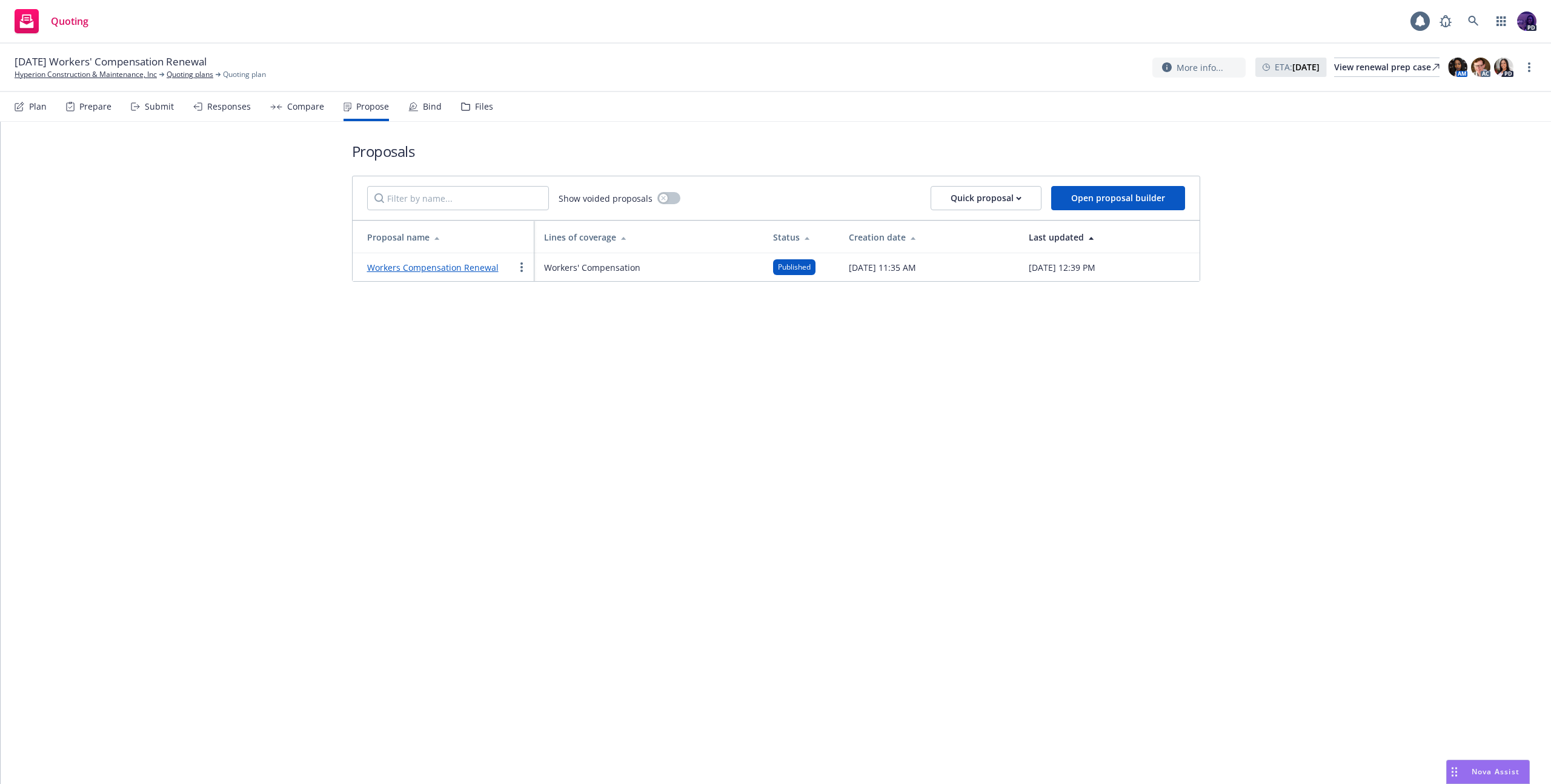
click at [478, 268] on link "Workers Compensation Renewal" at bounding box center [433, 268] width 131 height 12
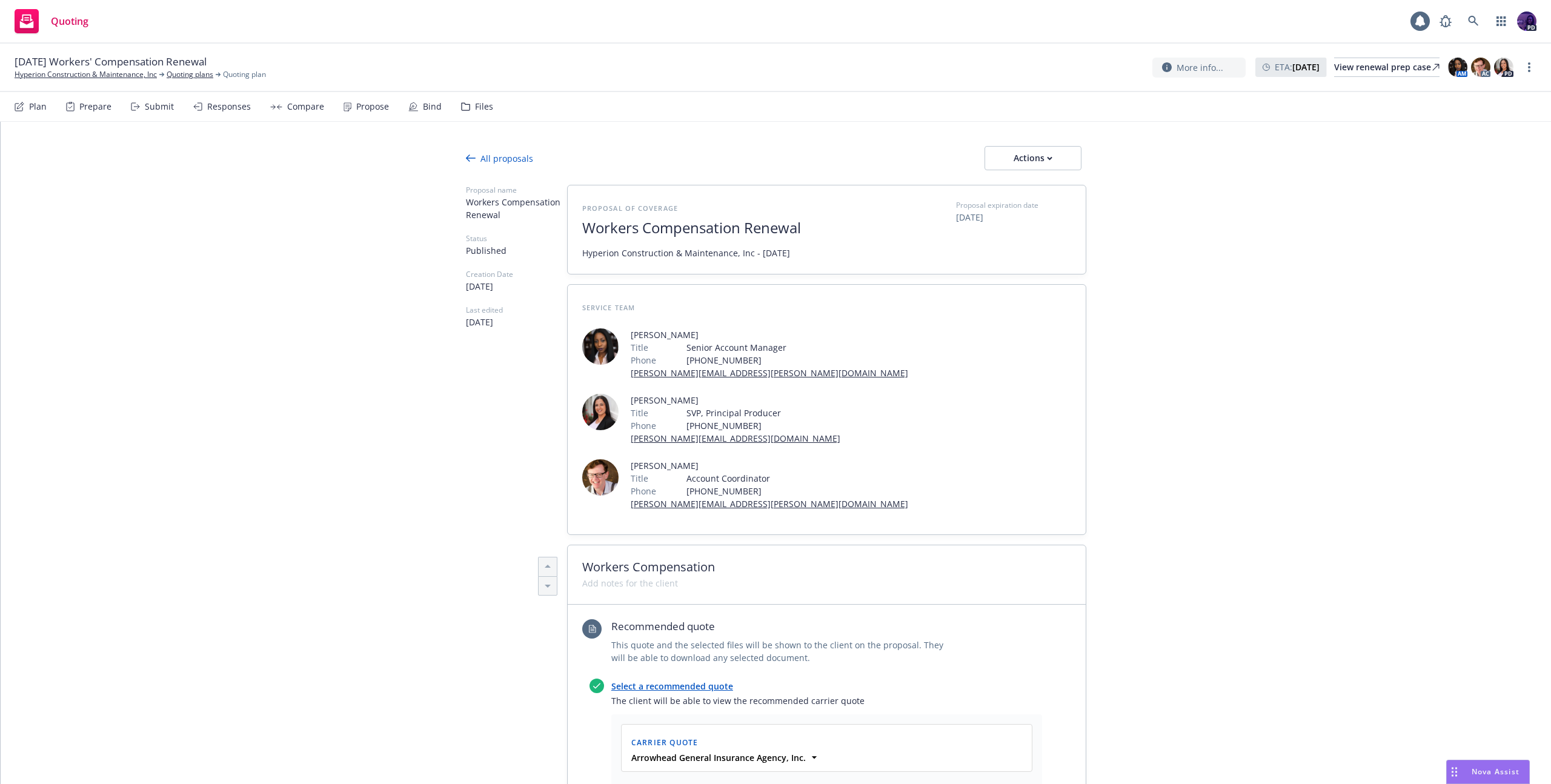
click at [1005, 170] on div at bounding box center [776, 178] width 620 height 15
click at [1014, 161] on div "Actions" at bounding box center [1032, 158] width 57 height 23
click at [1042, 218] on span "See client view" at bounding box center [1025, 214] width 89 height 12
click at [407, 18] on div "Quoting 1 PD" at bounding box center [775, 22] width 1551 height 44
type textarea "x"
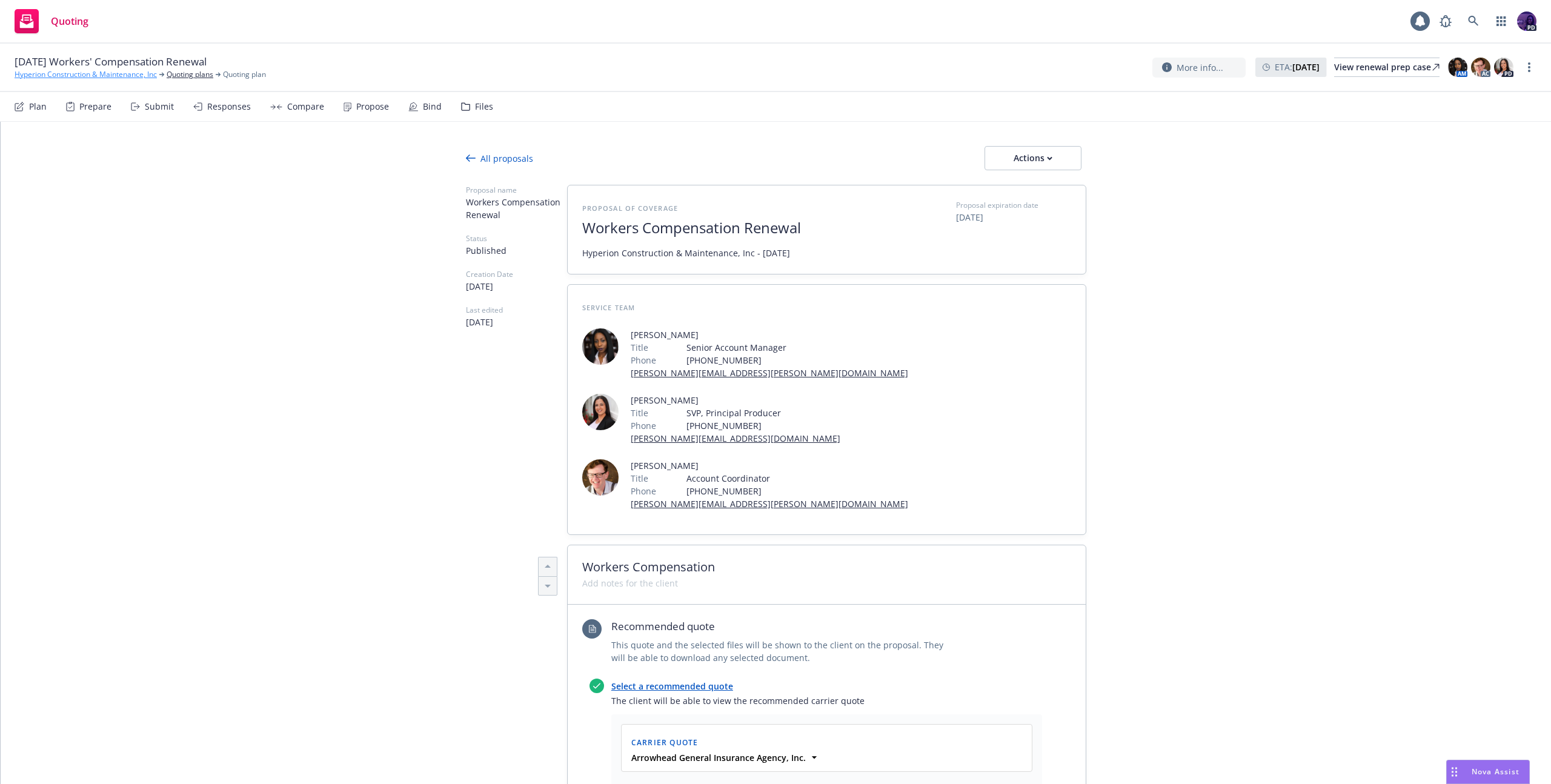
click at [102, 73] on link "Hyperion Construction & Maintenance, Inc" at bounding box center [86, 74] width 142 height 11
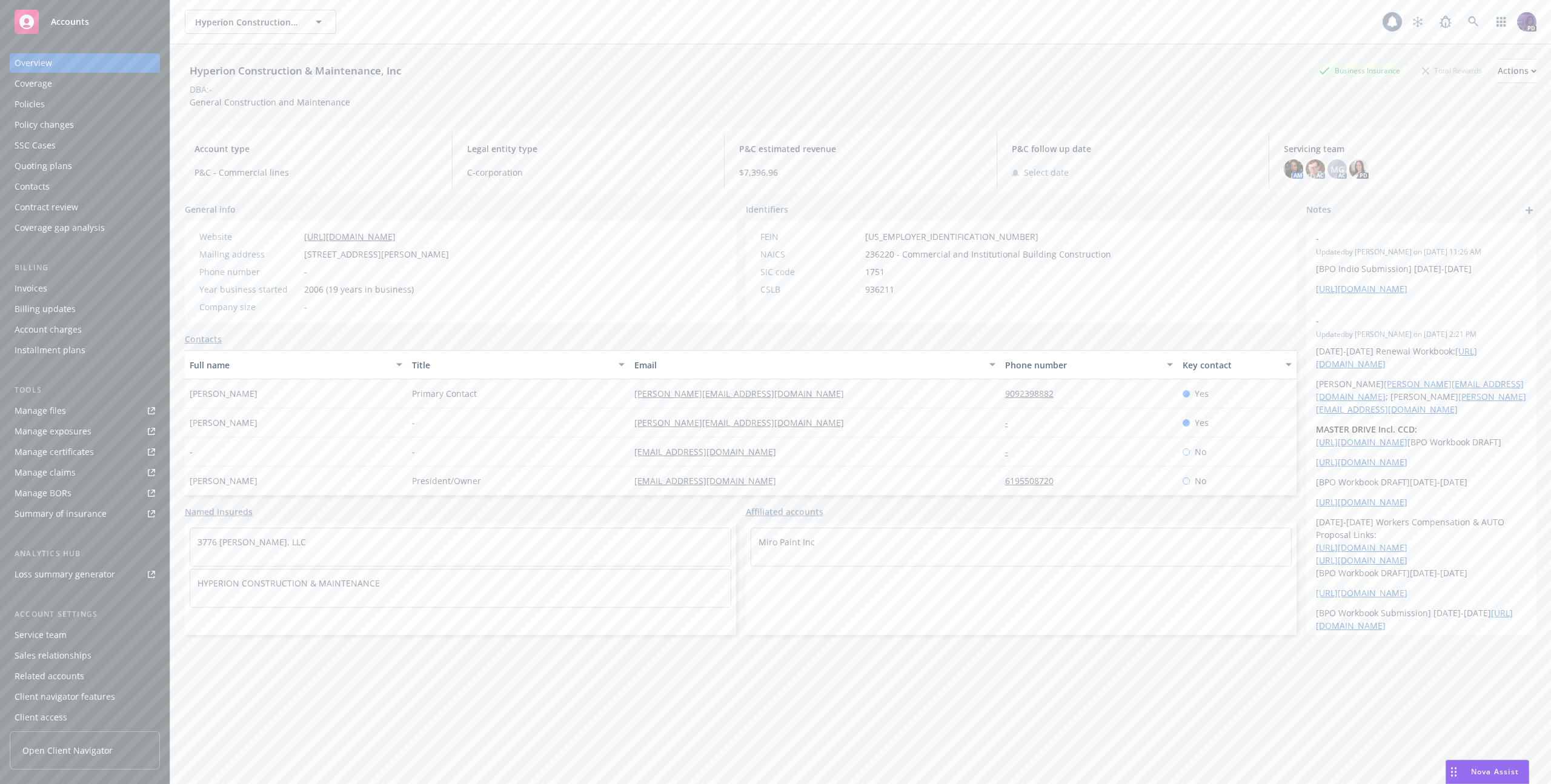
click at [97, 100] on div "Policies" at bounding box center [85, 104] width 140 height 19
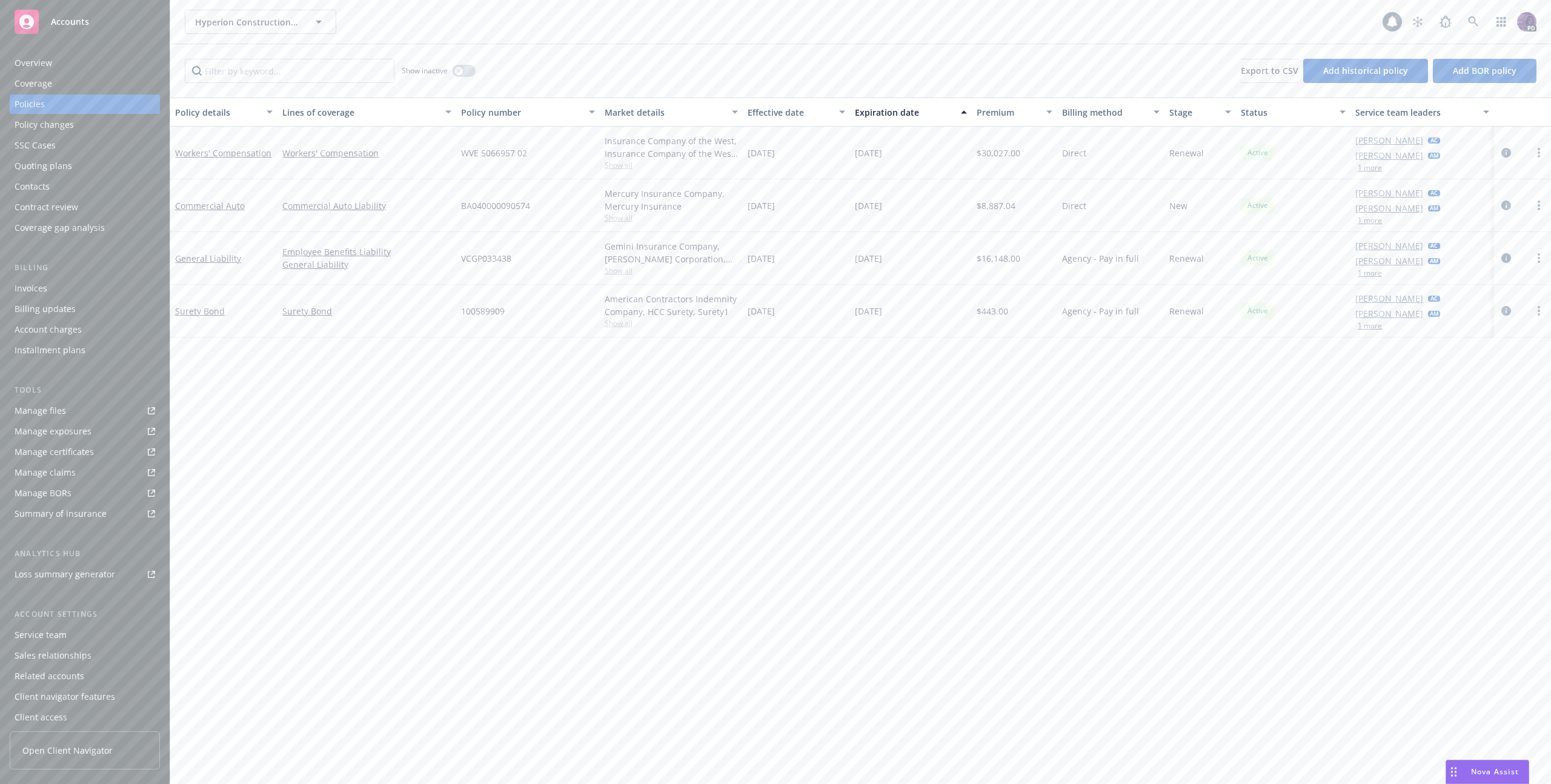
click at [474, 33] on div "Hyperion Construction & Maintenance, Inc Hyperion Construction & Maintenance, I…" at bounding box center [861, 22] width 1381 height 44
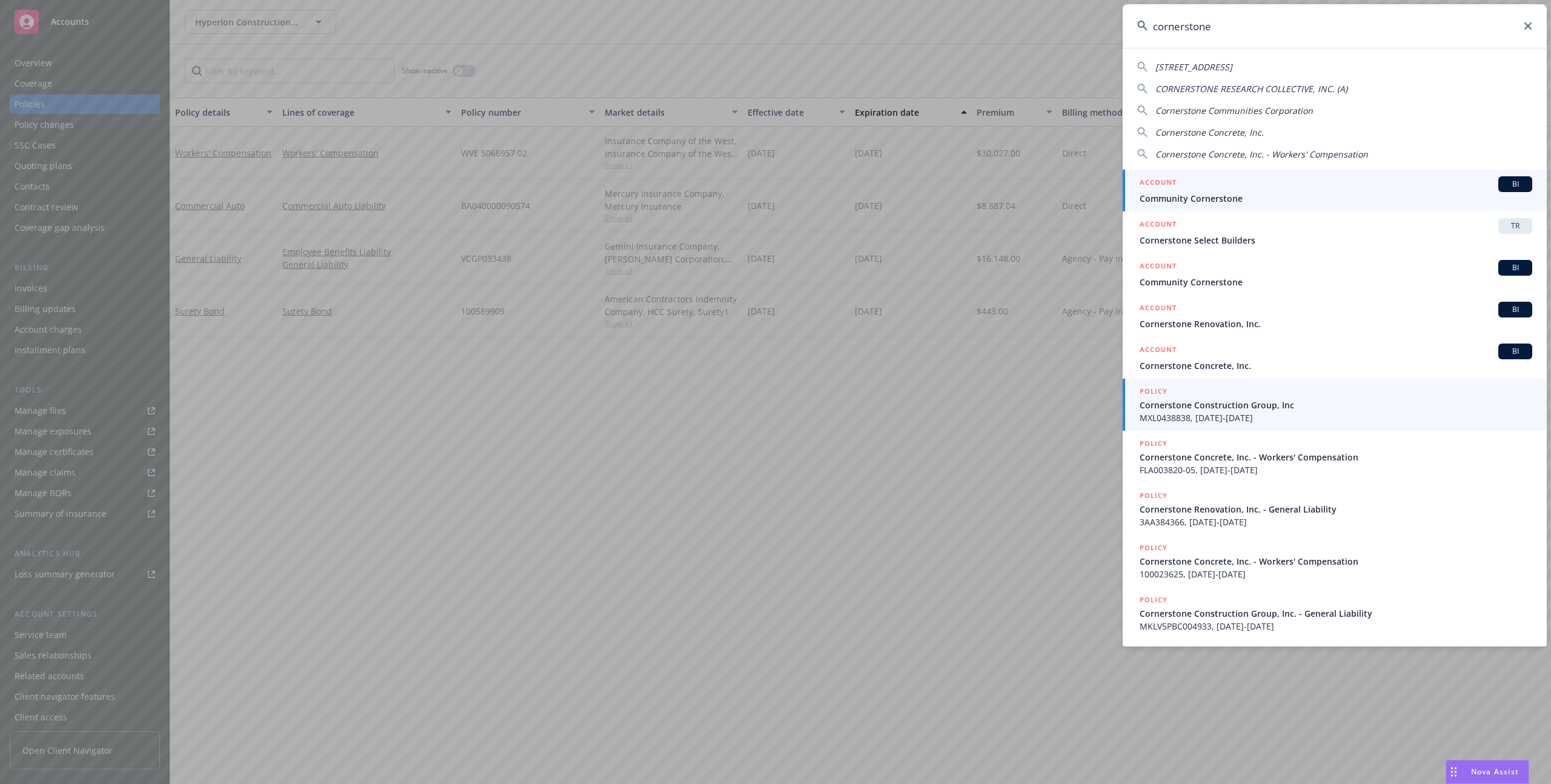
type input "cornerstone"
click at [1272, 405] on span "Cornerstone Construction Group, Inc" at bounding box center [1335, 405] width 392 height 13
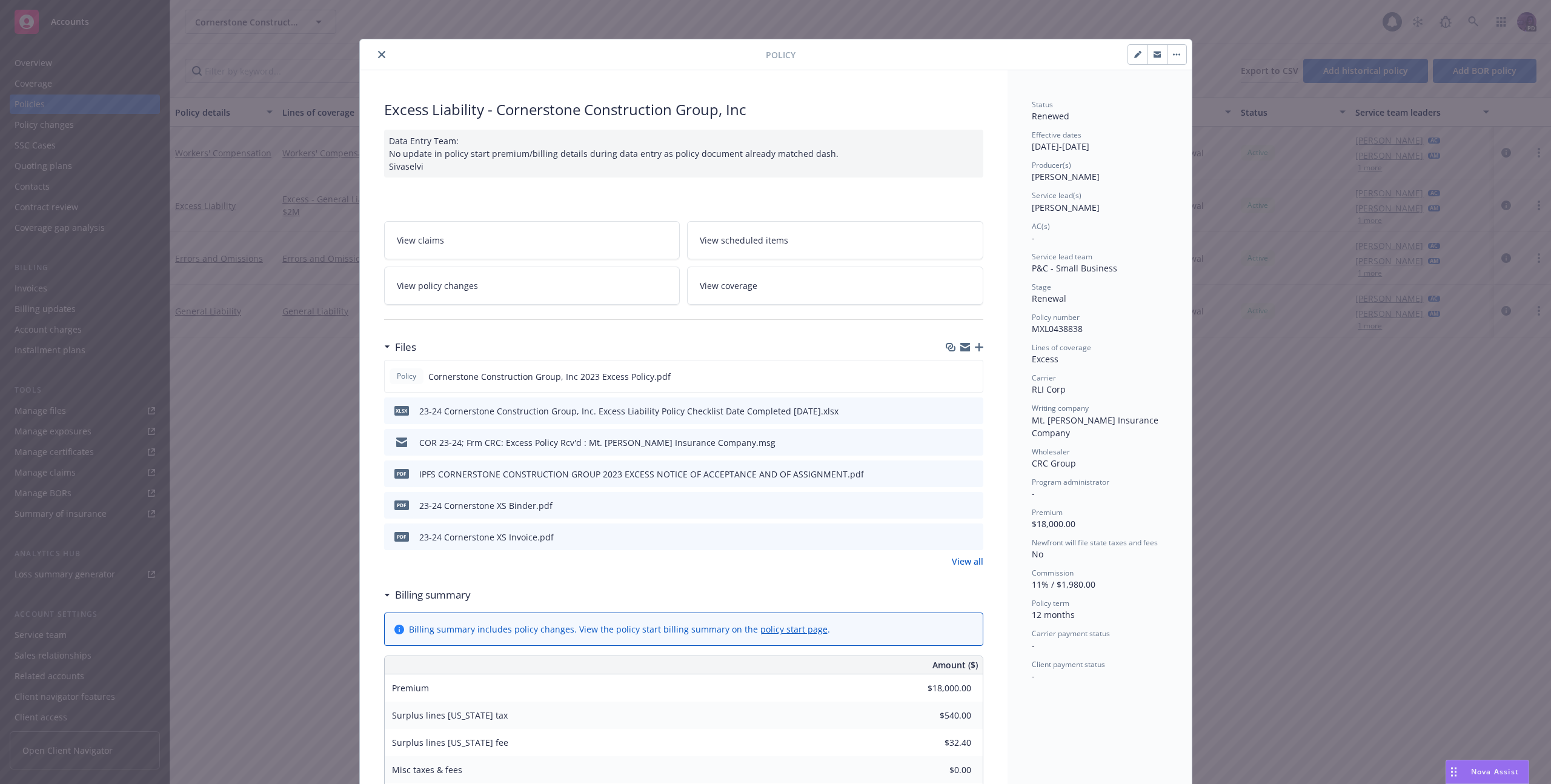
click at [378, 55] on icon "close" at bounding box center [381, 54] width 7 height 7
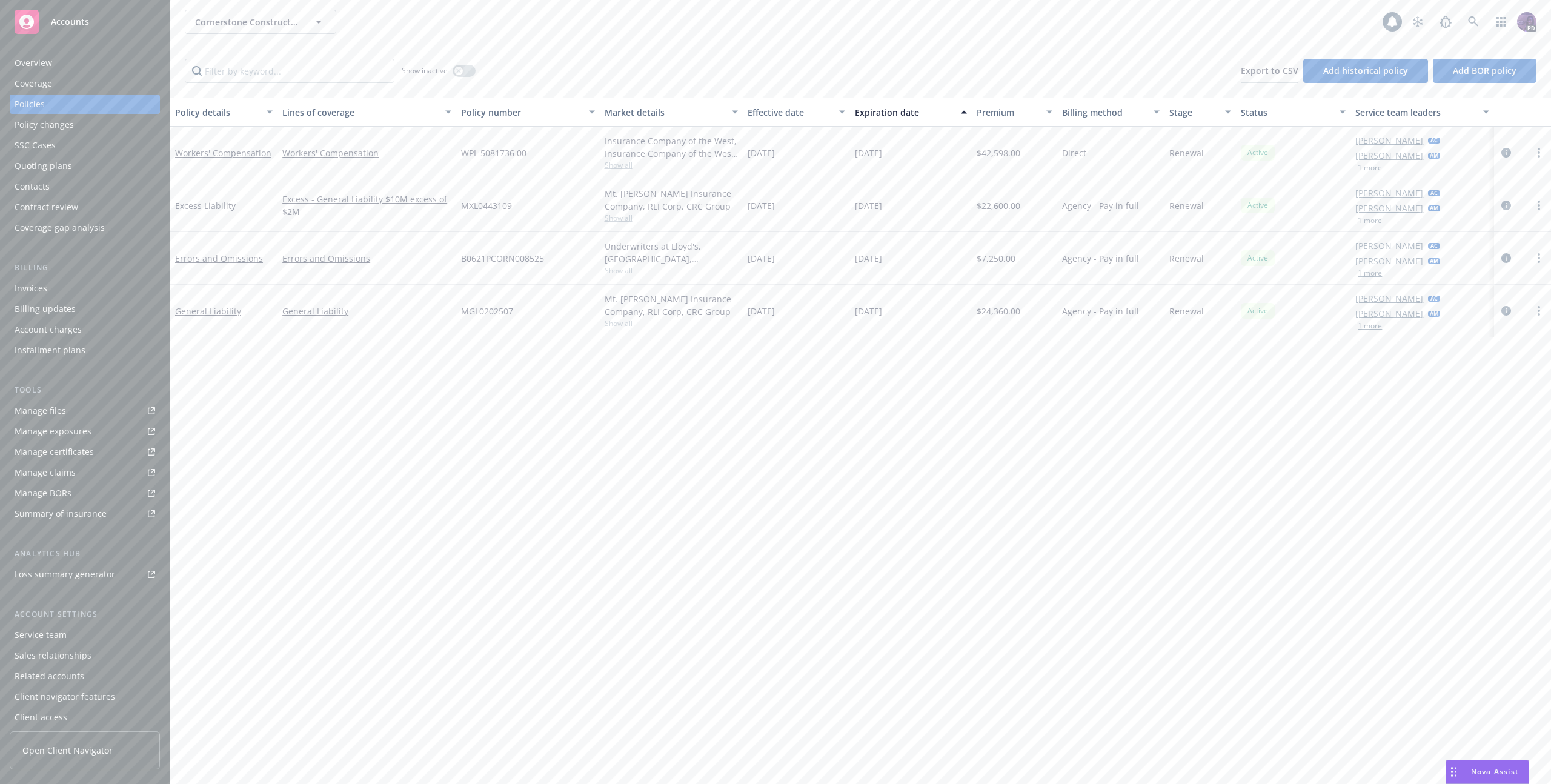
click at [68, 161] on div "Quoting plans" at bounding box center [43, 166] width 57 height 19
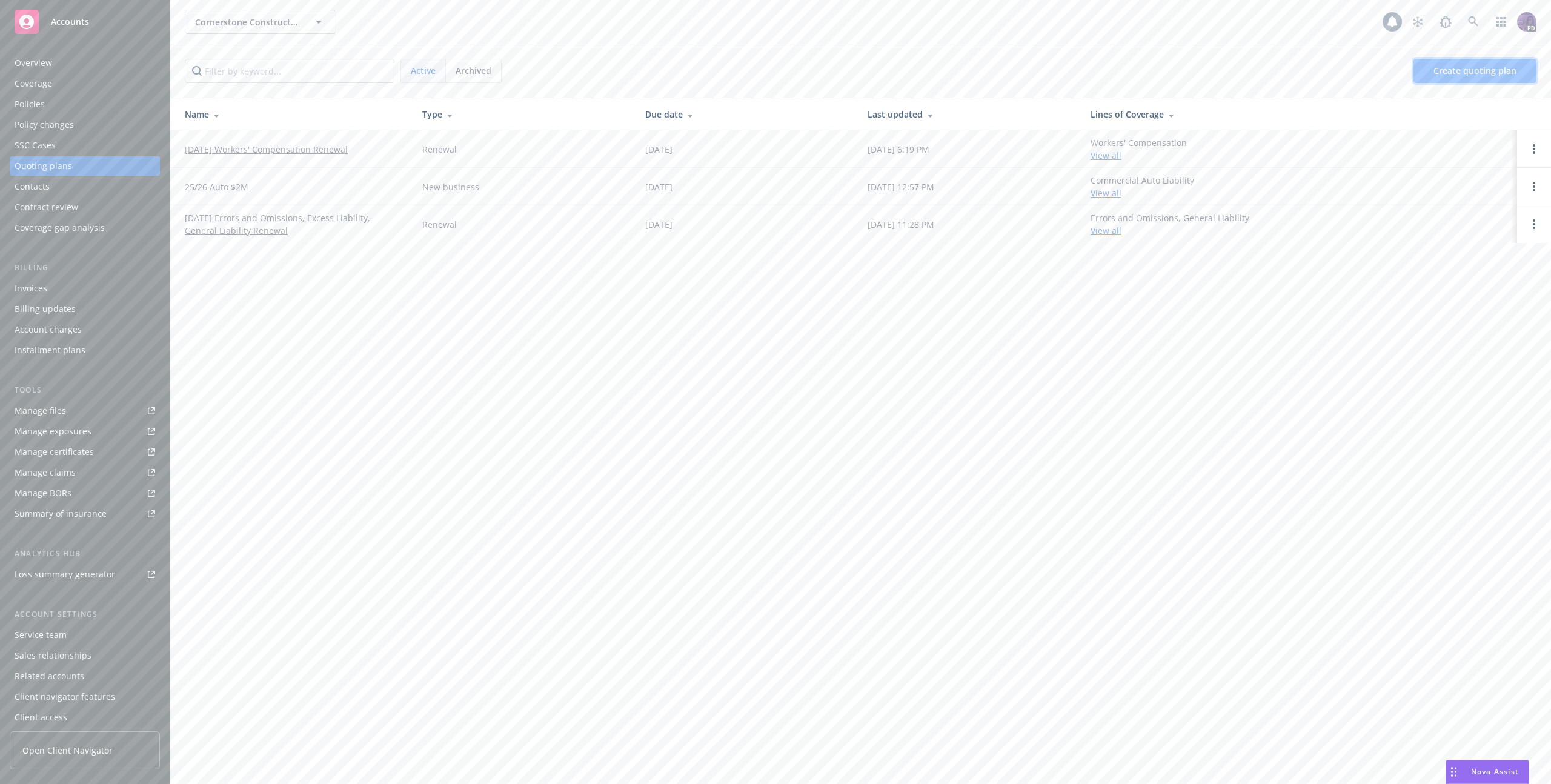
click at [1458, 66] on span "Create quoting plan" at bounding box center [1474, 71] width 83 height 12
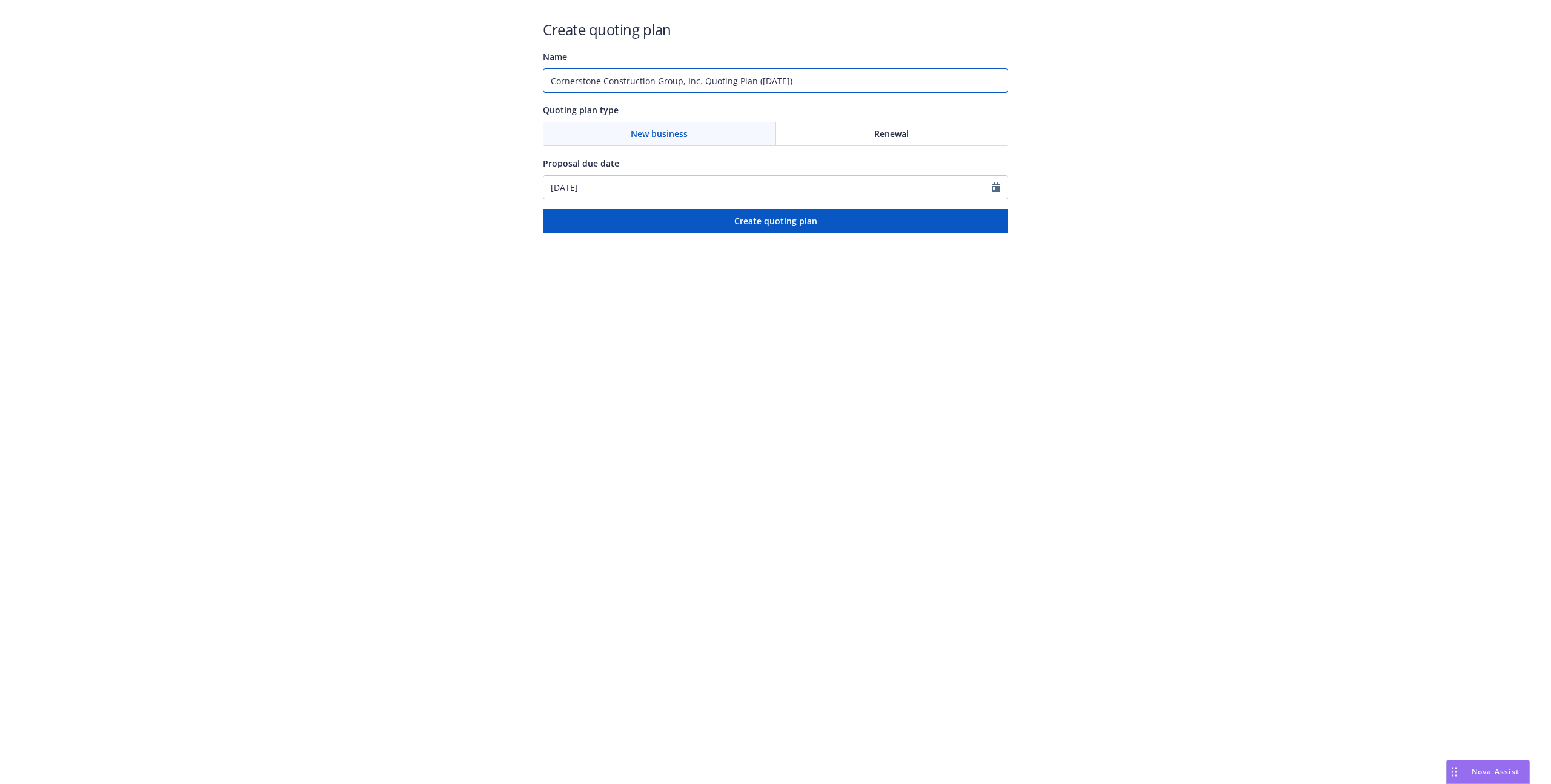
drag, startPoint x: 815, startPoint y: 73, endPoint x: 488, endPoint y: 50, distance: 327.8
click at [459, 51] on div "Create quoting plan Name Cornerstone Construction Group, Inc. Quoting Plan ([DA…" at bounding box center [775, 116] width 1551 height 233
click at [576, 71] on input "Cornerstone Construction Group, Inc. Quoting Plan ([DATE])" at bounding box center [775, 80] width 465 height 24
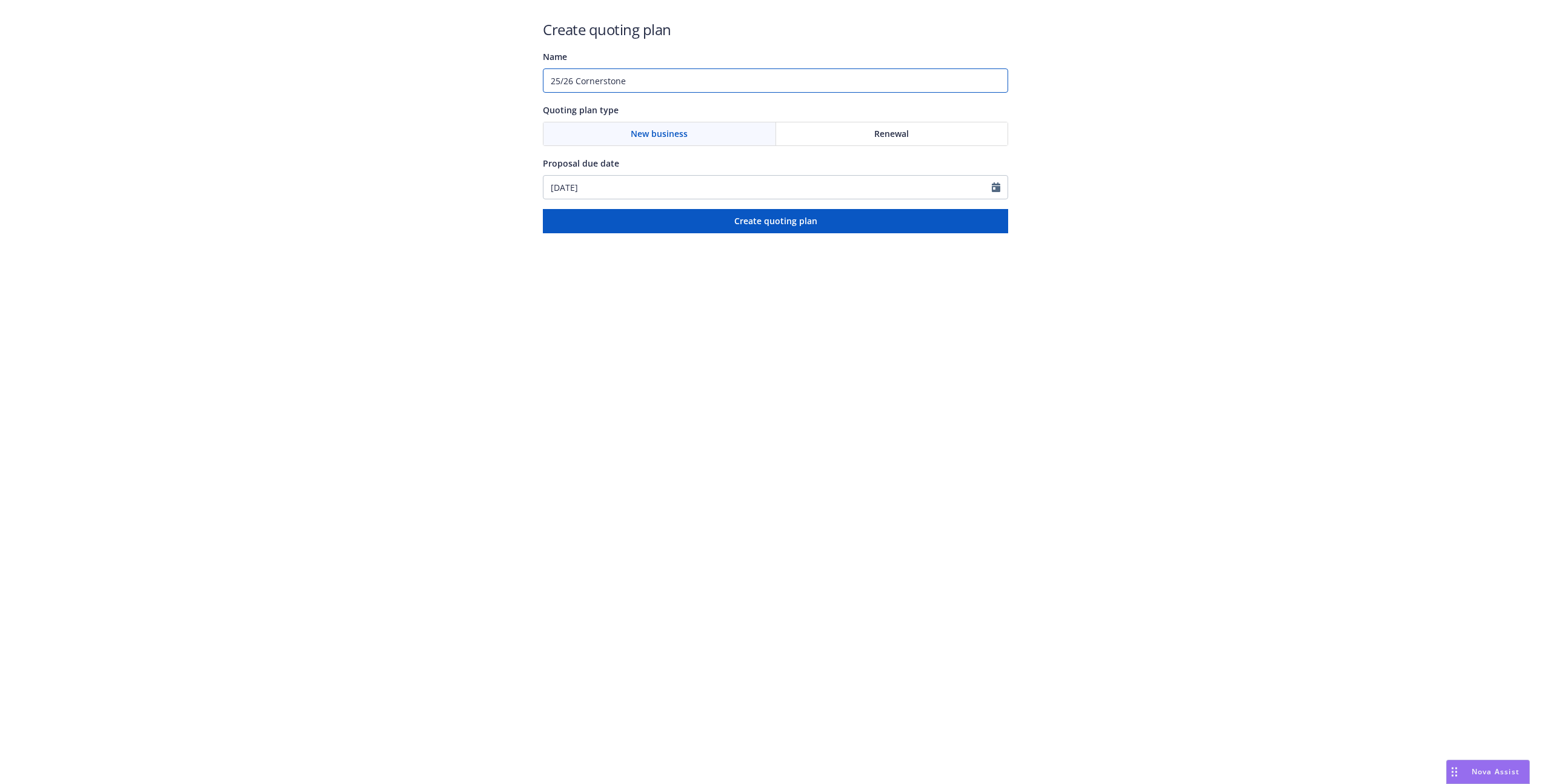
click at [598, 74] on input "25/26 Cornerstone" at bounding box center [775, 80] width 465 height 24
click at [612, 78] on input "25/26 Cornerstone" at bounding box center [775, 80] width 465 height 24
type input "25/26 BR"
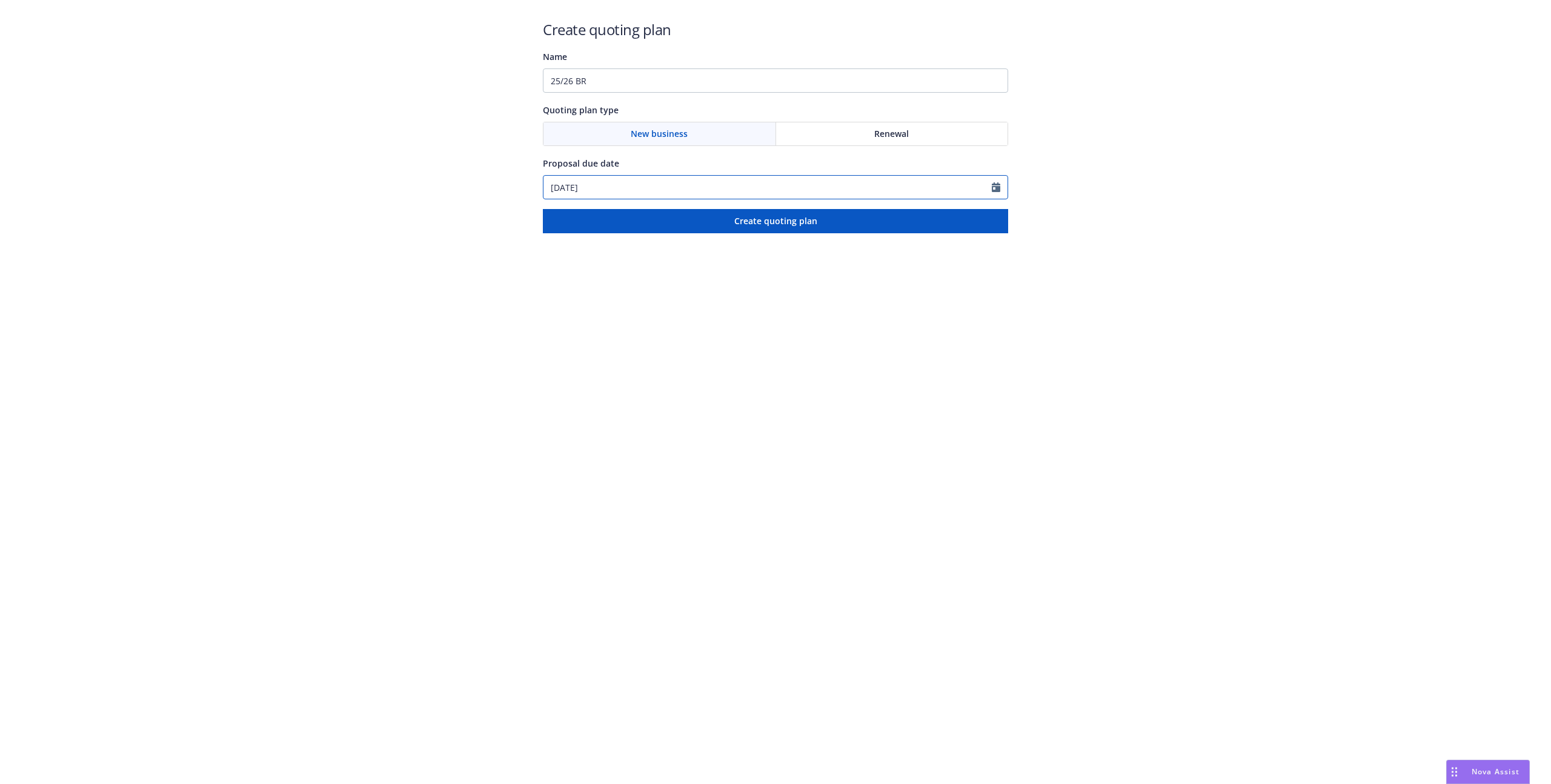
click at [993, 187] on icon "Calendar" at bounding box center [996, 187] width 8 height 10
select select "8"
click at [654, 309] on span "22" at bounding box center [656, 313] width 16 height 15
type input "[DATE]"
click at [683, 230] on button "Create quoting plan" at bounding box center [775, 221] width 465 height 24
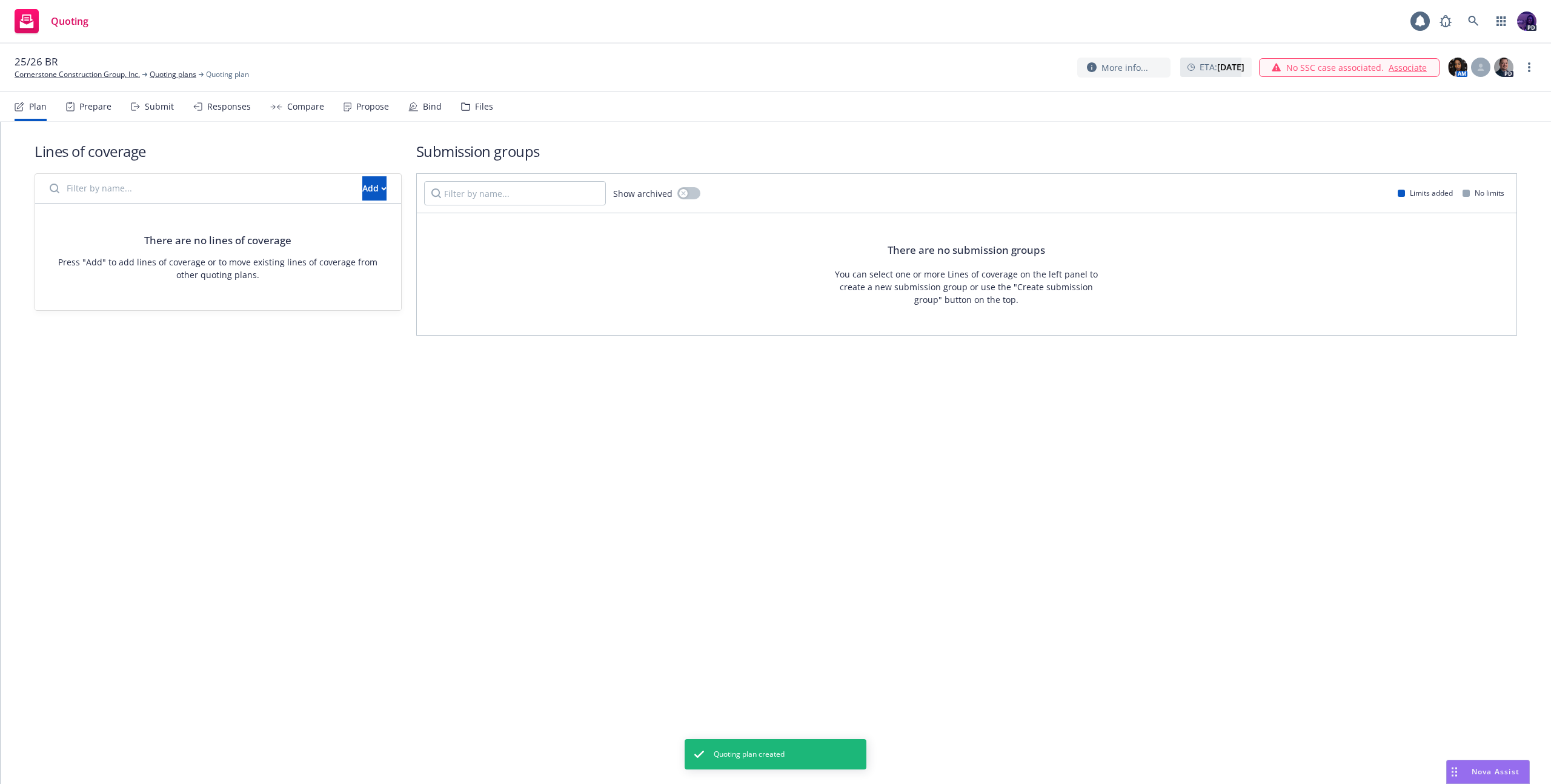
click at [106, 193] on input "Filter by name..." at bounding box center [199, 188] width 313 height 24
type input "builders risk"
click at [362, 188] on div "Add" at bounding box center [374, 188] width 24 height 23
click at [349, 212] on link "Create new business lines of coverage" at bounding box center [415, 220] width 185 height 24
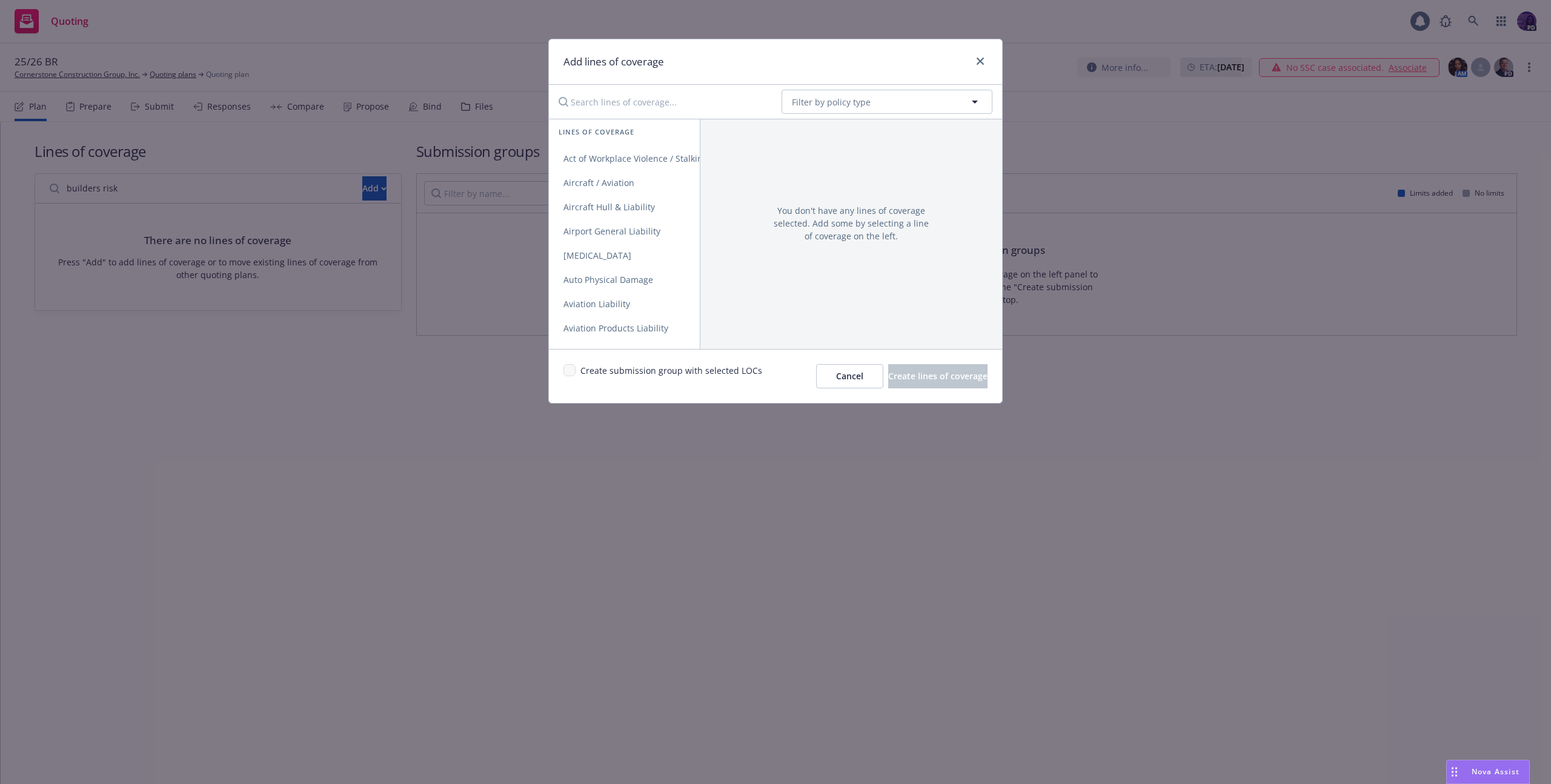
click at [656, 98] on input "Search lines of coverage..." at bounding box center [661, 102] width 221 height 24
type input "builder"
click at [619, 150] on link "Builders Risk / Course of Construction" at bounding box center [640, 159] width 183 height 24
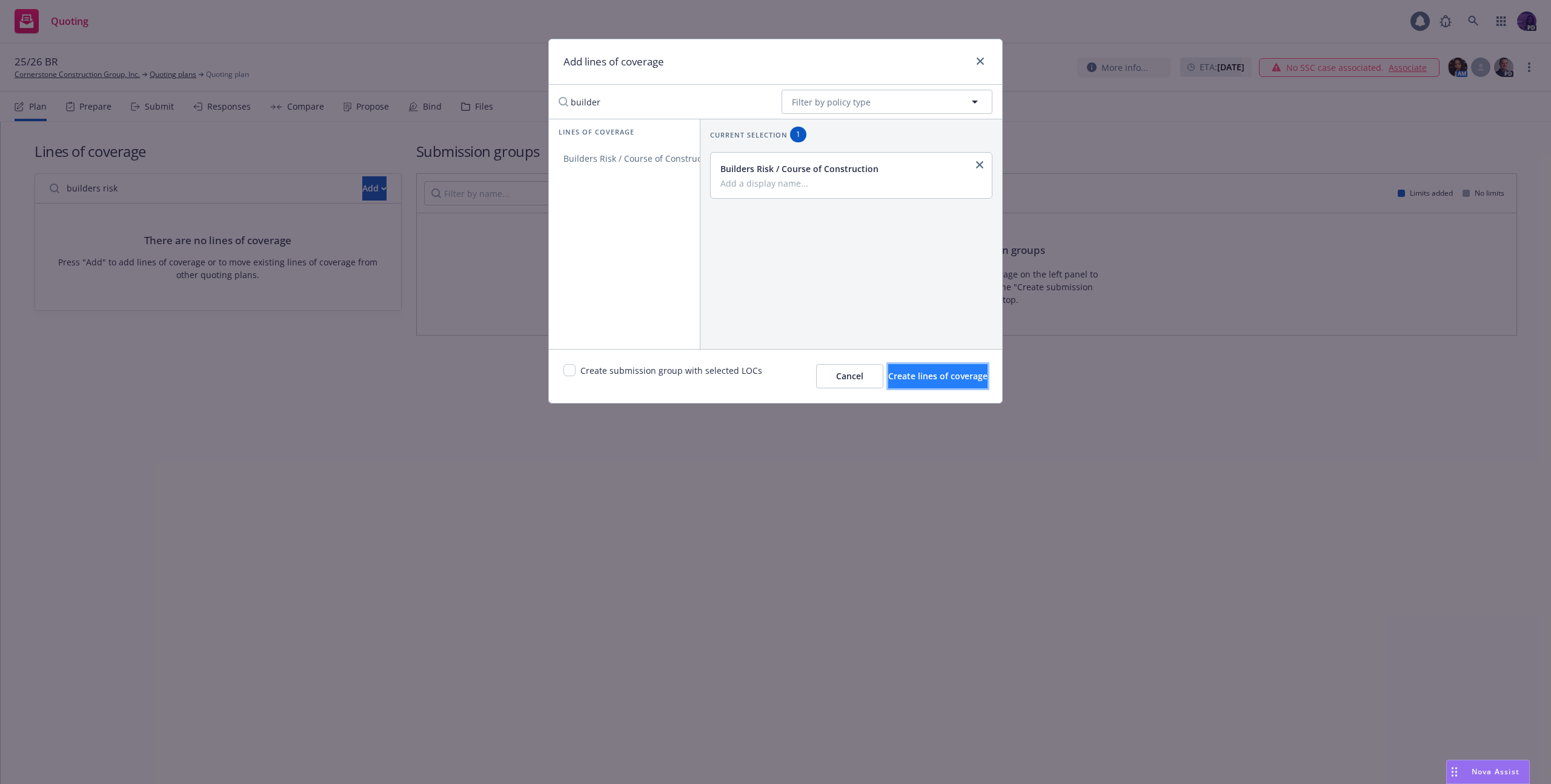
click at [900, 373] on span "Create lines of coverage" at bounding box center [938, 376] width 99 height 12
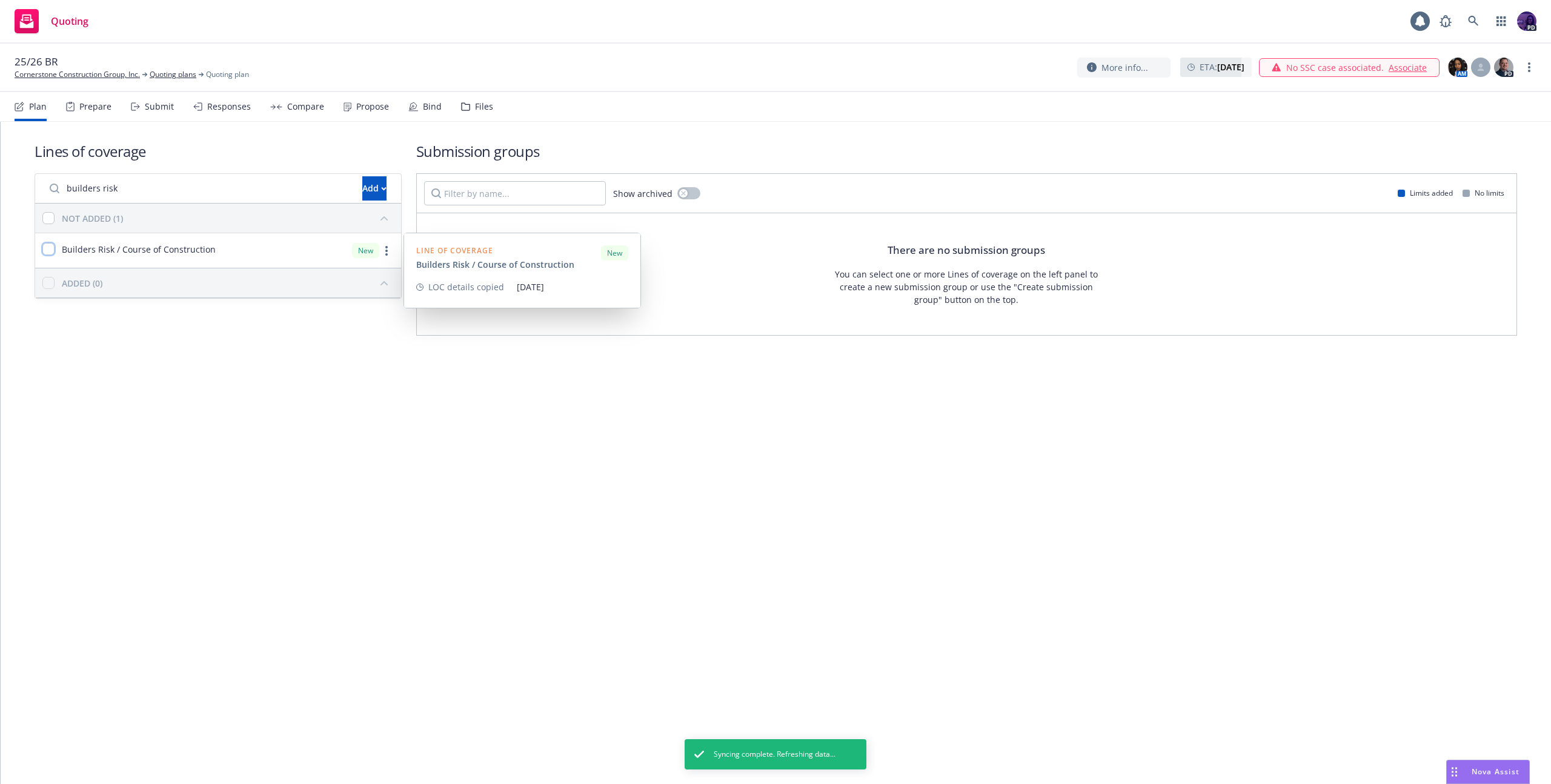
click at [46, 246] on input "checkbox" at bounding box center [48, 249] width 12 height 12
checkbox input "true"
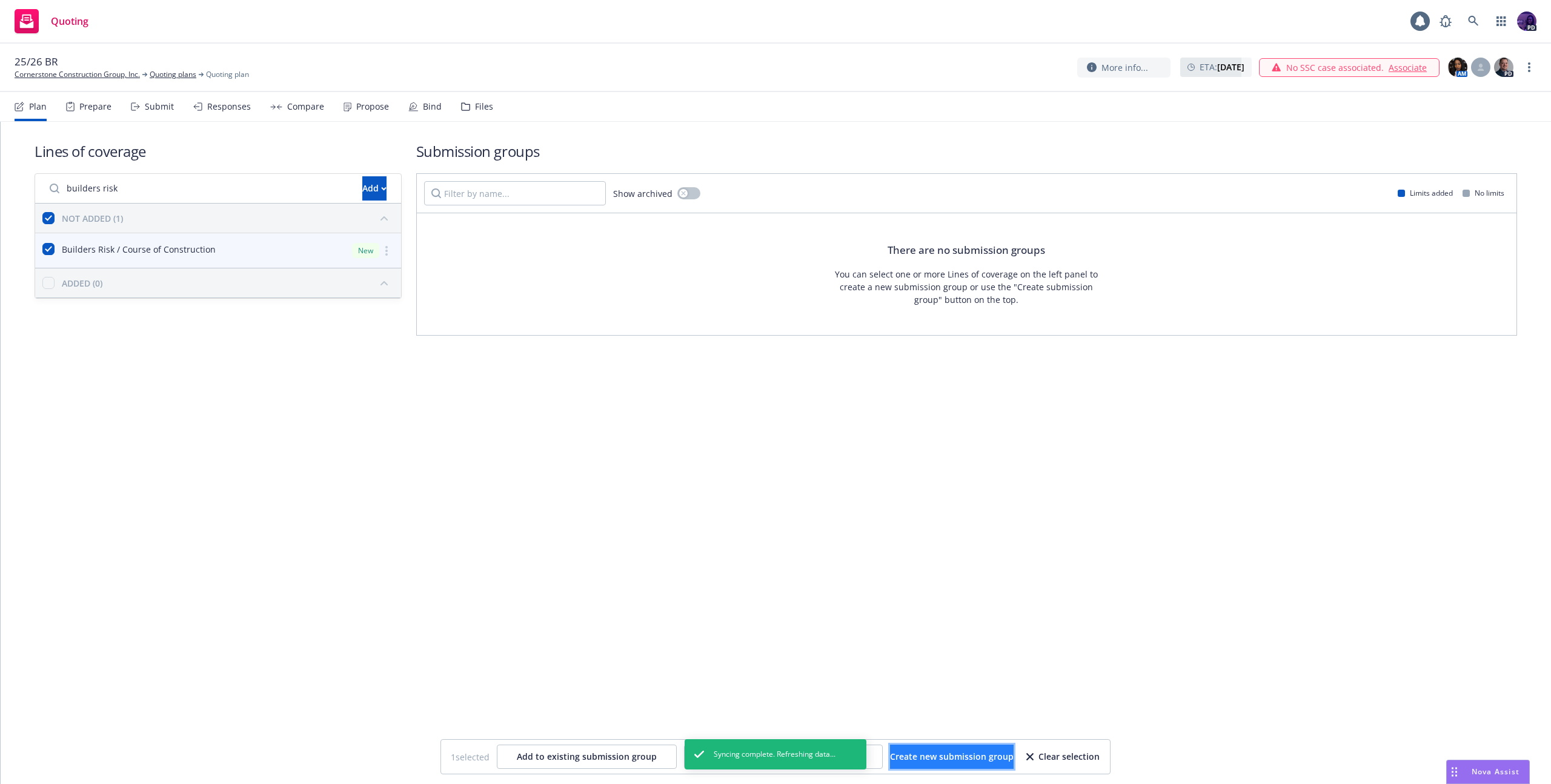
click at [988, 751] on span "Create new submission group" at bounding box center [951, 756] width 124 height 12
checkbox input "false"
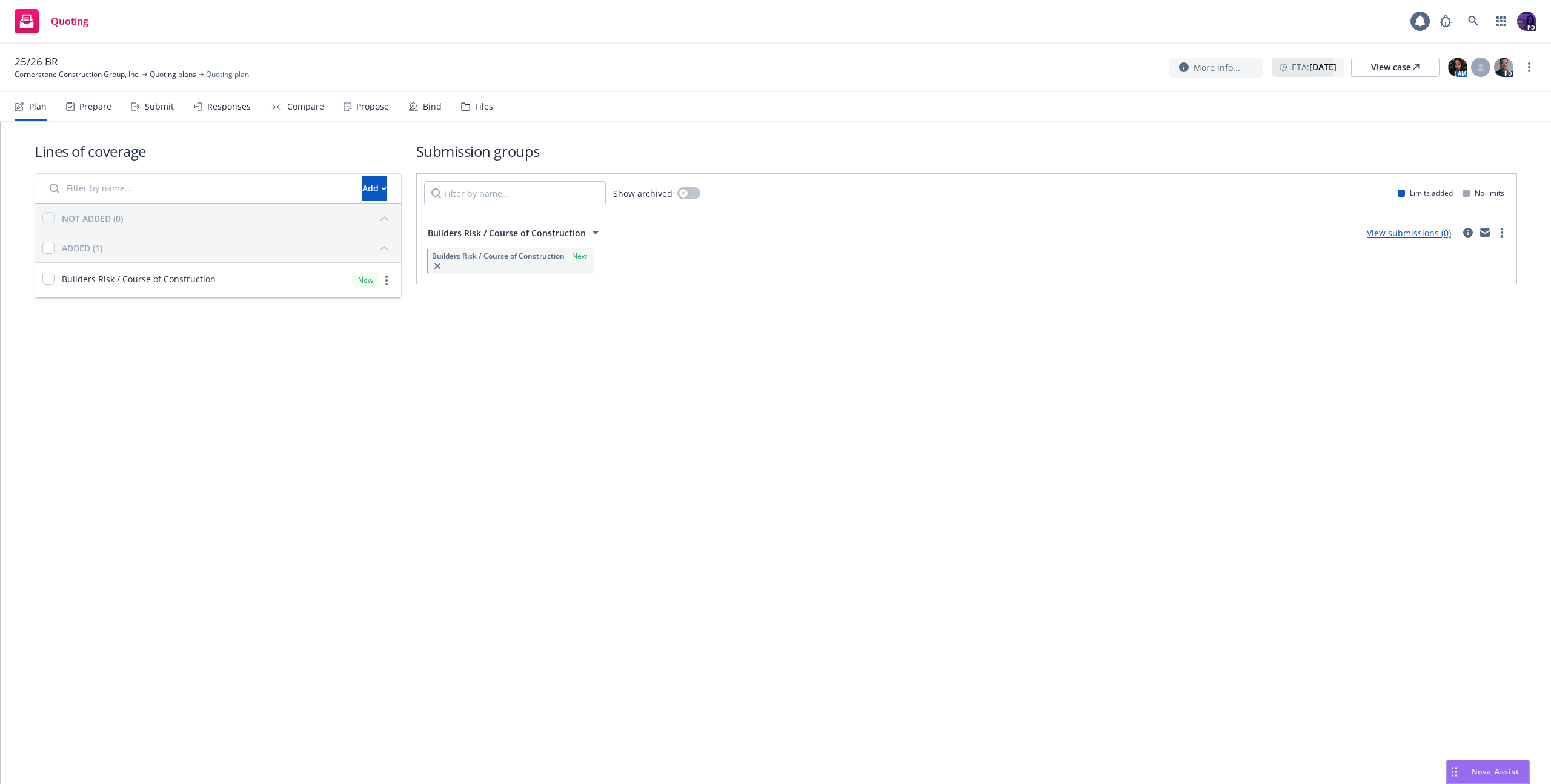
click at [1399, 237] on link "View submissions (0)" at bounding box center [1409, 233] width 84 height 12
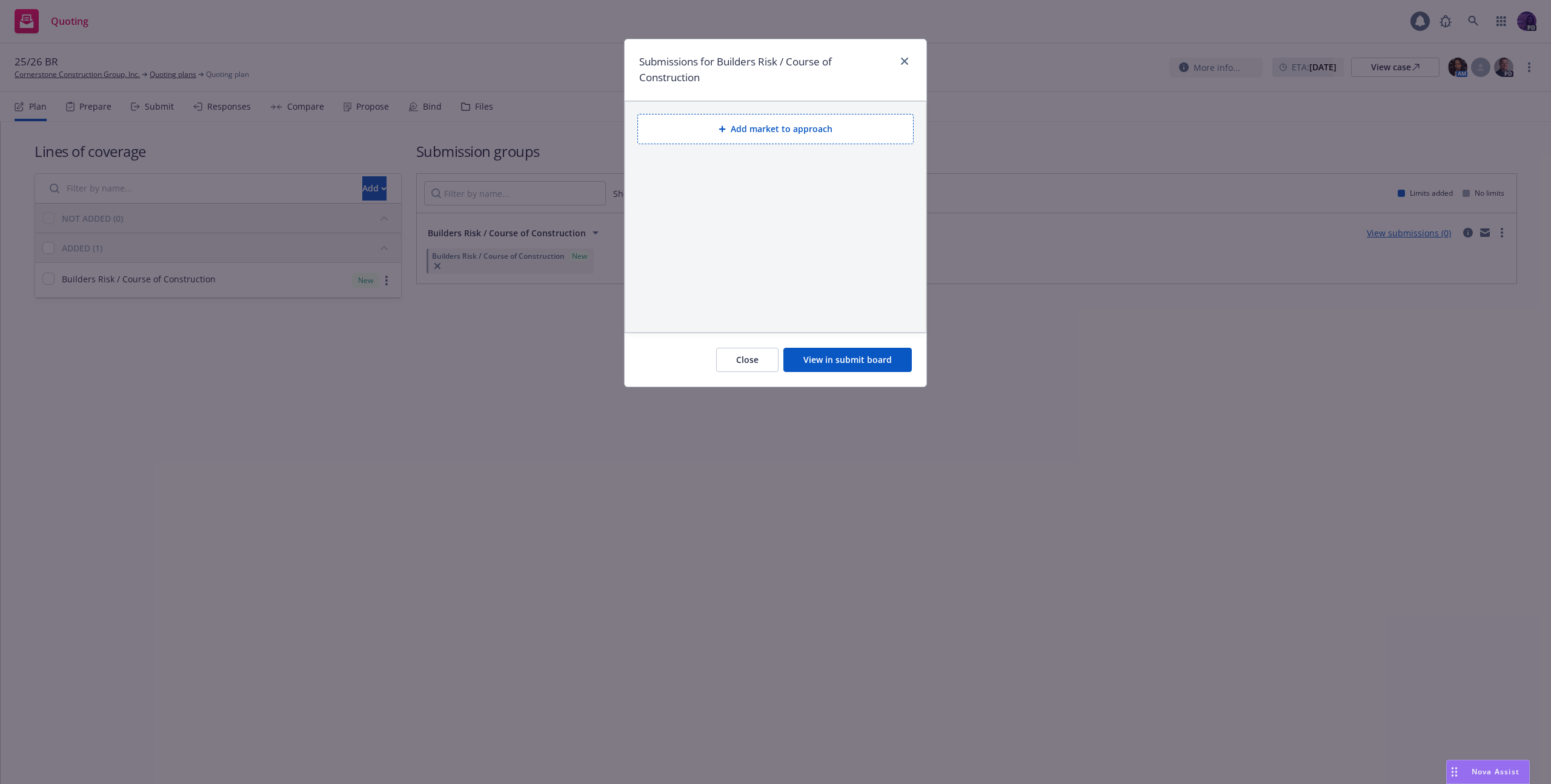
click at [763, 135] on button "Add market to approach" at bounding box center [775, 129] width 276 height 30
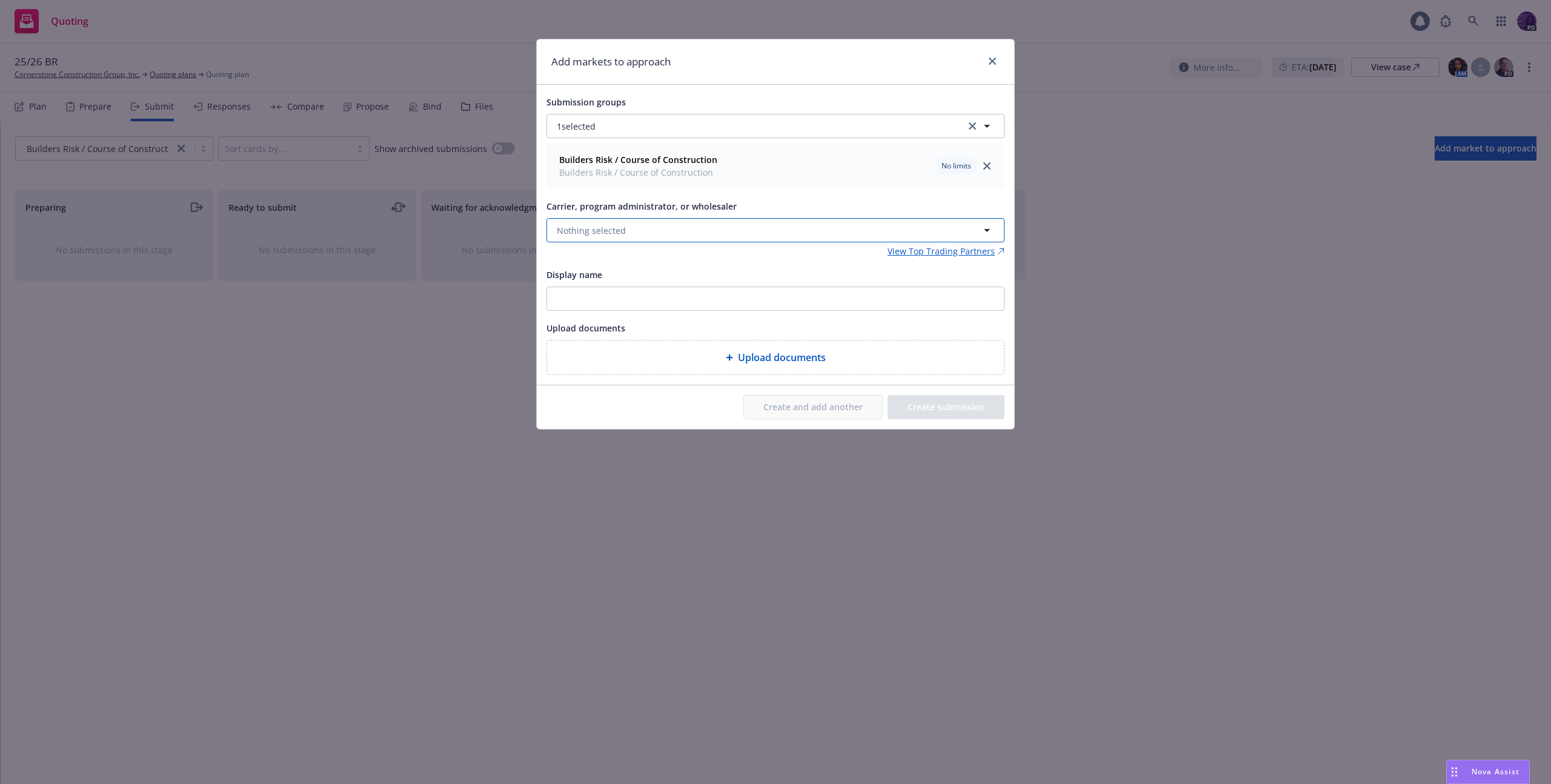
click at [696, 226] on button "Nothing selected" at bounding box center [775, 230] width 458 height 24
type input "x"
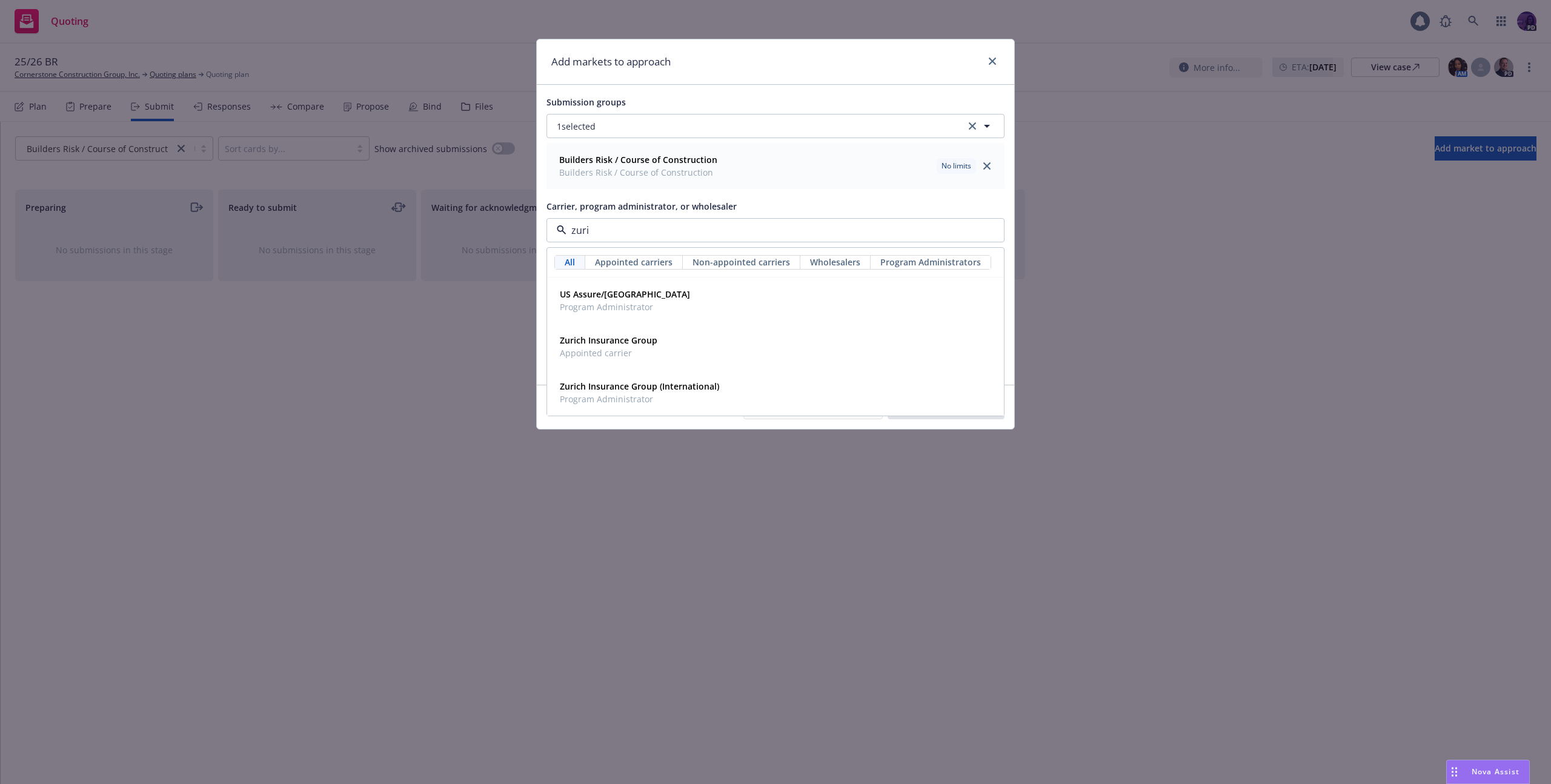
type input "zuric"
click at [703, 302] on div "US Assure/Zurich Program Administrator" at bounding box center [776, 300] width 441 height 30
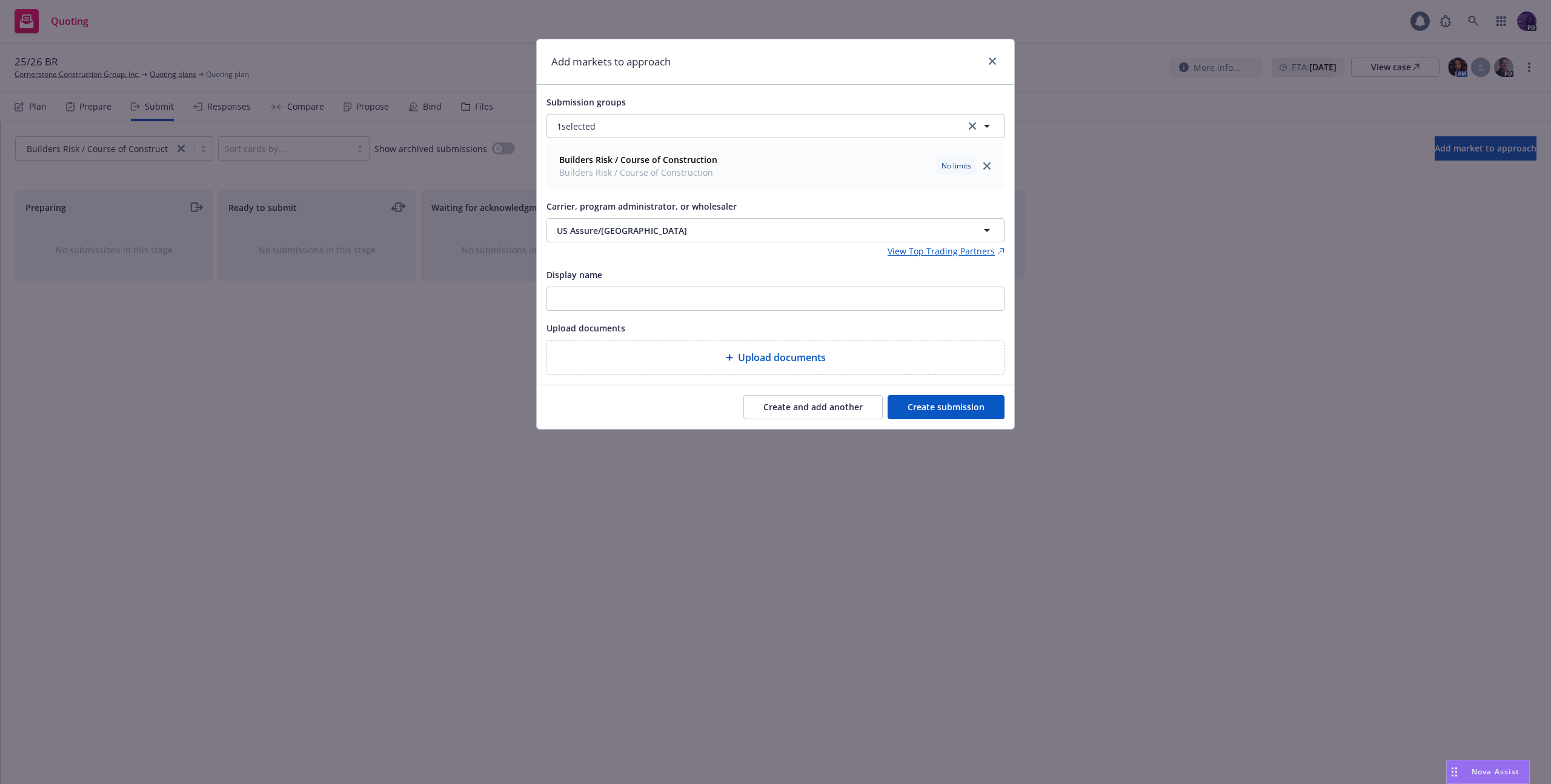
click at [932, 408] on button "Create submission" at bounding box center [946, 407] width 117 height 24
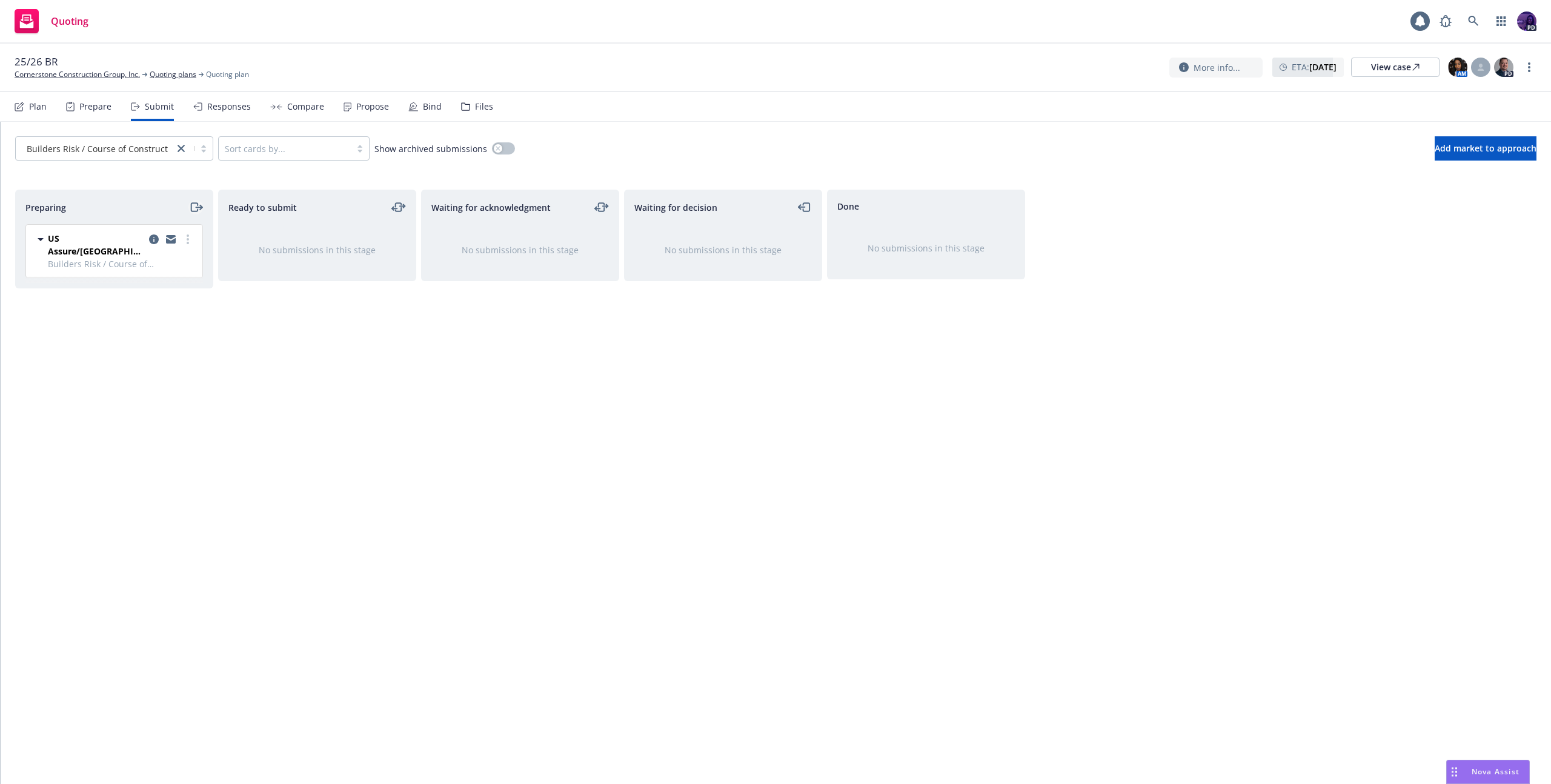
click at [197, 205] on icon "moveRight" at bounding box center [194, 206] width 6 height 8
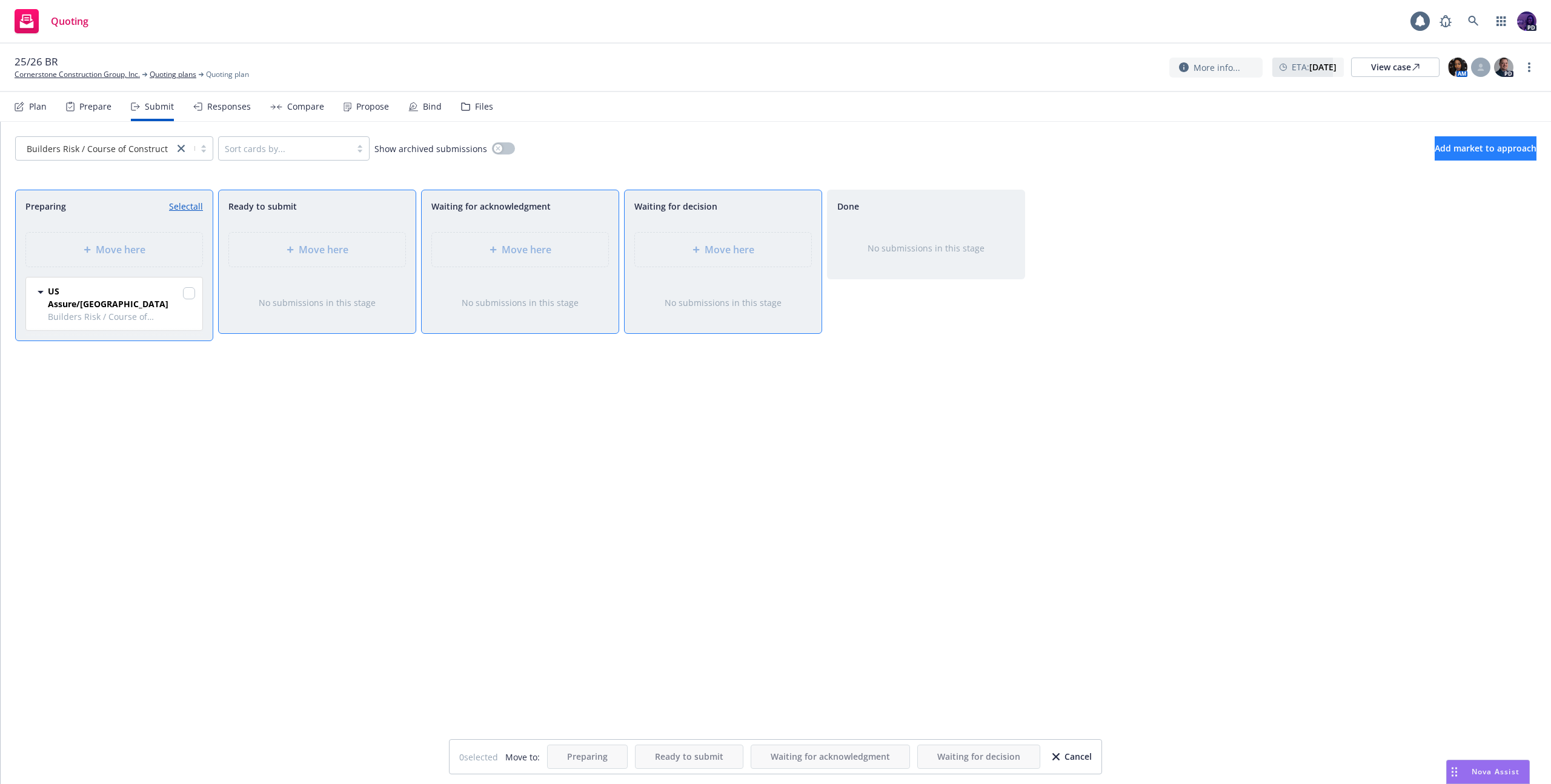
drag, startPoint x: 1418, startPoint y: 228, endPoint x: 1429, endPoint y: 140, distance: 88.7
click at [1420, 228] on div "Preparing Select all Move here US Assure/Zurich Builders Risk / Course of Const…" at bounding box center [776, 474] width 1521 height 569
drag, startPoint x: 1435, startPoint y: 114, endPoint x: 1435, endPoint y: 128, distance: 14.0
click at [1435, 114] on nav "Plan Prepare Submit Responses Compare Propose Bind Files" at bounding box center [776, 106] width 1522 height 29
click at [1435, 160] on button "Add market to approach" at bounding box center [1485, 149] width 102 height 24
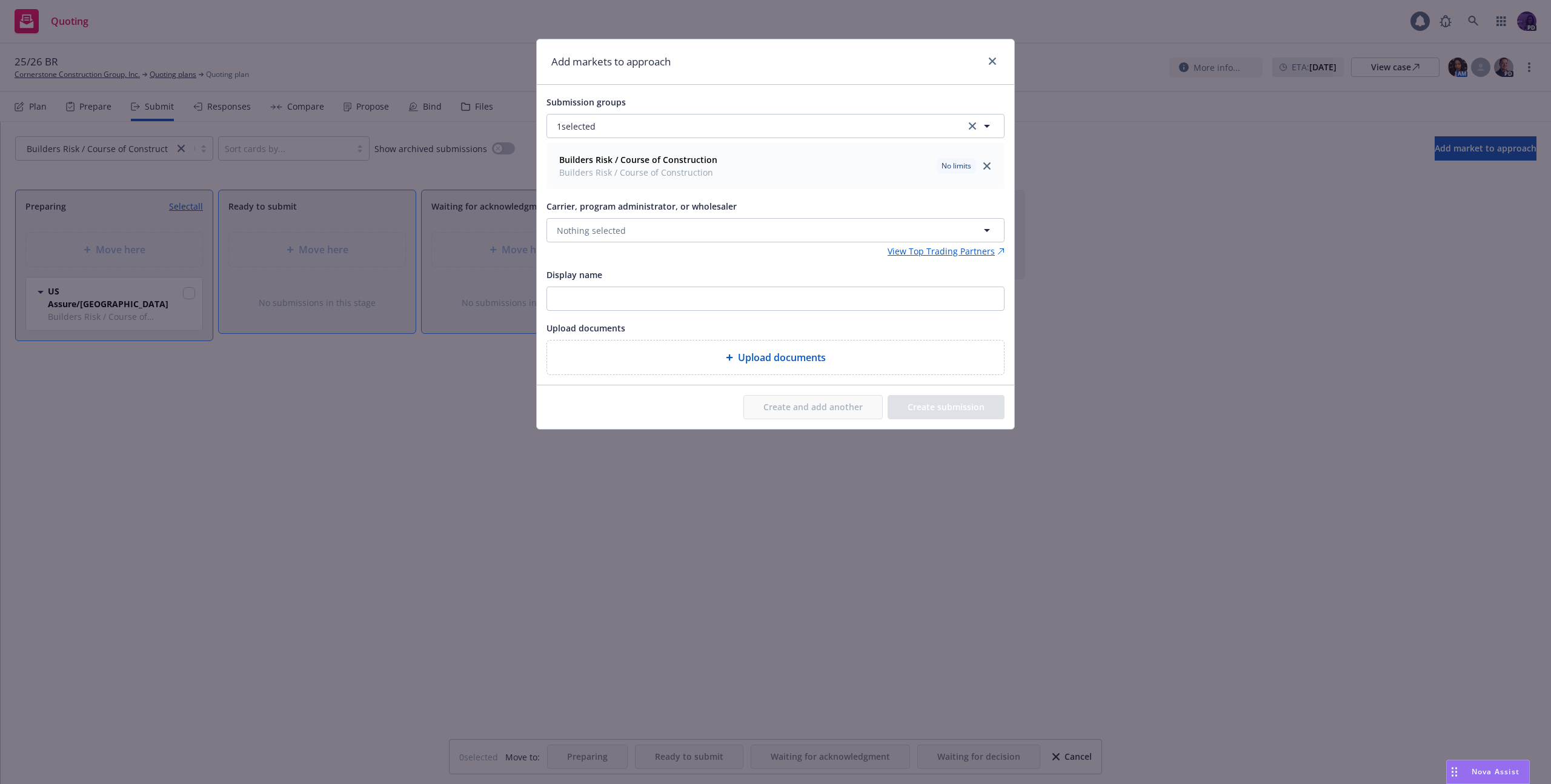
click at [679, 217] on div "Carrier, program administrator, or wholesaler Nothing selected" at bounding box center [775, 221] width 458 height 44
click at [674, 222] on button "Nothing selected" at bounding box center [775, 230] width 458 height 24
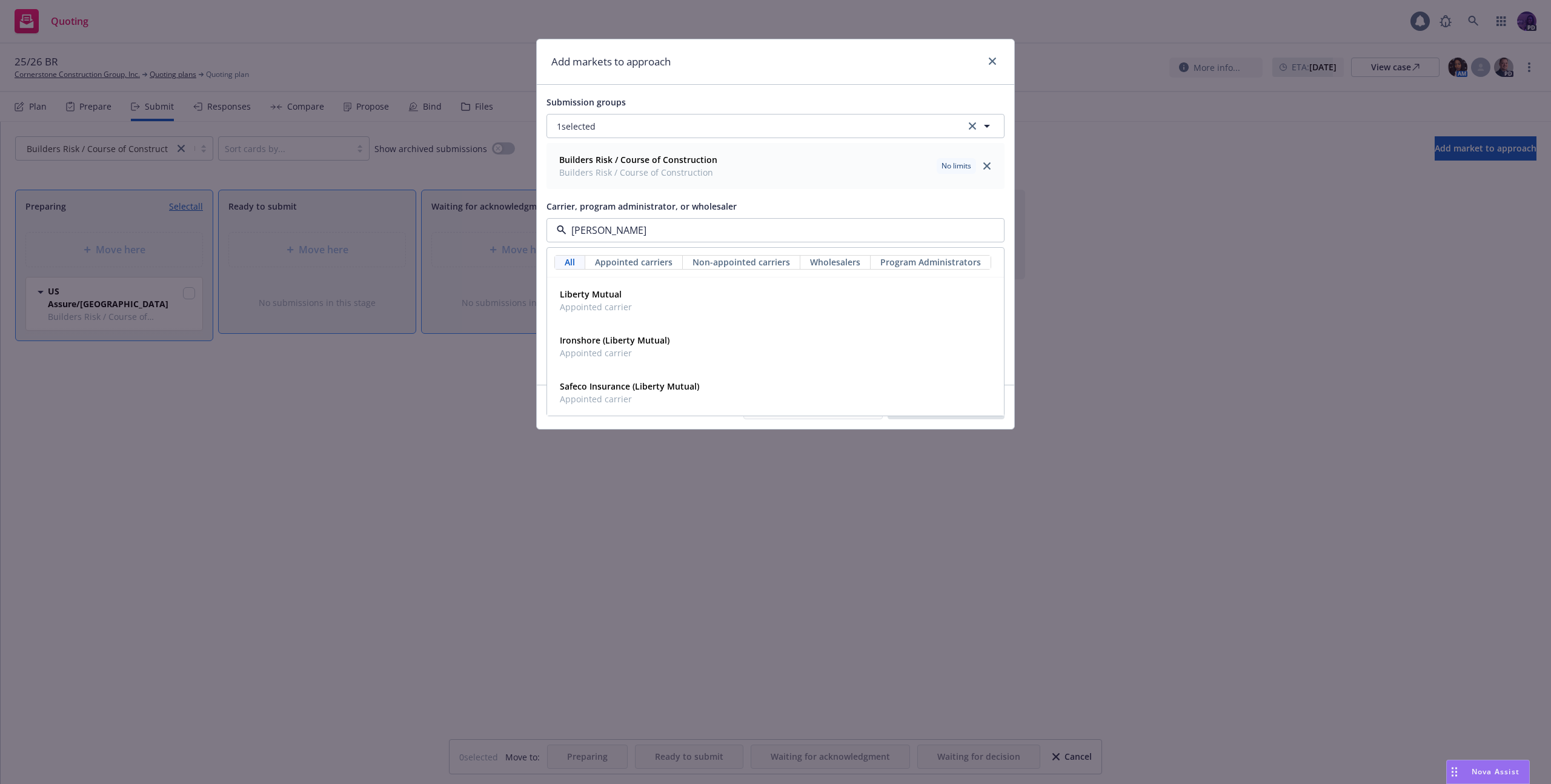
type input "liberty"
click at [648, 304] on div "Liberty Mutual Appointed carrier" at bounding box center [776, 300] width 441 height 30
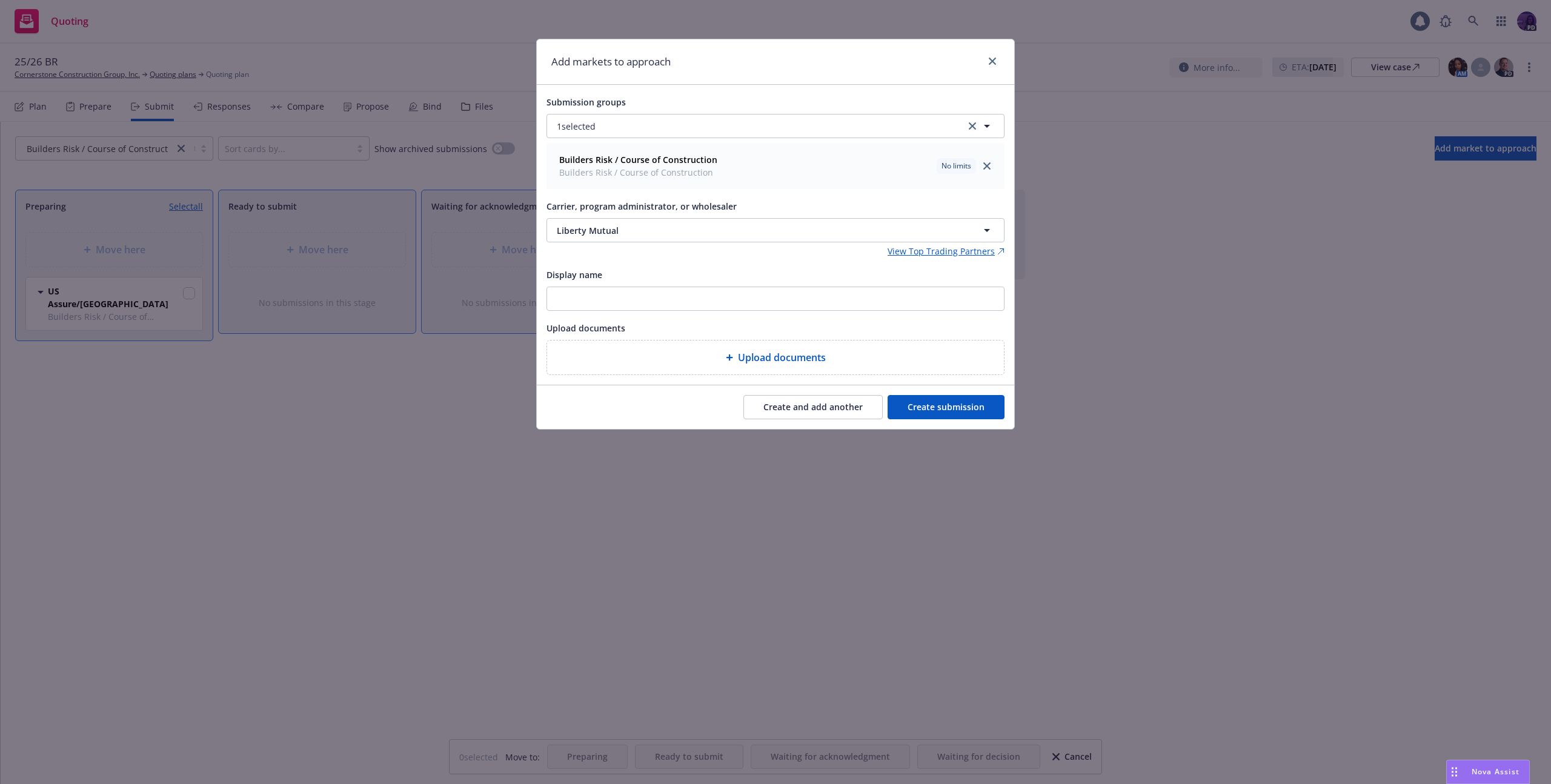
click at [900, 400] on button "Create submission" at bounding box center [946, 407] width 117 height 24
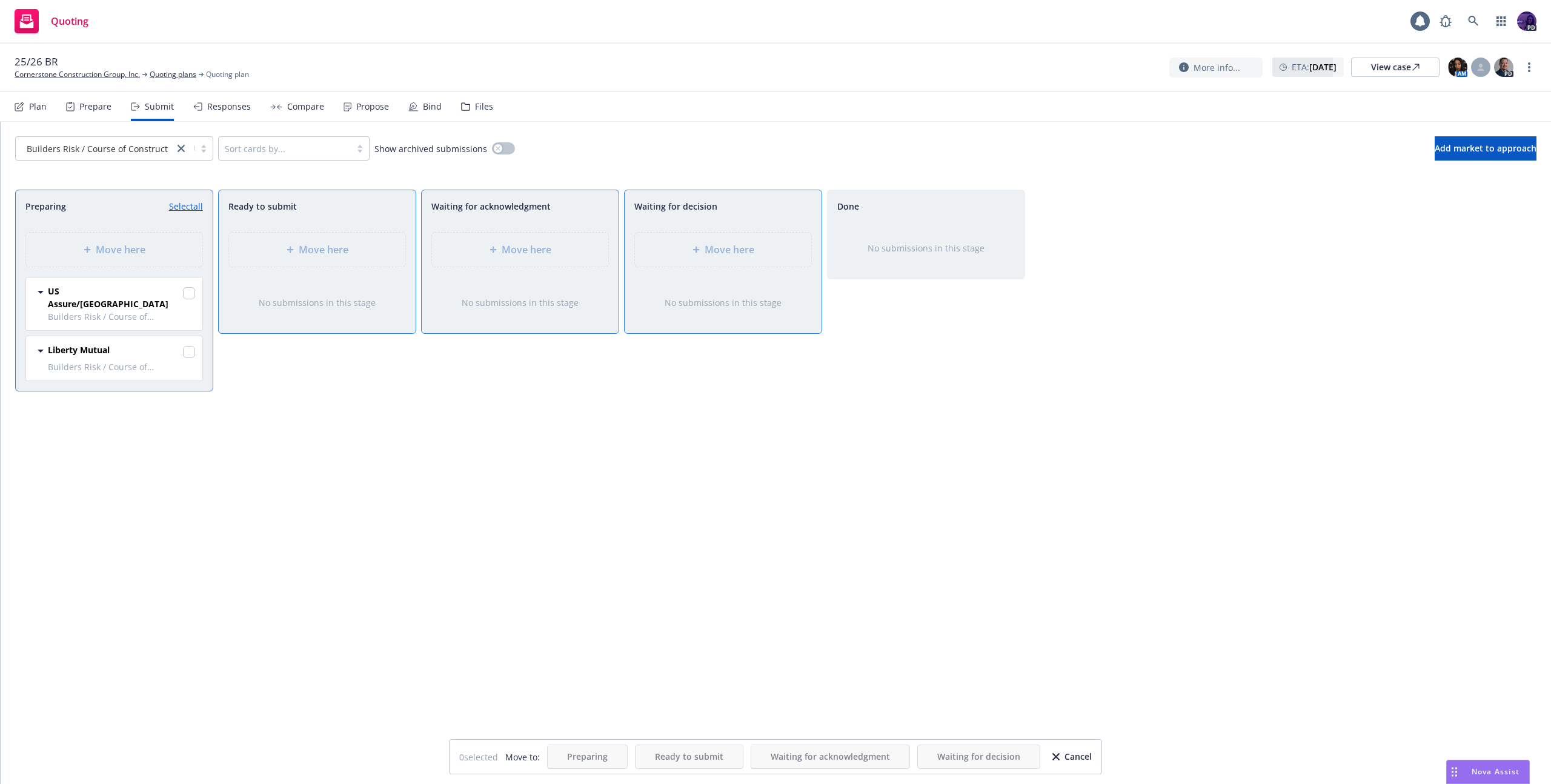
click at [192, 208] on link "Select all" at bounding box center [186, 206] width 34 height 13
checkbox input "true"
click at [692, 253] on div "Move here" at bounding box center [723, 250] width 157 height 15
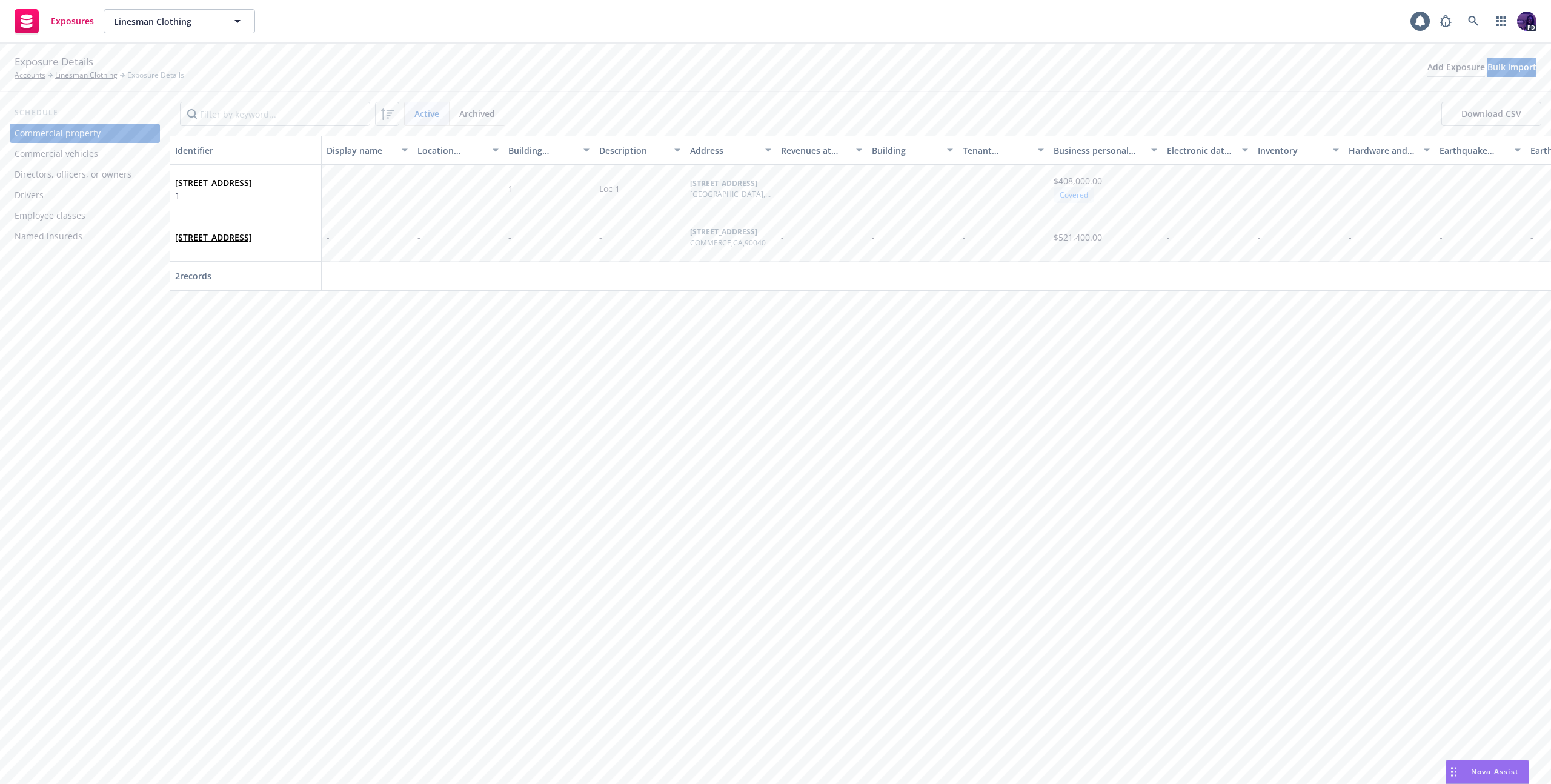
click at [78, 192] on div "Drivers" at bounding box center [85, 195] width 140 height 19
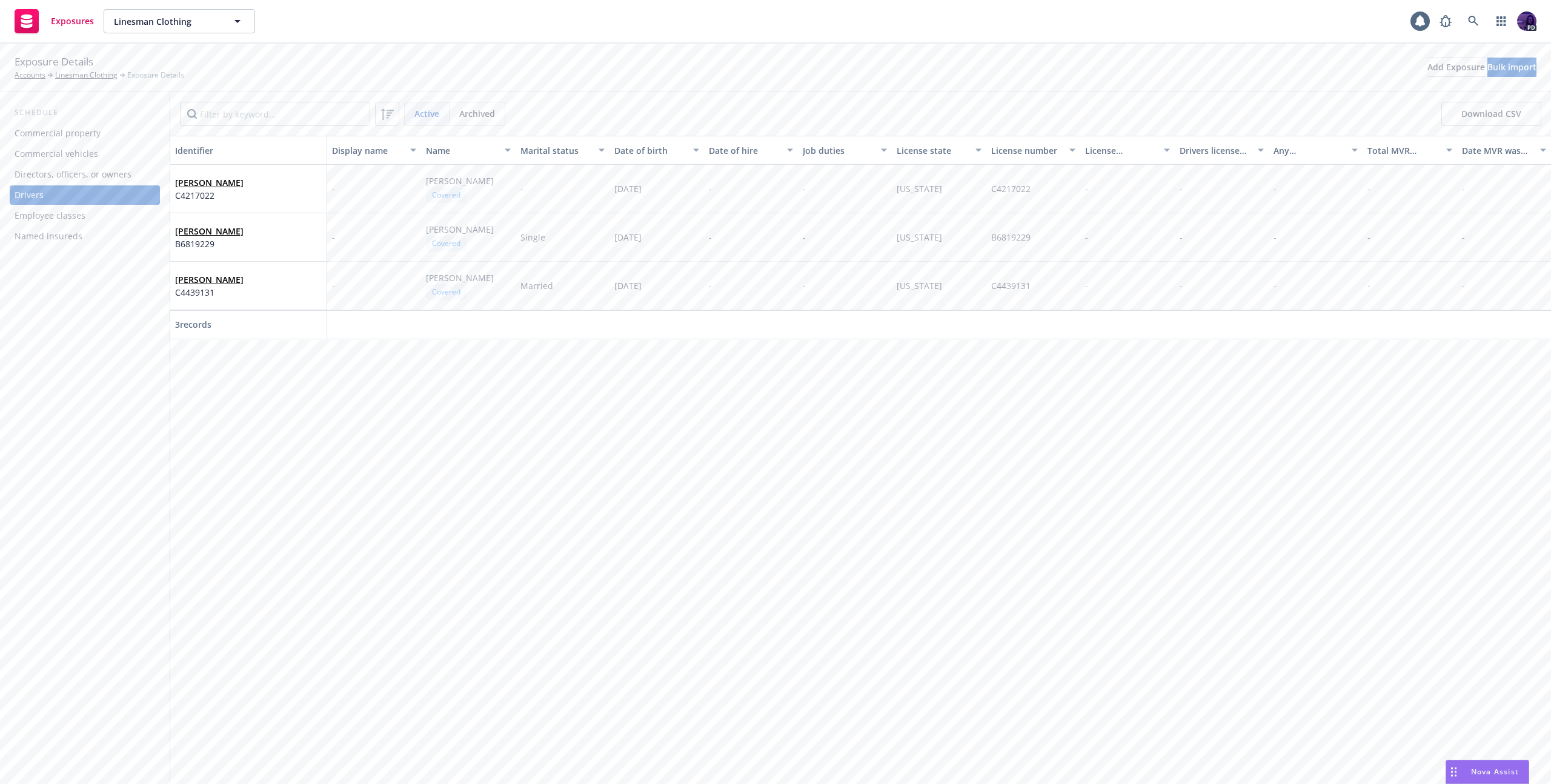
click at [82, 153] on div "Commercial vehicles" at bounding box center [57, 154] width 84 height 19
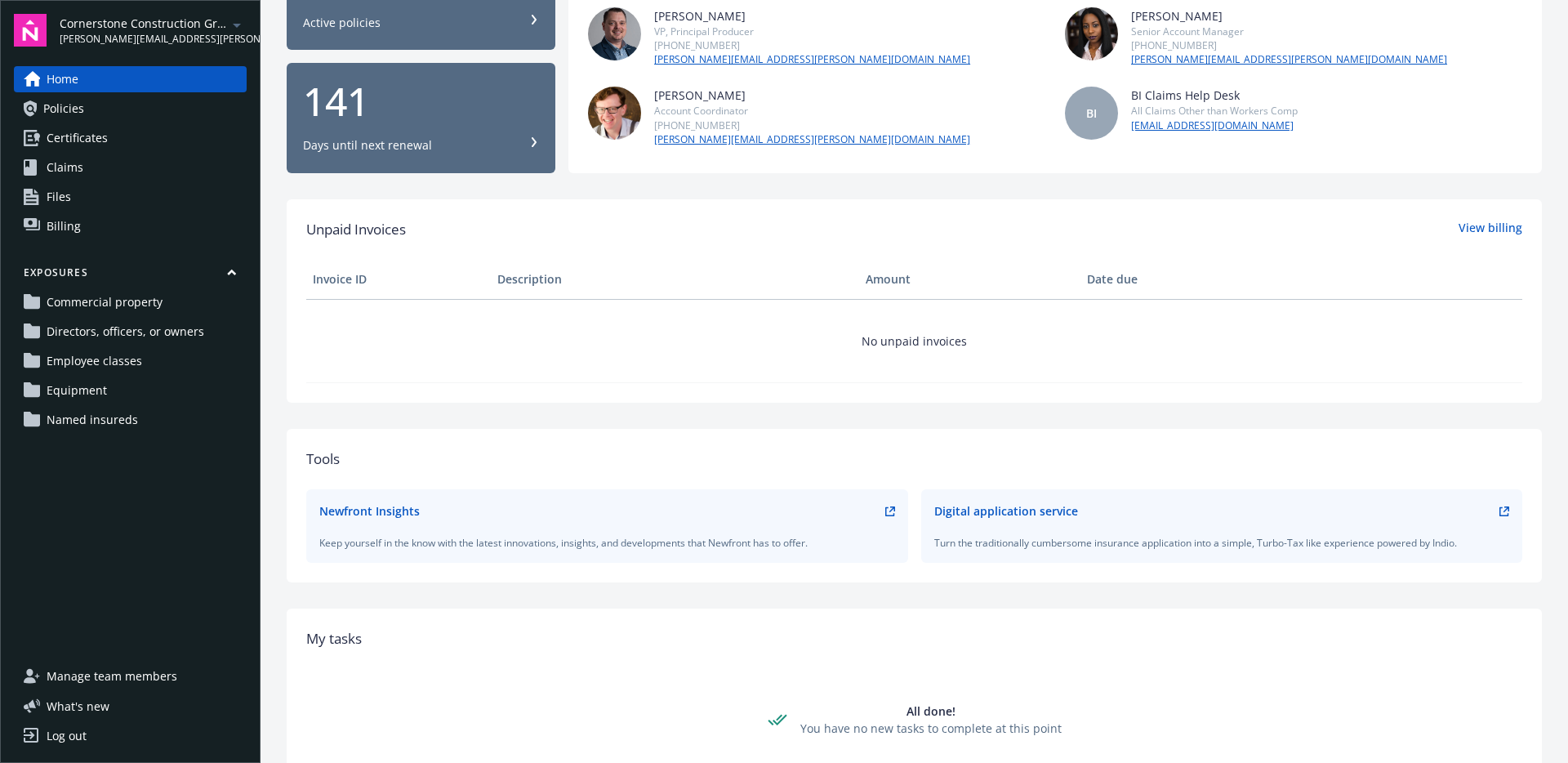
scroll to position [223, 0]
